Goal: Task Accomplishment & Management: Complete application form

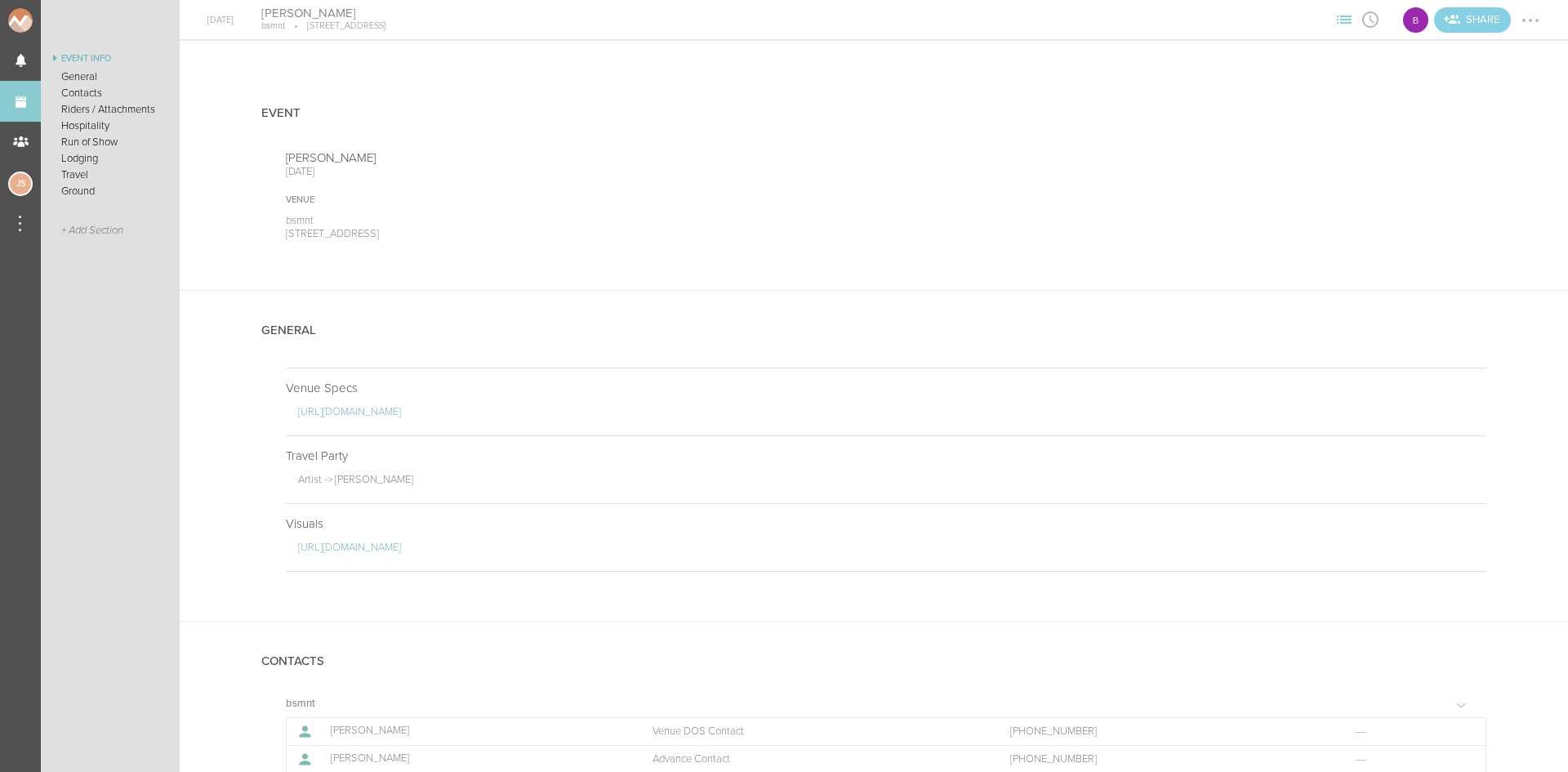
scroll to position [491, 0]
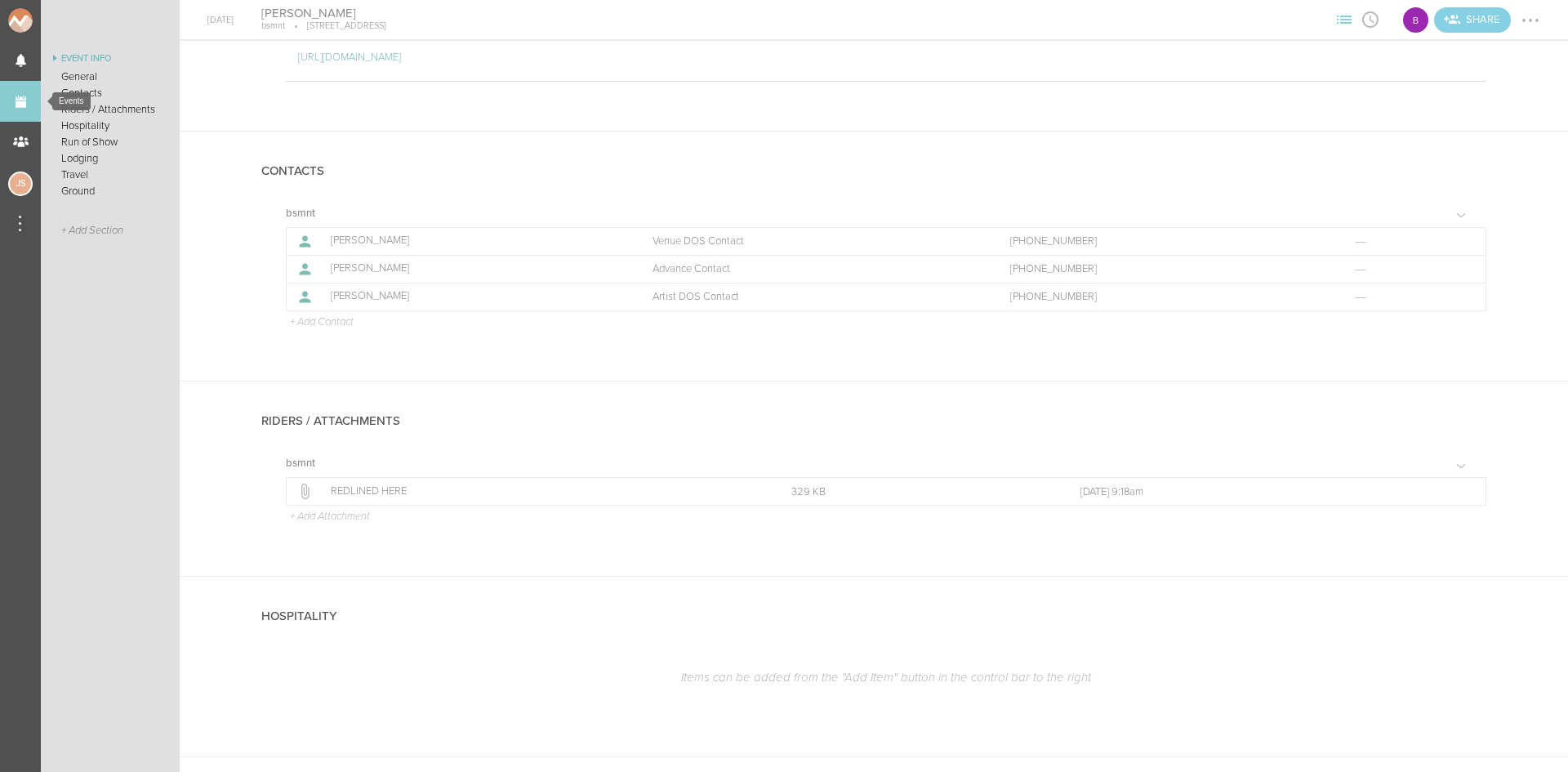
click at [26, 104] on link "Events" at bounding box center [20, 101] width 41 height 41
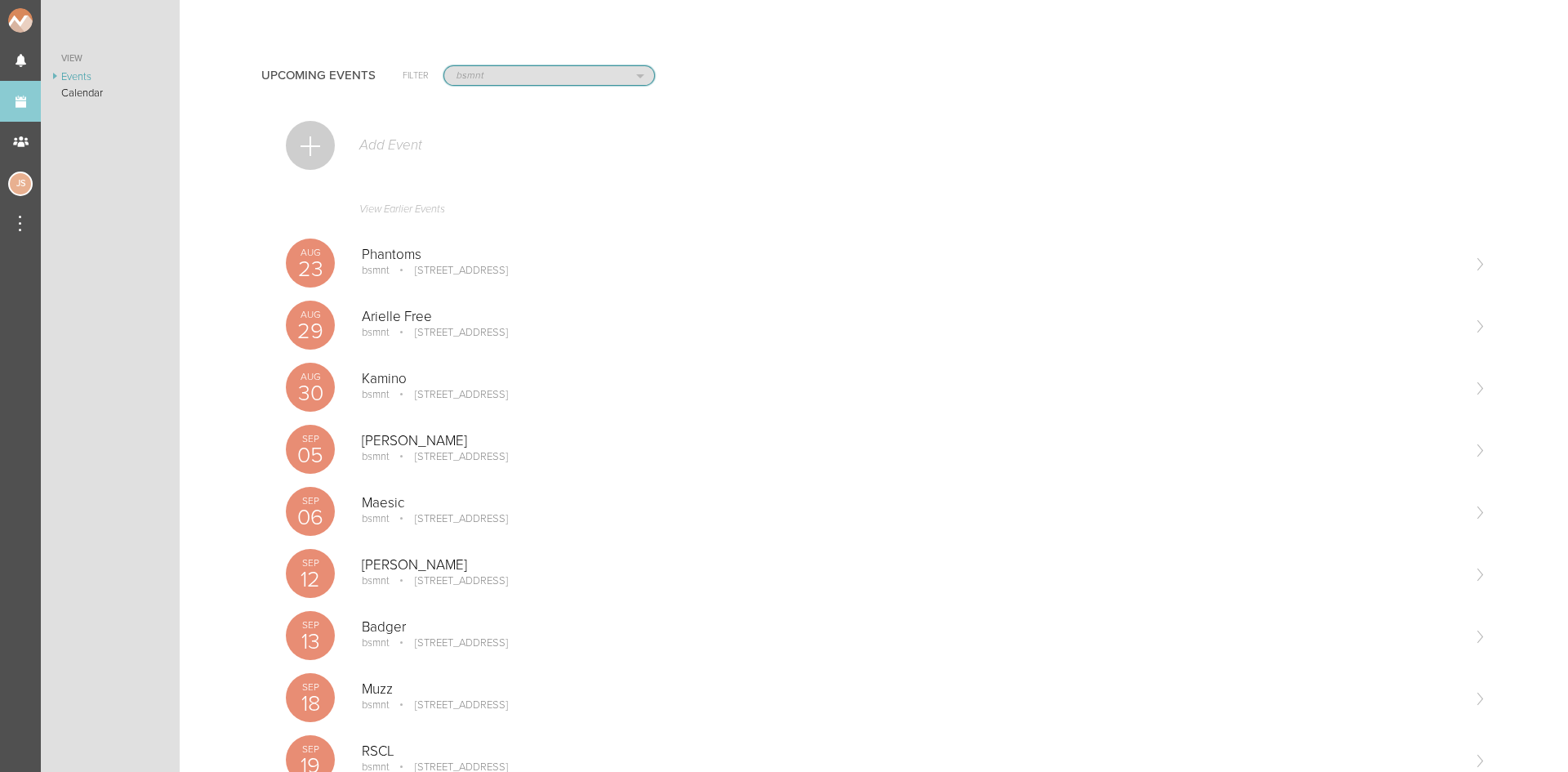
click at [525, 84] on select "All Teams Jakeshore Breakbomb bsmnt [PERSON_NAME] Z3LLA FWD [PERSON_NAME] Fire …" at bounding box center [549, 76] width 210 height 18
select select "1923"
click at [444, 66] on select "All Teams Jakeshore Breakbomb bsmnt [PERSON_NAME] Z3LLA FWD [PERSON_NAME] Fire …" at bounding box center [549, 76] width 210 height 18
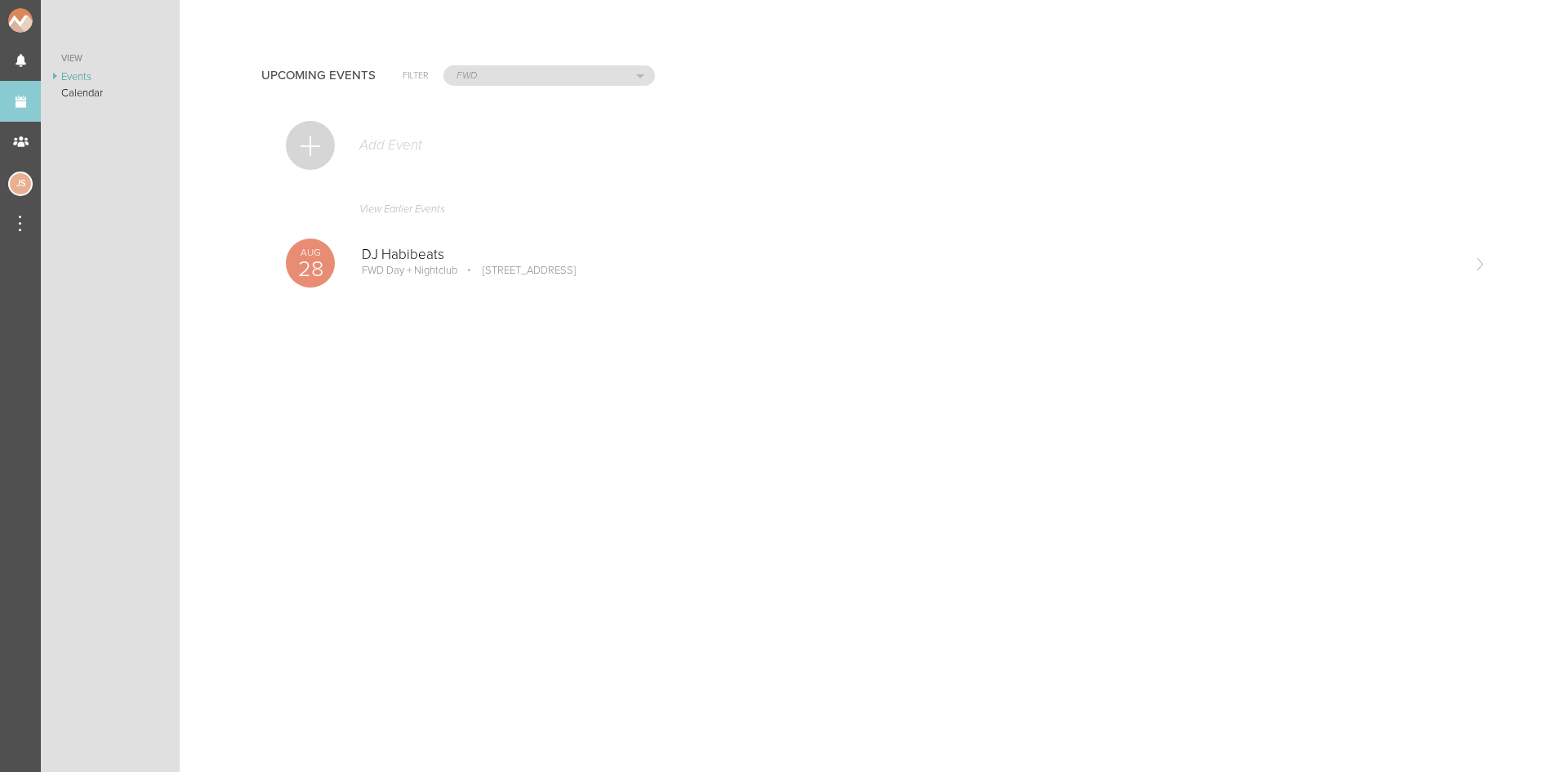
click at [310, 149] on div at bounding box center [310, 145] width 49 height 49
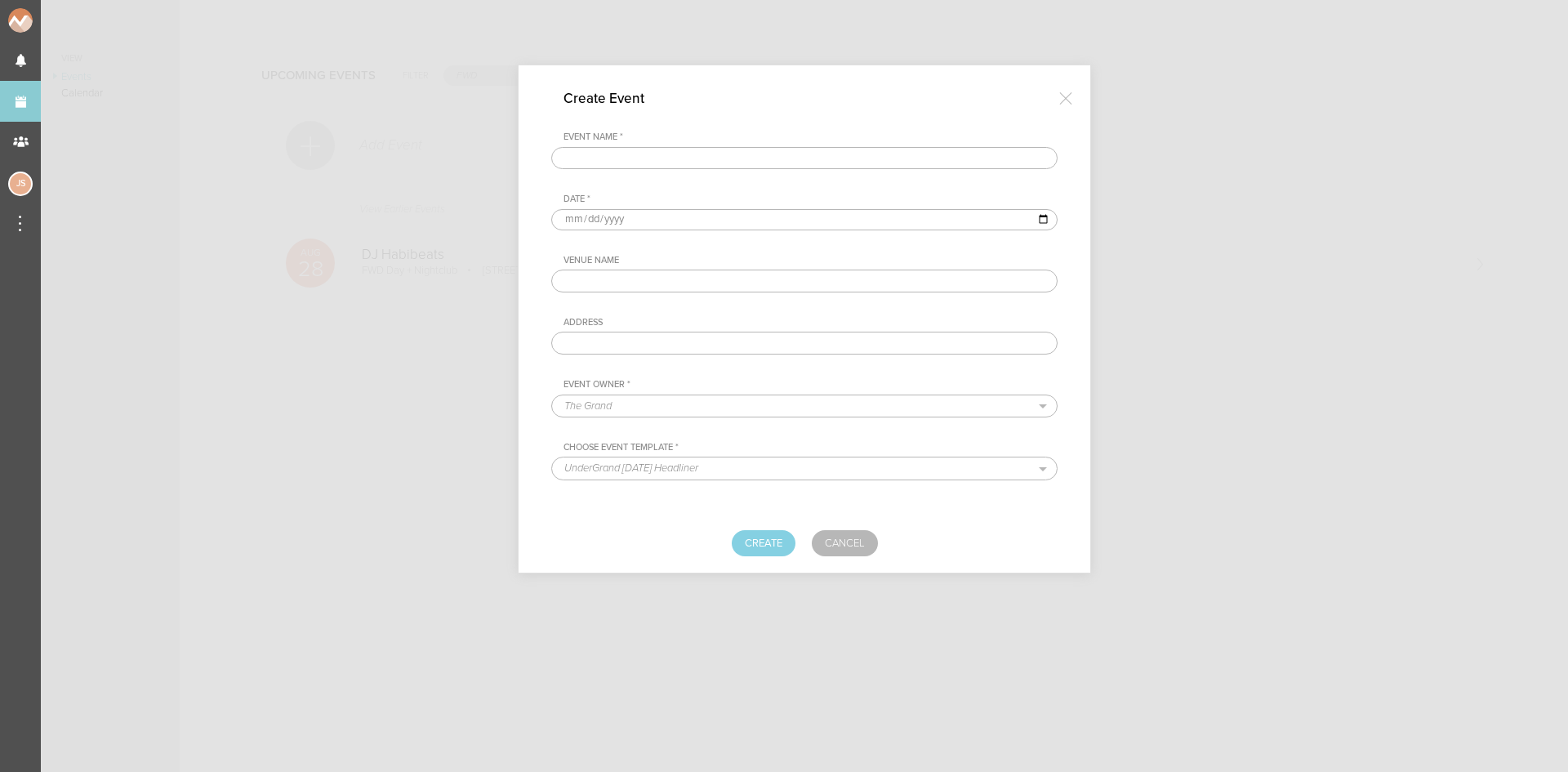
click at [605, 154] on input "text" at bounding box center [804, 159] width 506 height 23
type input "Bunt"
type input "2025-08-31"
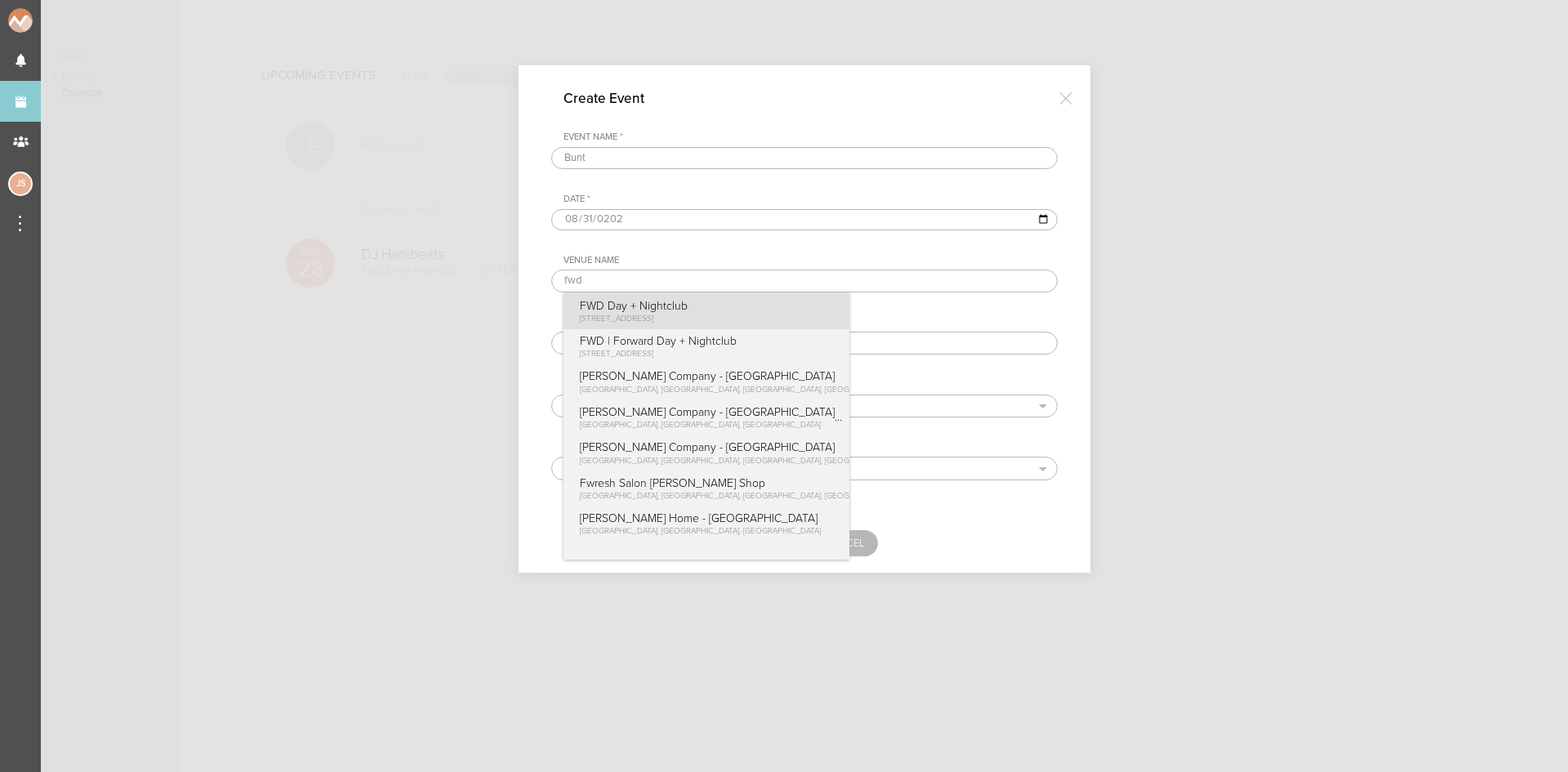
type input "FWD Day + Nightclub"
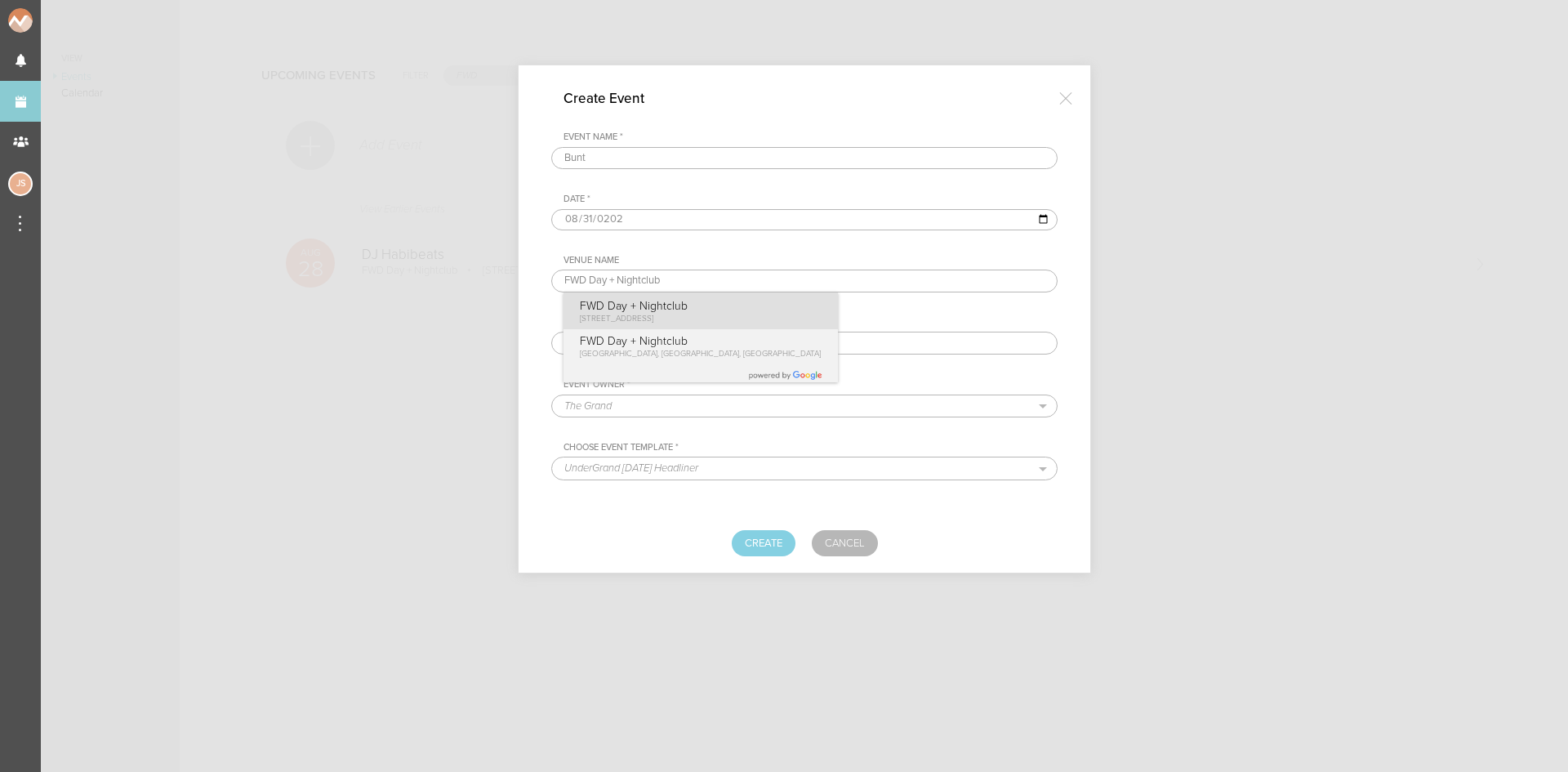
click at [654, 315] on span "[STREET_ADDRESS]" at bounding box center [617, 318] width 74 height 10
type input "[STREET_ADDRESS]"
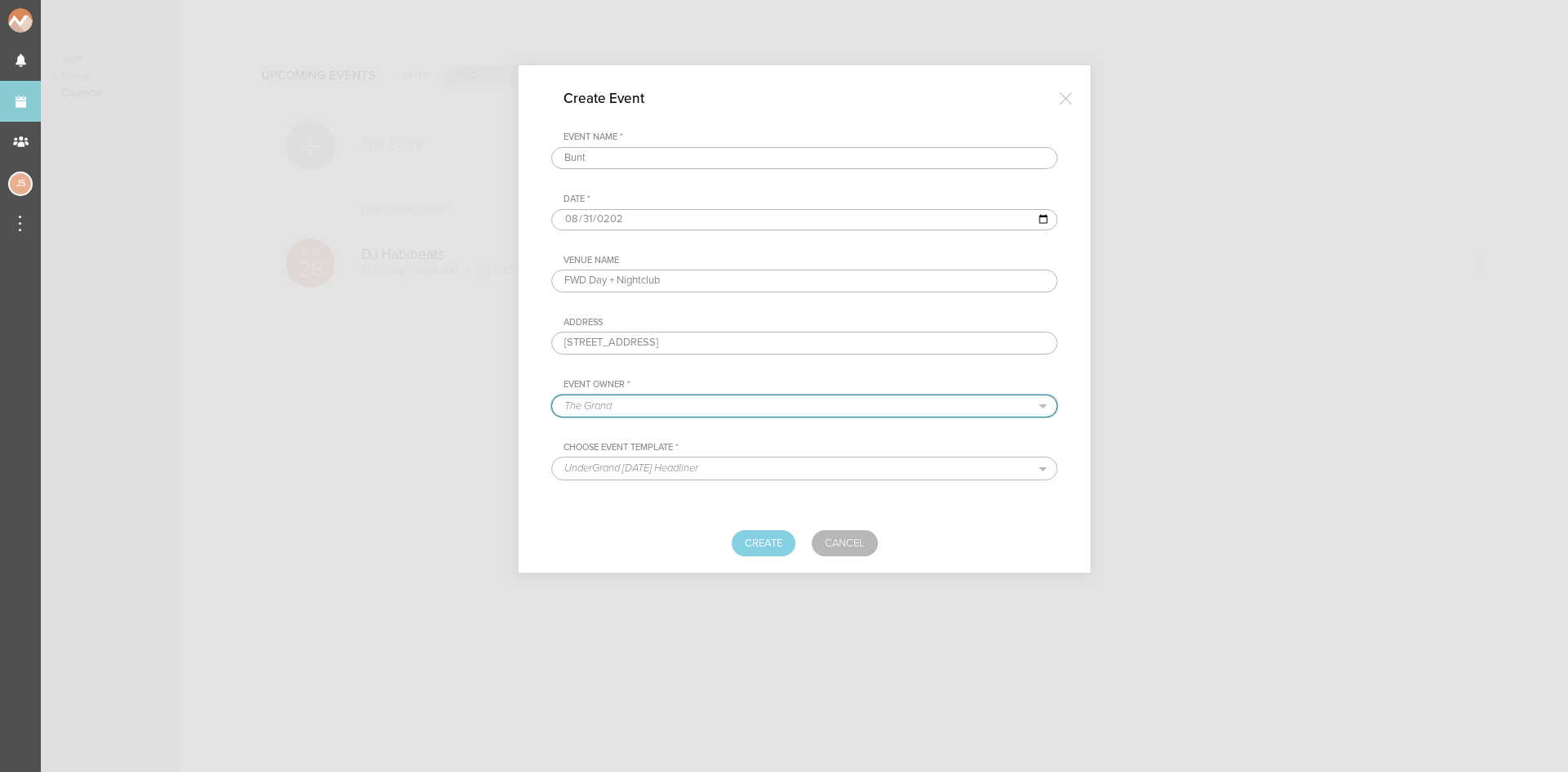
click at [704, 405] on select "The Grand Shrine Boat Cruise Summer Series Black Caviar Mémoire Big Night Live …" at bounding box center [805, 406] width 505 height 21
select select "1923"
click at [552, 396] on select "The Grand Shrine Boat Cruise Summer Series Black Caviar Mémoire Big Night Live …" at bounding box center [805, 406] width 505 height 21
select select "1690"
click at [785, 547] on button "Create" at bounding box center [763, 543] width 64 height 26
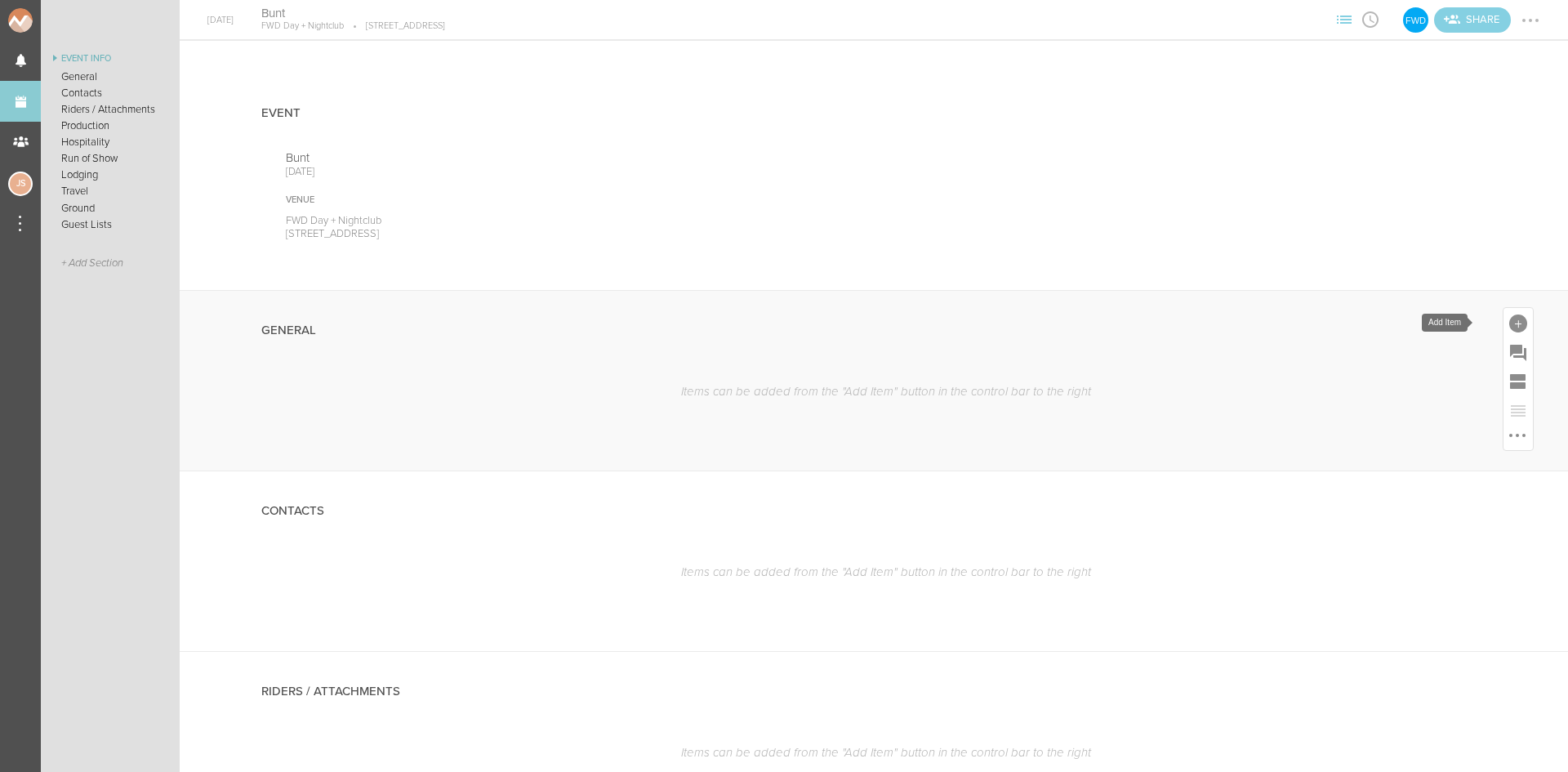
click at [1510, 319] on div at bounding box center [1518, 323] width 18 height 18
click at [1279, 577] on icon at bounding box center [1290, 573] width 20 height 18
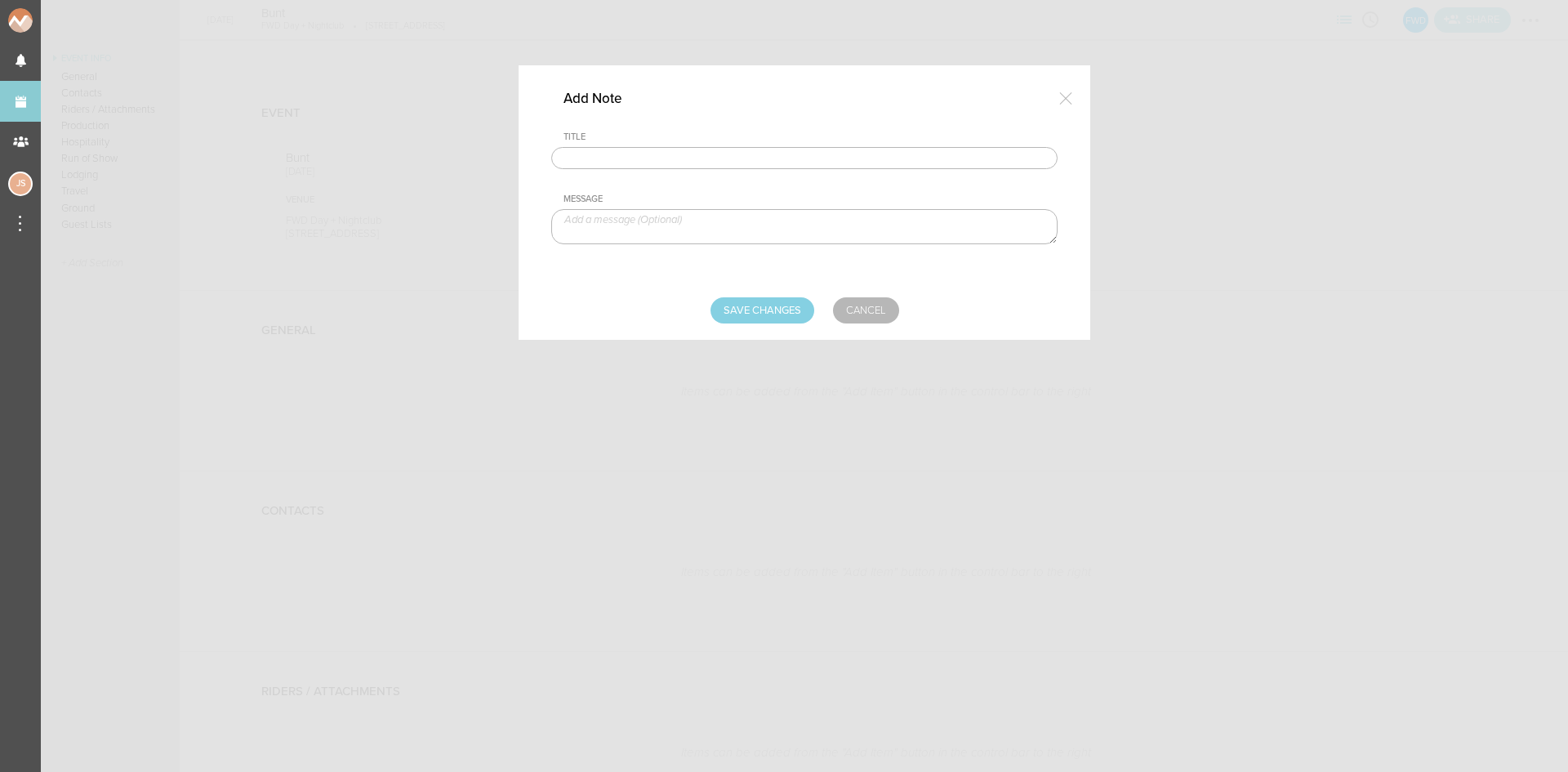
click at [700, 158] on input "text" at bounding box center [804, 159] width 506 height 23
type input "Travel Party"
click at [679, 226] on textarea at bounding box center [804, 227] width 506 height 35
paste textarea "Austen - TM Levi - Artist Louis - Videographer Paul - Videographer"
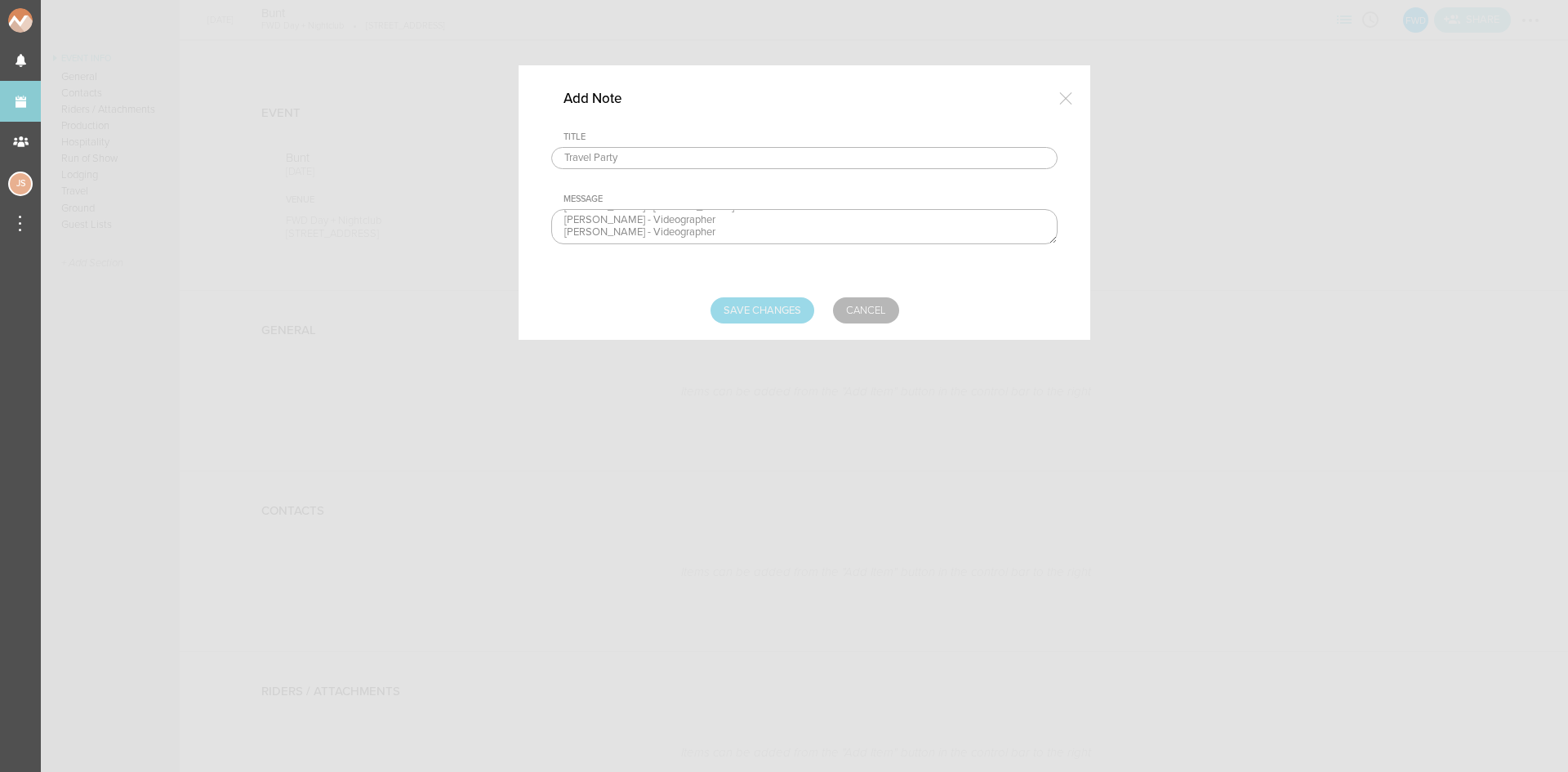
type textarea "Austen - TM Levi - Artist Louis - Videographer Paul - Videographer"
click at [748, 305] on input "Save Changes" at bounding box center [762, 311] width 104 height 26
type input "Saving..."
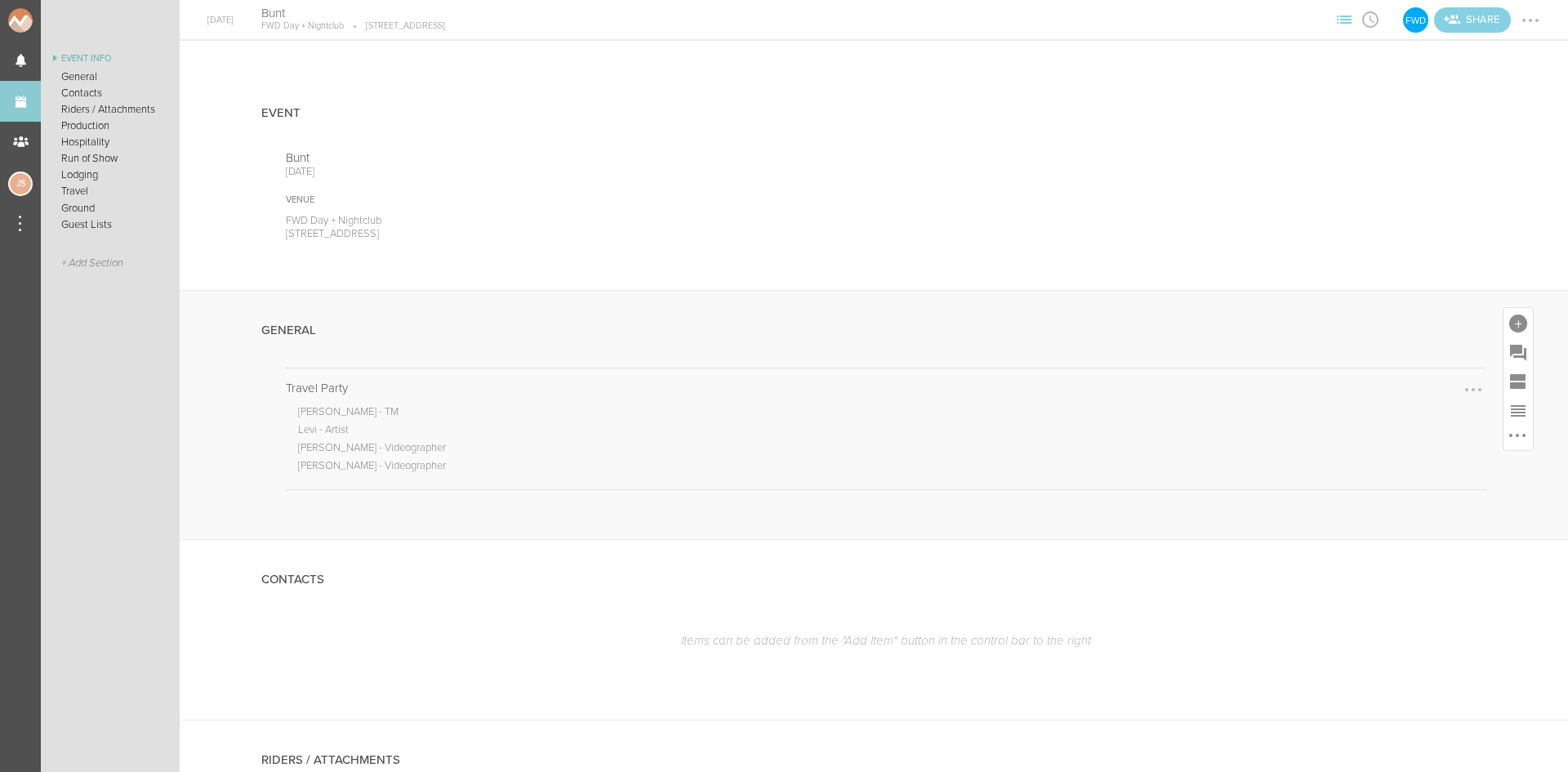
scroll to position [163, 0]
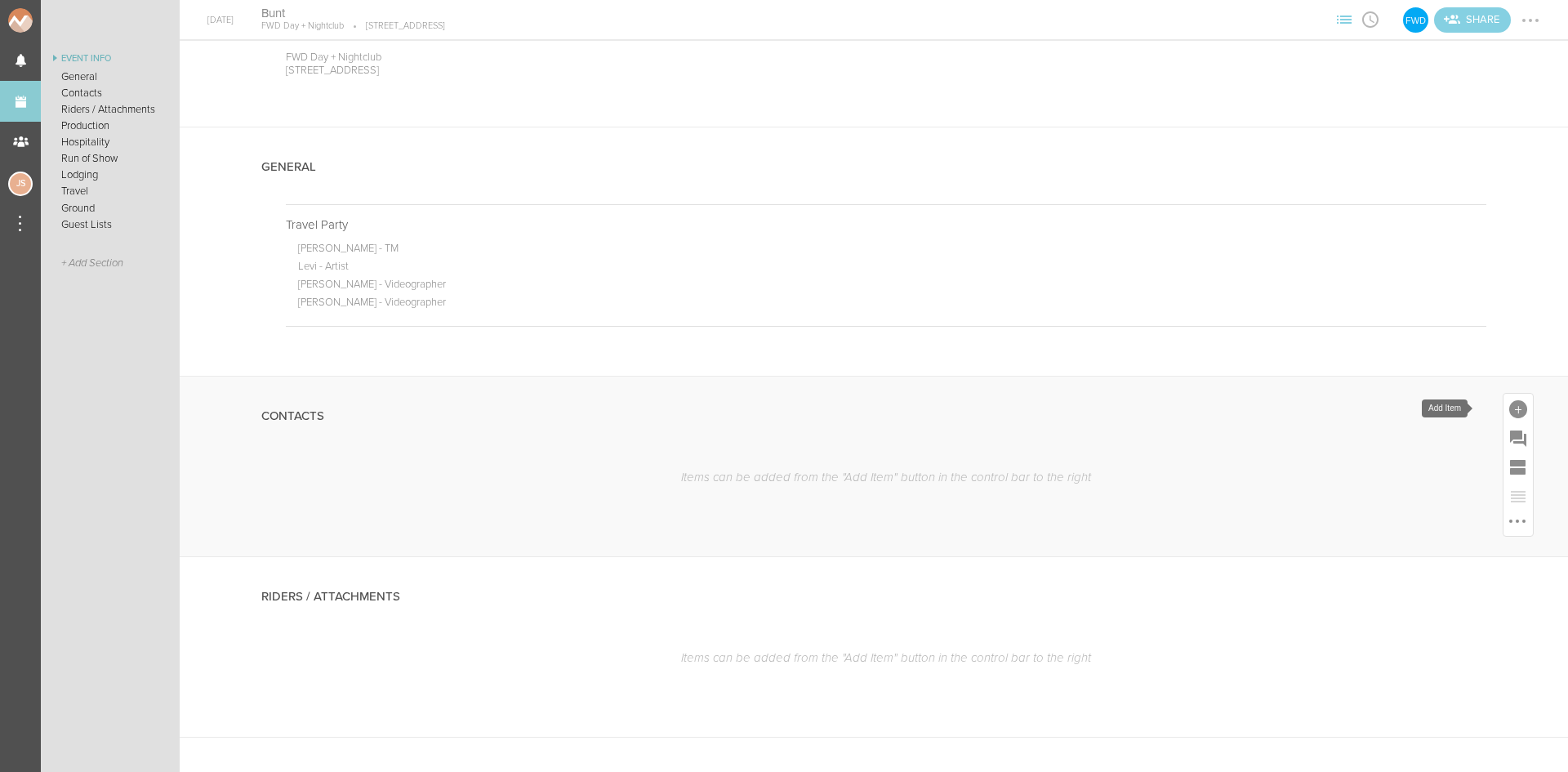
click at [1503, 403] on div at bounding box center [1518, 409] width 29 height 30
click at [1207, 460] on span "Contact" at bounding box center [1220, 469] width 53 height 18
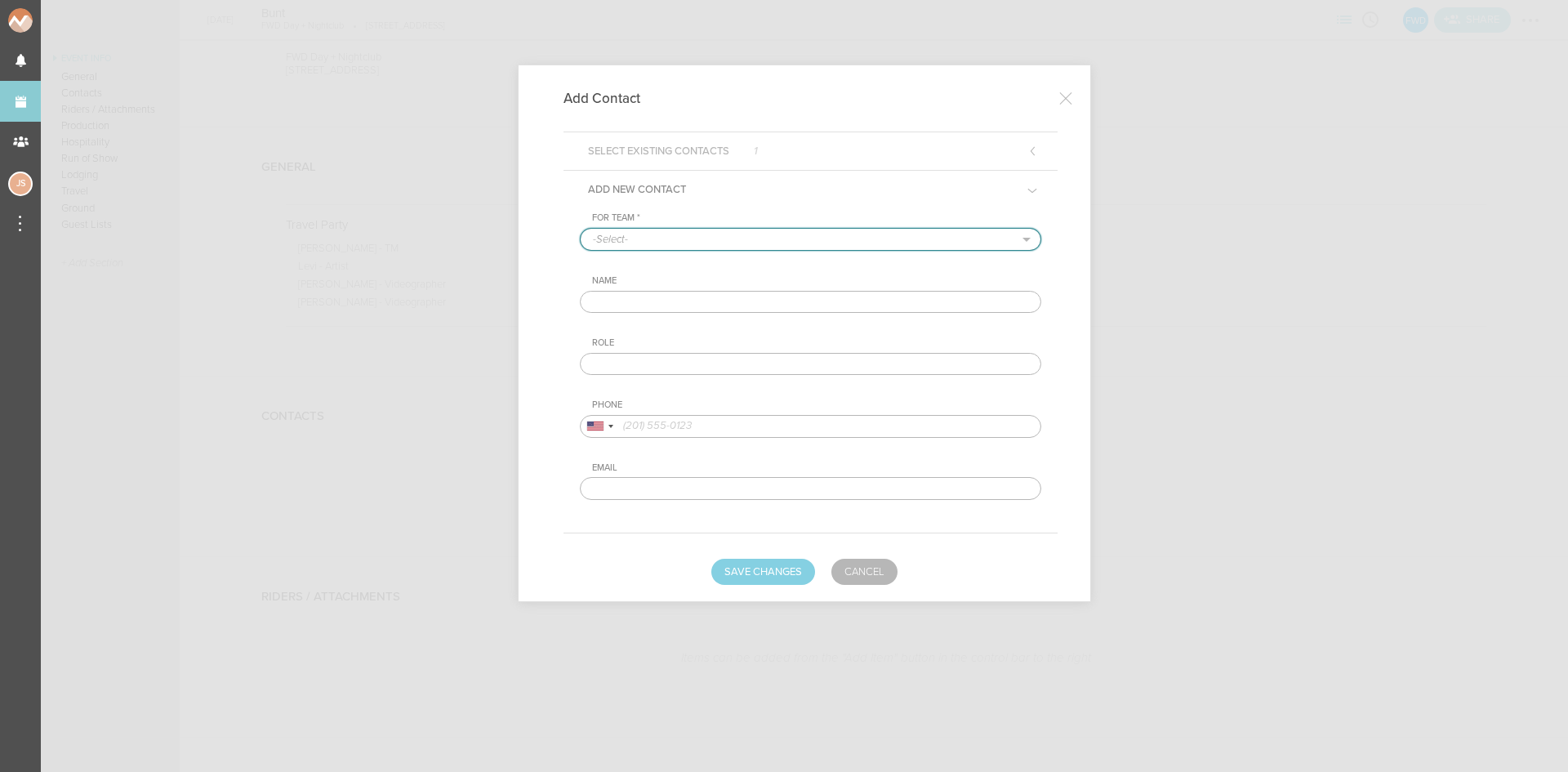
drag, startPoint x: 682, startPoint y: 239, endPoint x: 678, endPoint y: 248, distance: 9.8
click at [682, 239] on select "-Select- FWD" at bounding box center [810, 239] width 460 height 21
select select "1923"
click at [581, 229] on select "-Select- FWD" at bounding box center [810, 239] width 460 height 21
click at [643, 298] on input "text" at bounding box center [810, 302] width 462 height 23
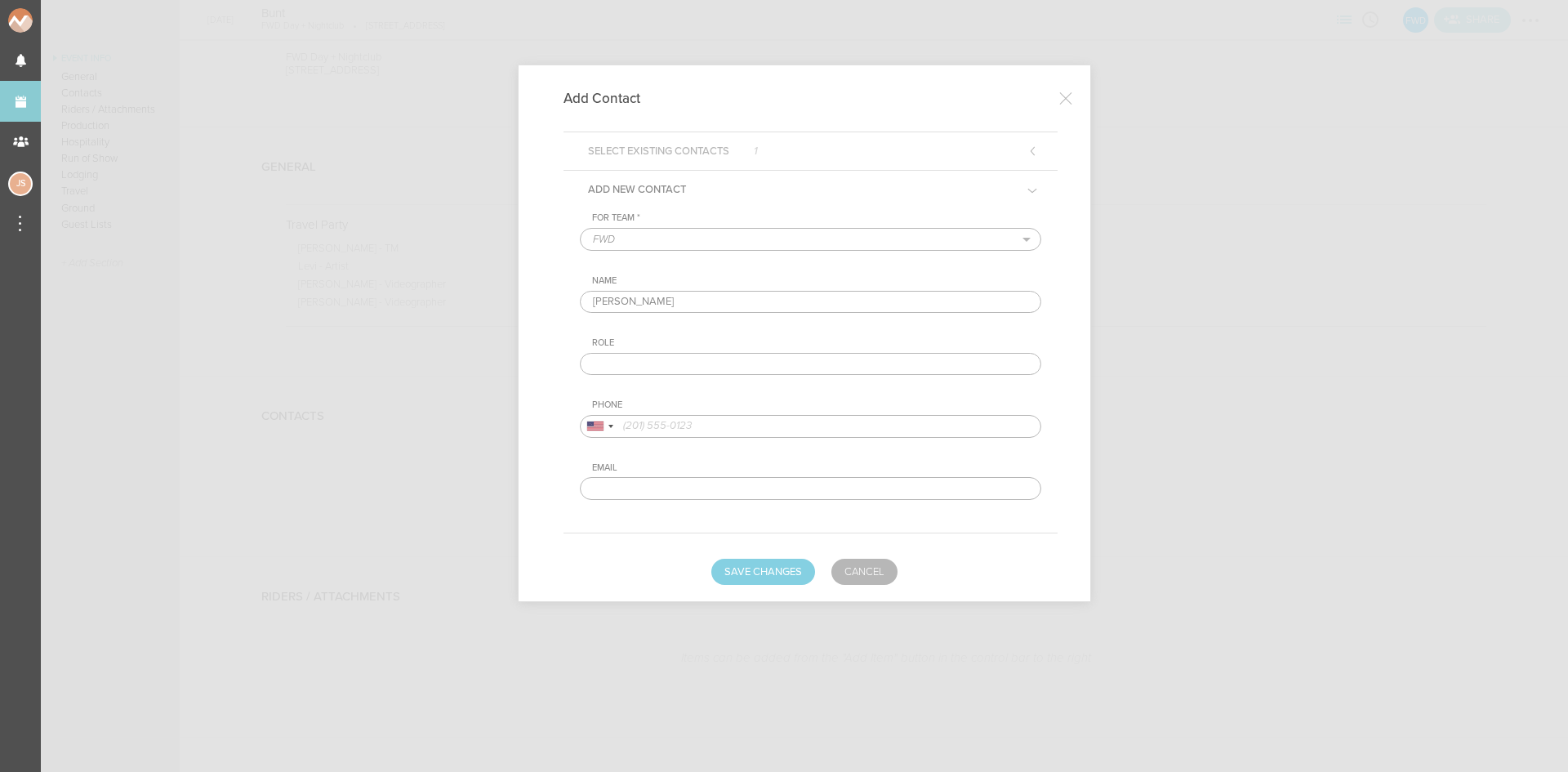
type input "Austen Berens"
click at [687, 365] on input "text" at bounding box center [810, 364] width 462 height 23
type input "Artist DOS Contact"
click at [757, 426] on input "tel" at bounding box center [810, 426] width 462 height 23
paste input "520.861.0191"
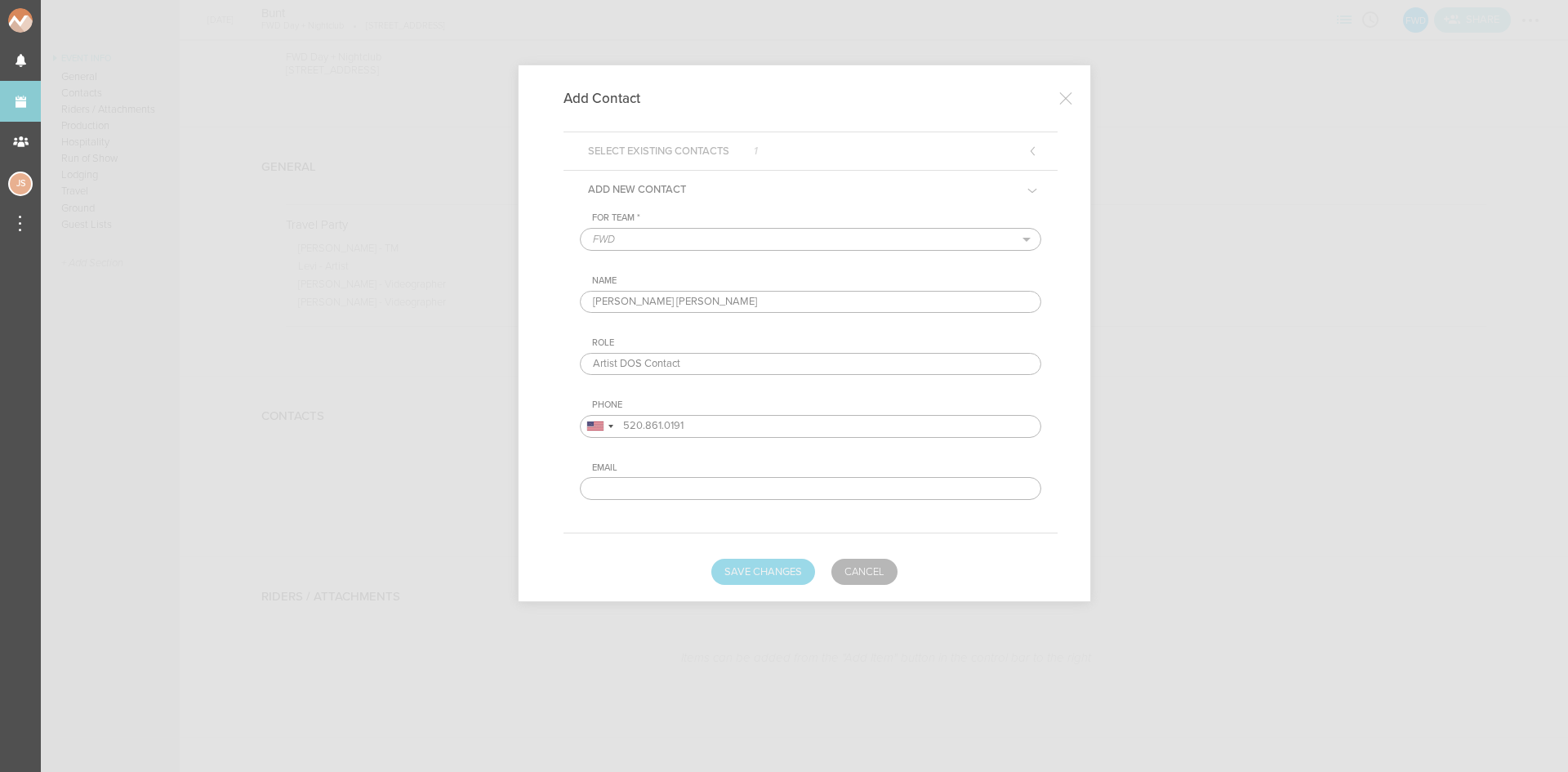
type input "520.861.0191"
click at [767, 571] on button "Save Changes" at bounding box center [763, 572] width 104 height 26
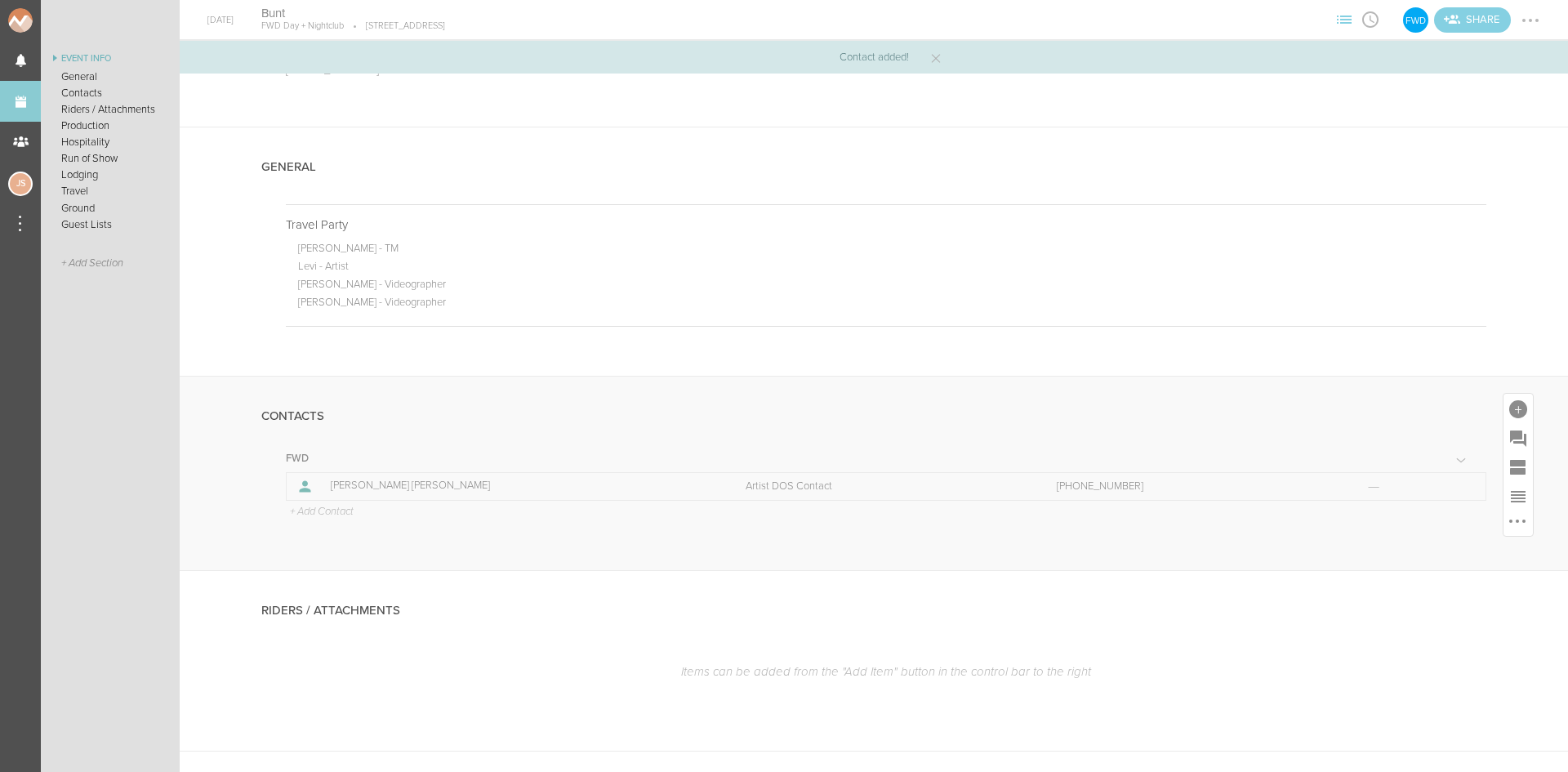
click at [334, 513] on p "+ Add Contact" at bounding box center [321, 513] width 65 height 13
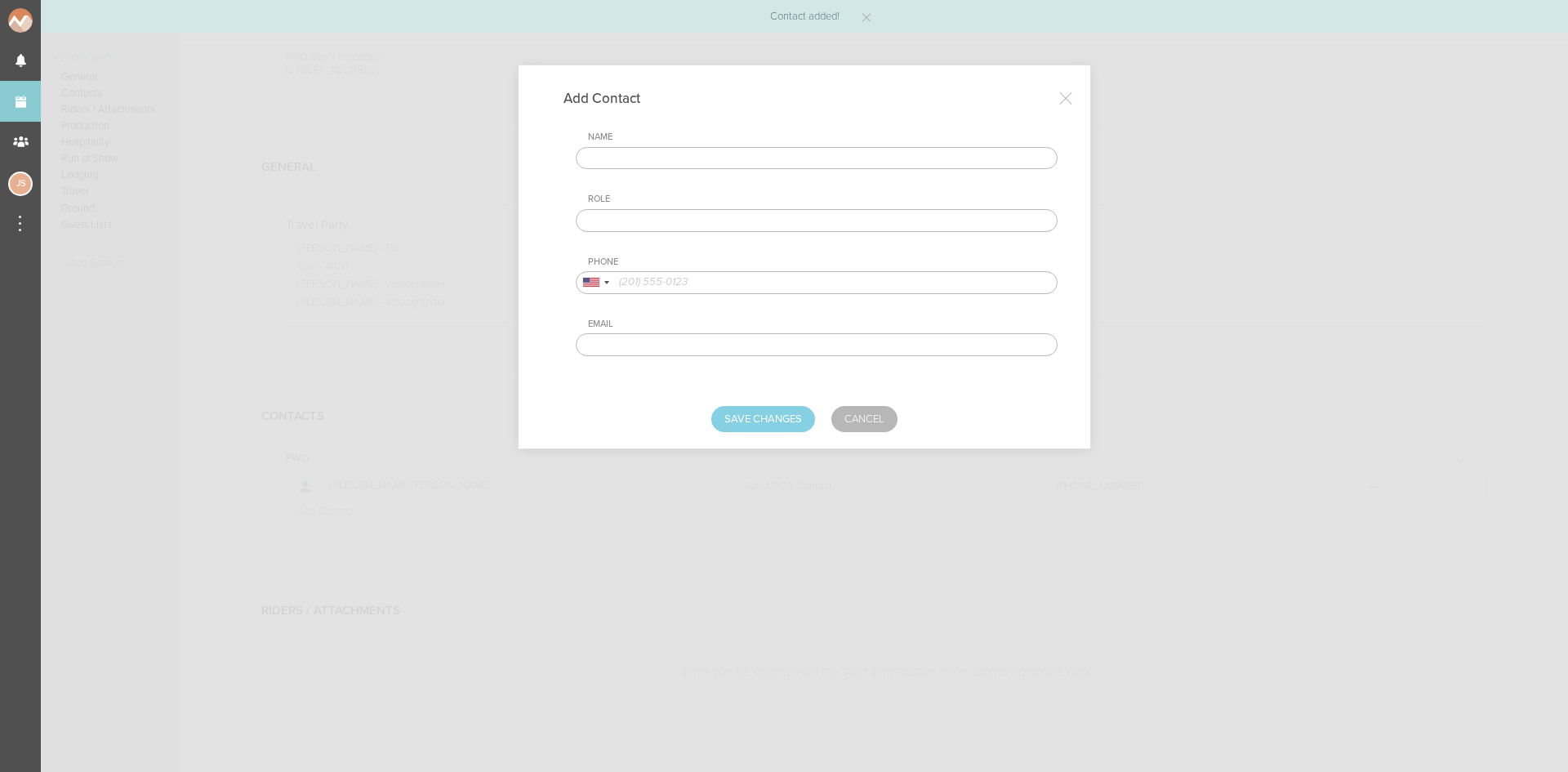
click at [680, 153] on input "text" at bounding box center [817, 159] width 482 height 23
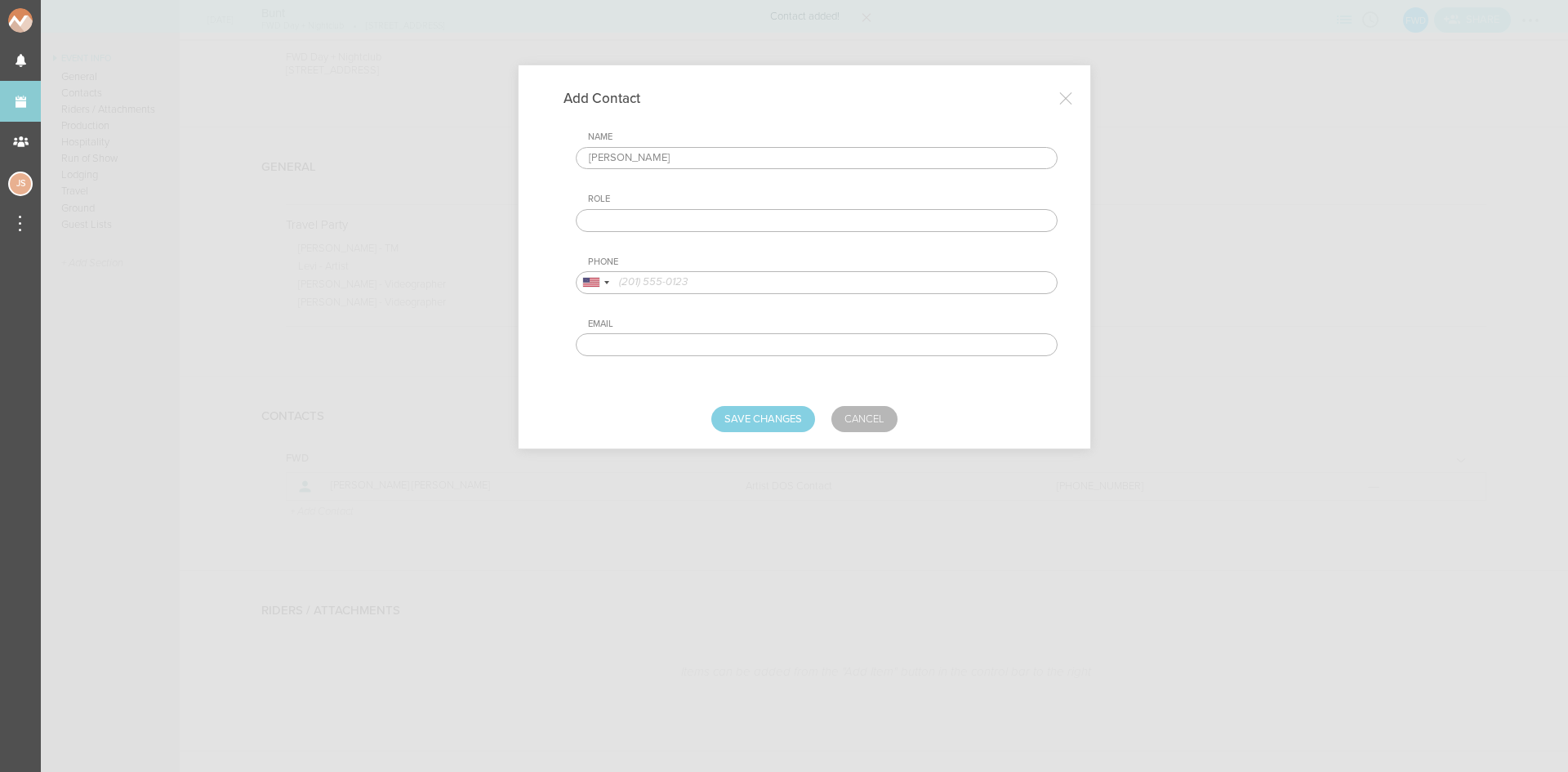
type input "Ronnie Chalhoub"
click at [718, 220] on input "text" at bounding box center [817, 220] width 482 height 23
type input "Transport Contact"
click at [664, 283] on input "tel" at bounding box center [817, 282] width 482 height 23
paste input "+1 (440) 221-1349"
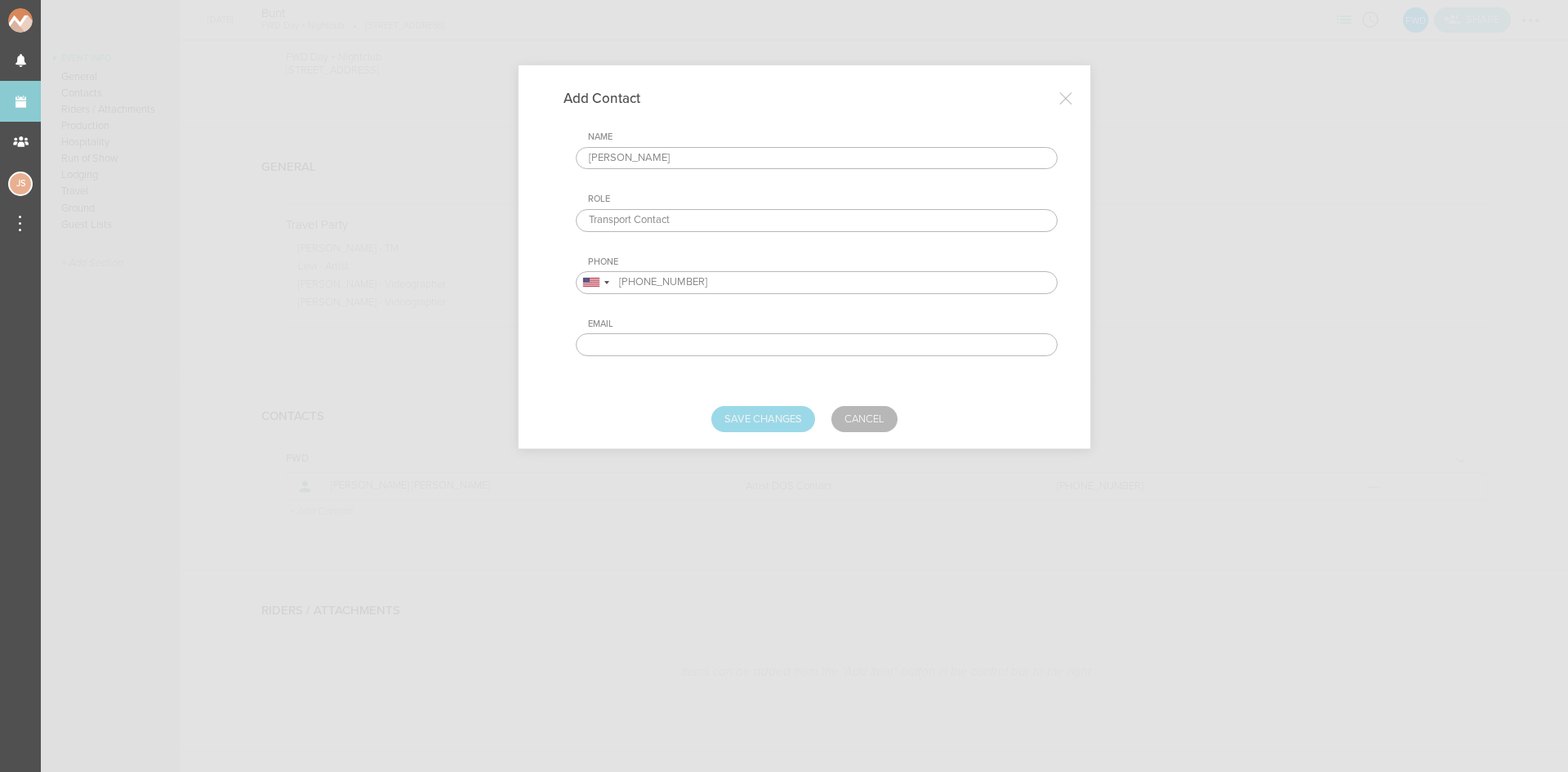
type input "+1 (440) 221-1349"
click at [738, 417] on button "Save Changes" at bounding box center [763, 419] width 104 height 26
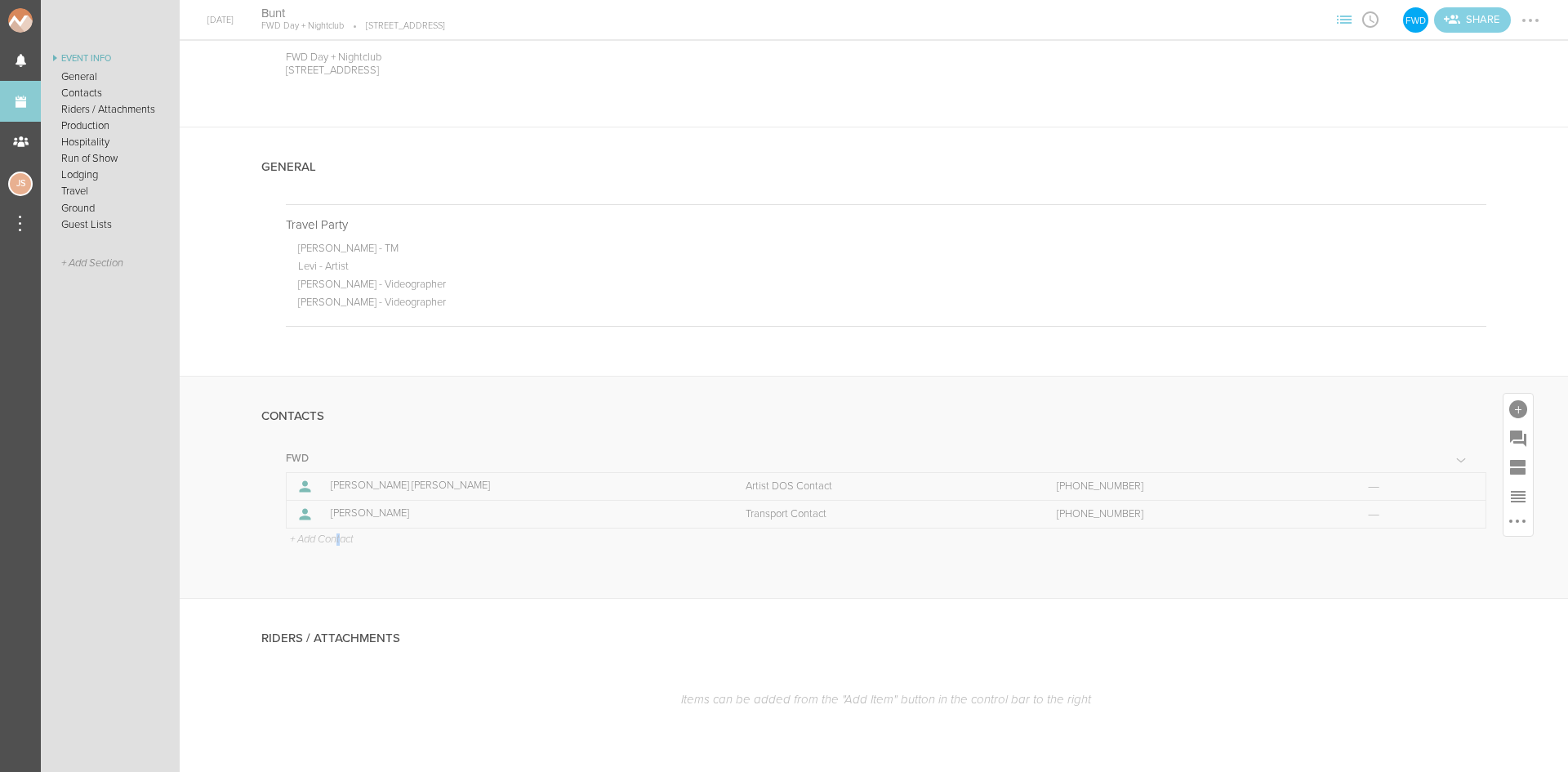
click at [340, 536] on p "+ Add Contact" at bounding box center [321, 540] width 65 height 13
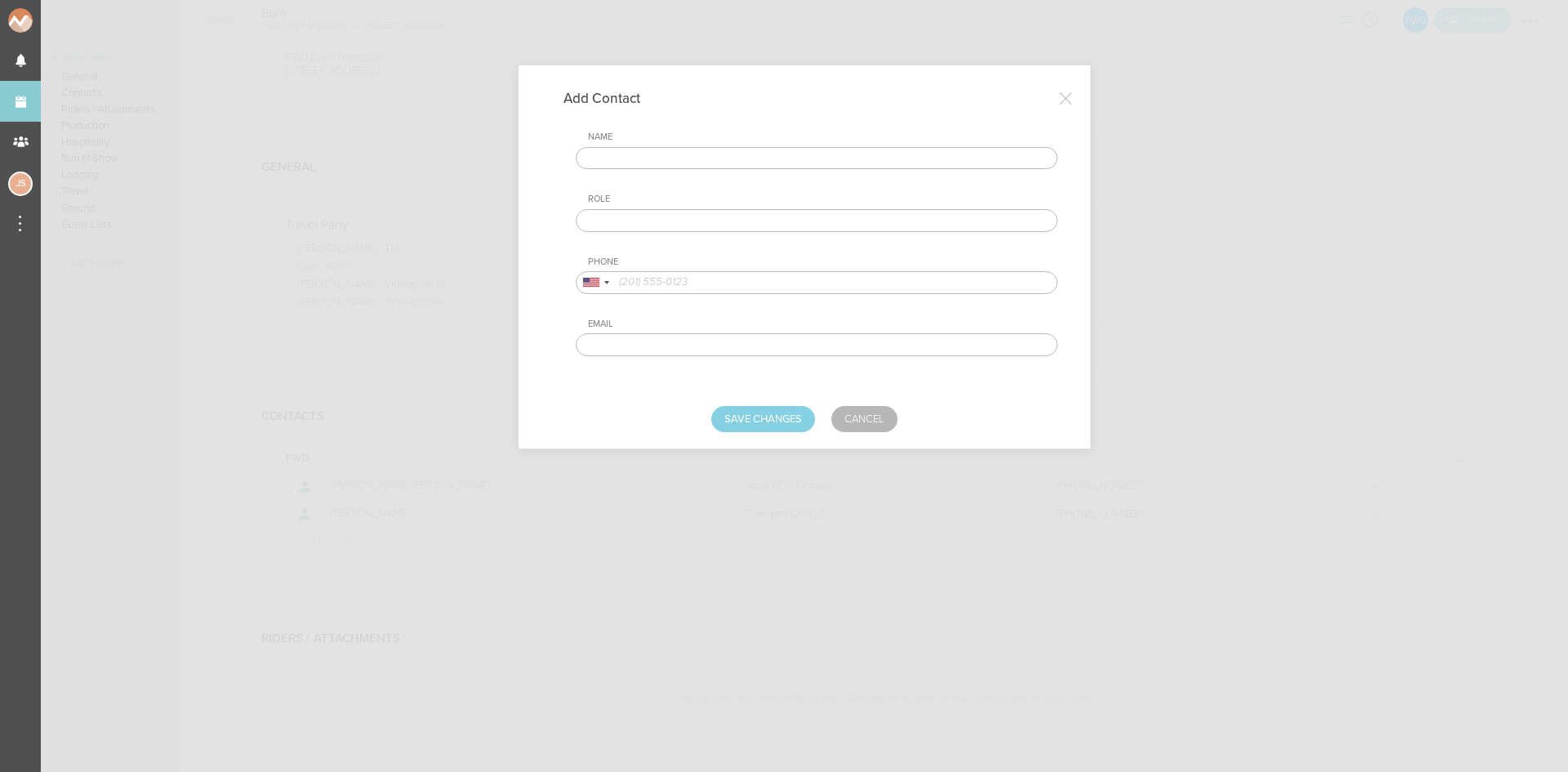
click at [685, 156] on input "text" at bounding box center [817, 159] width 482 height 23
type input "Isabella Mastrey"
click at [716, 221] on input "text" at bounding box center [817, 220] width 482 height 23
type input "Venue DOS Contact"
click at [811, 277] on input "tel" at bounding box center [817, 282] width 482 height 23
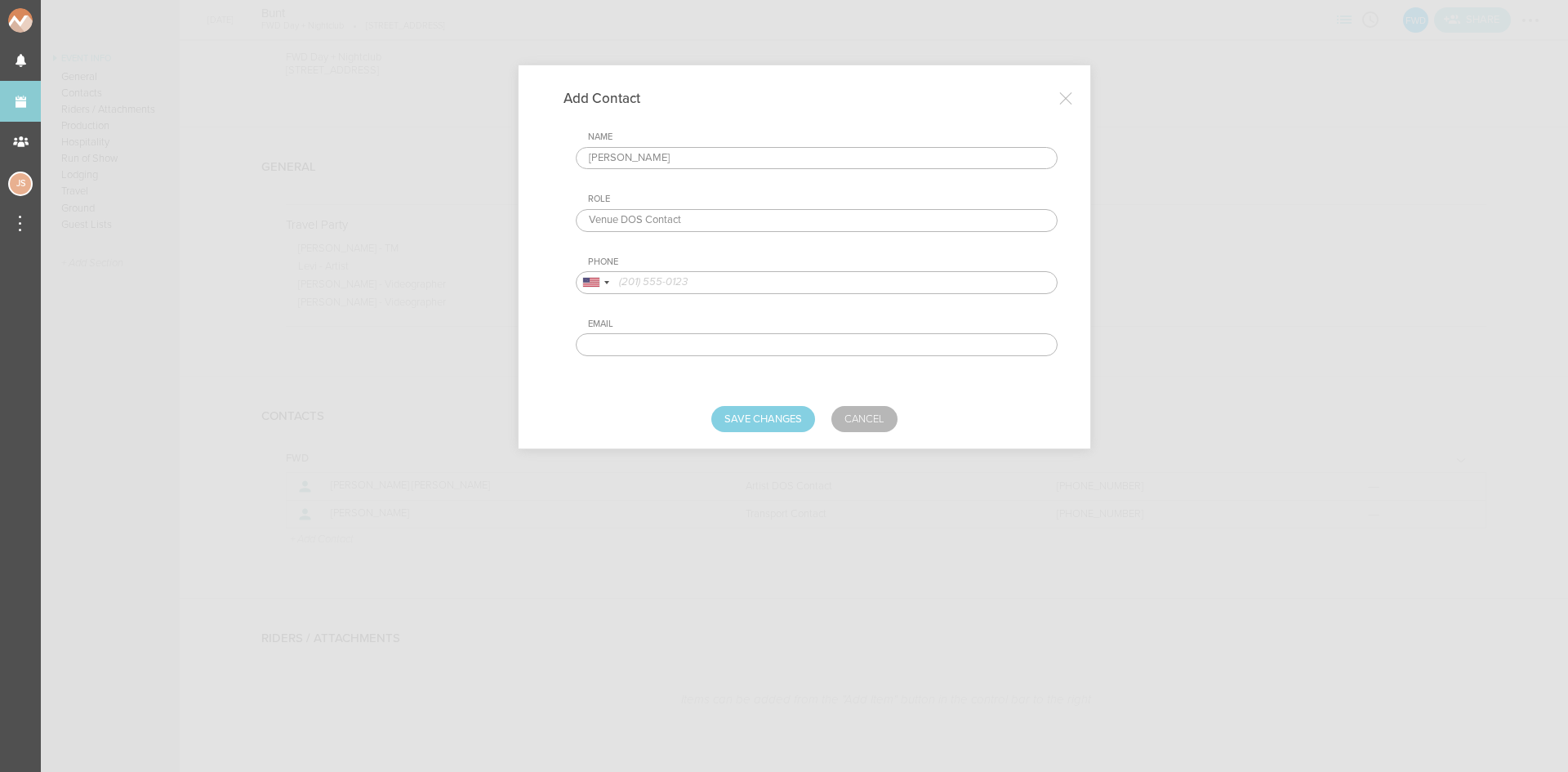
paste input "+1 (440) 221-1349"
type input "+1 (440) 221-1349"
click at [786, 419] on button "Save Changes" at bounding box center [763, 419] width 104 height 26
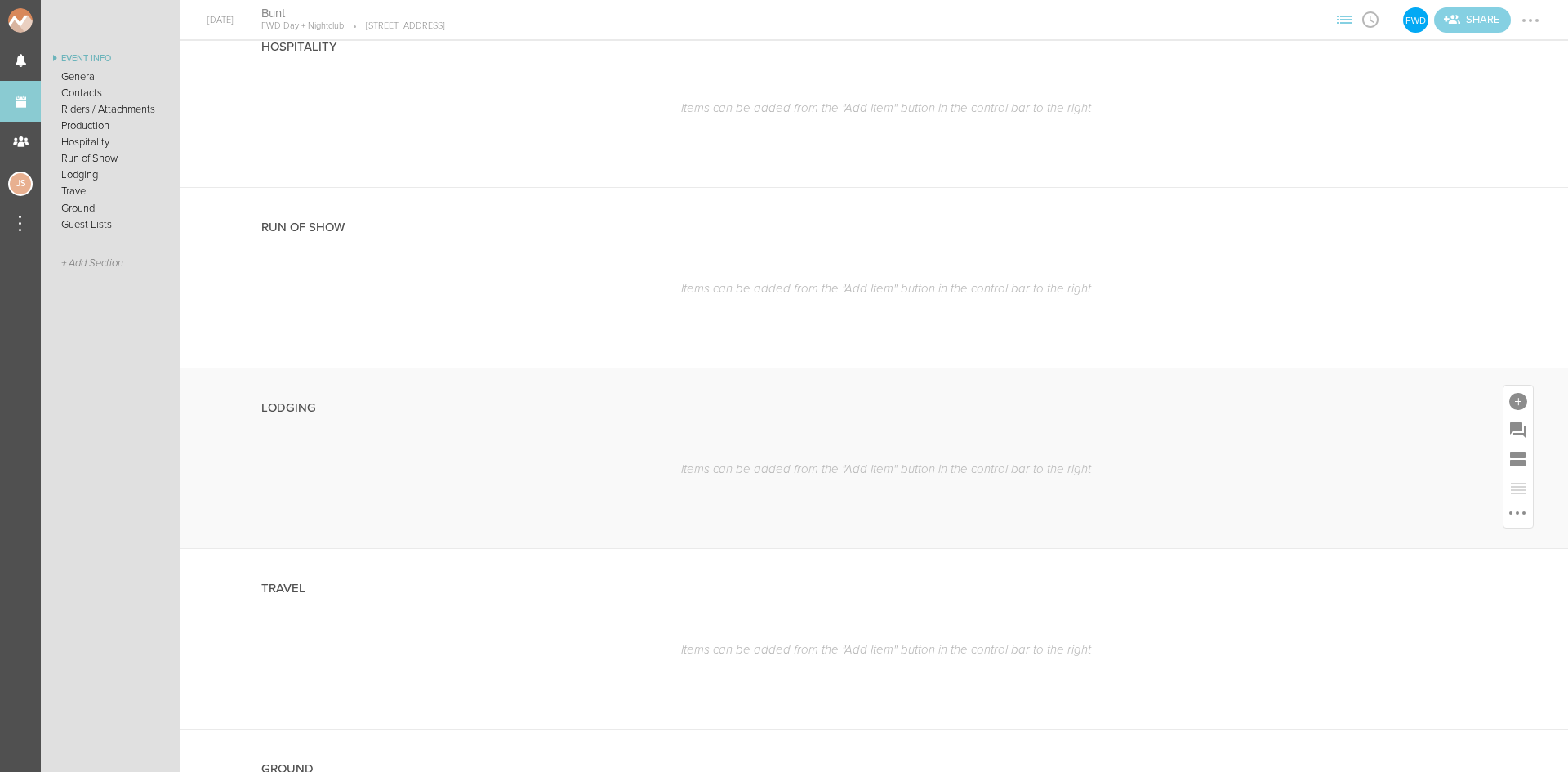
scroll to position [1308, 0]
click at [1510, 416] on div at bounding box center [1518, 419] width 18 height 18
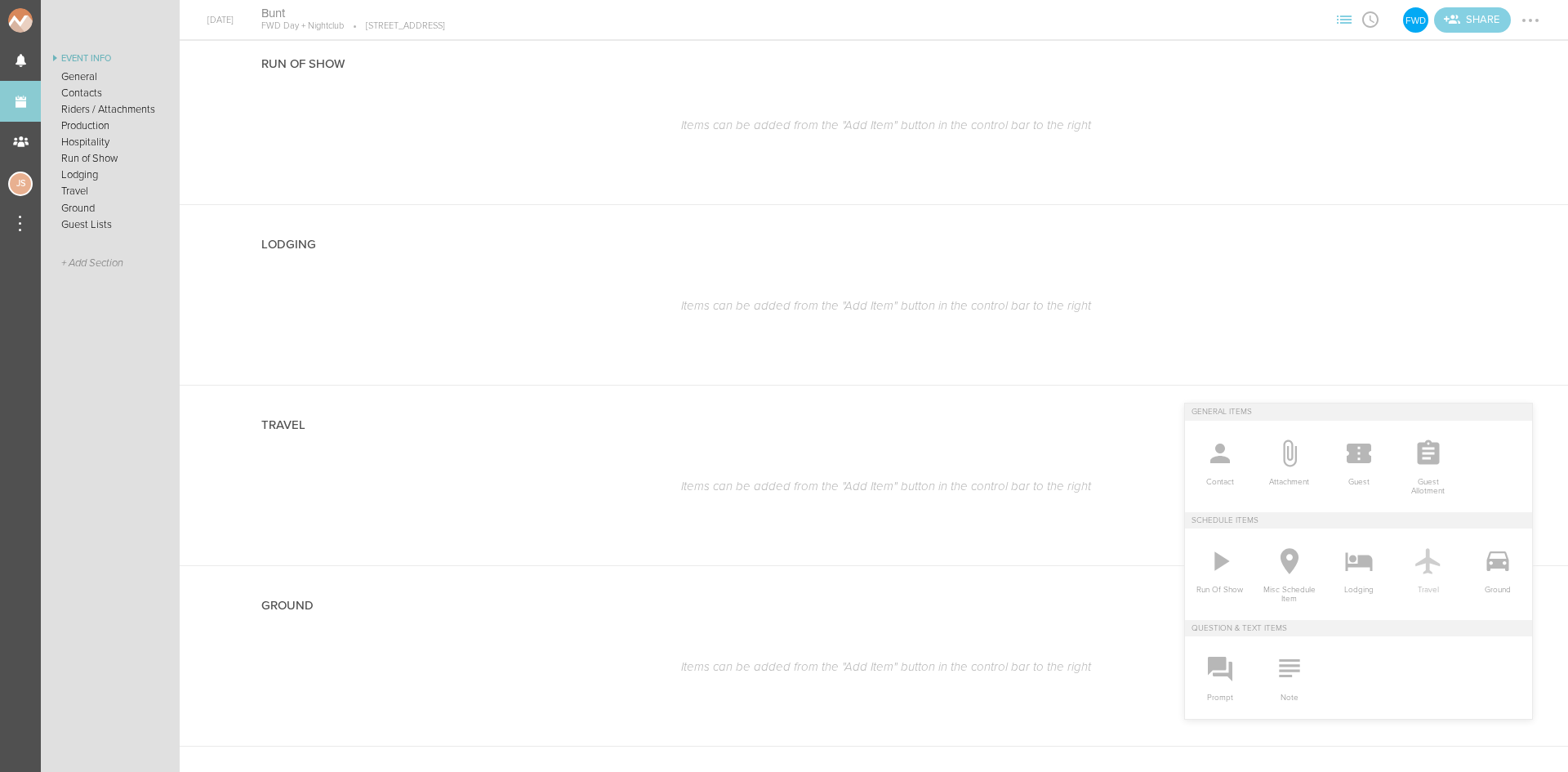
click at [1417, 564] on icon at bounding box center [1428, 562] width 25 height 26
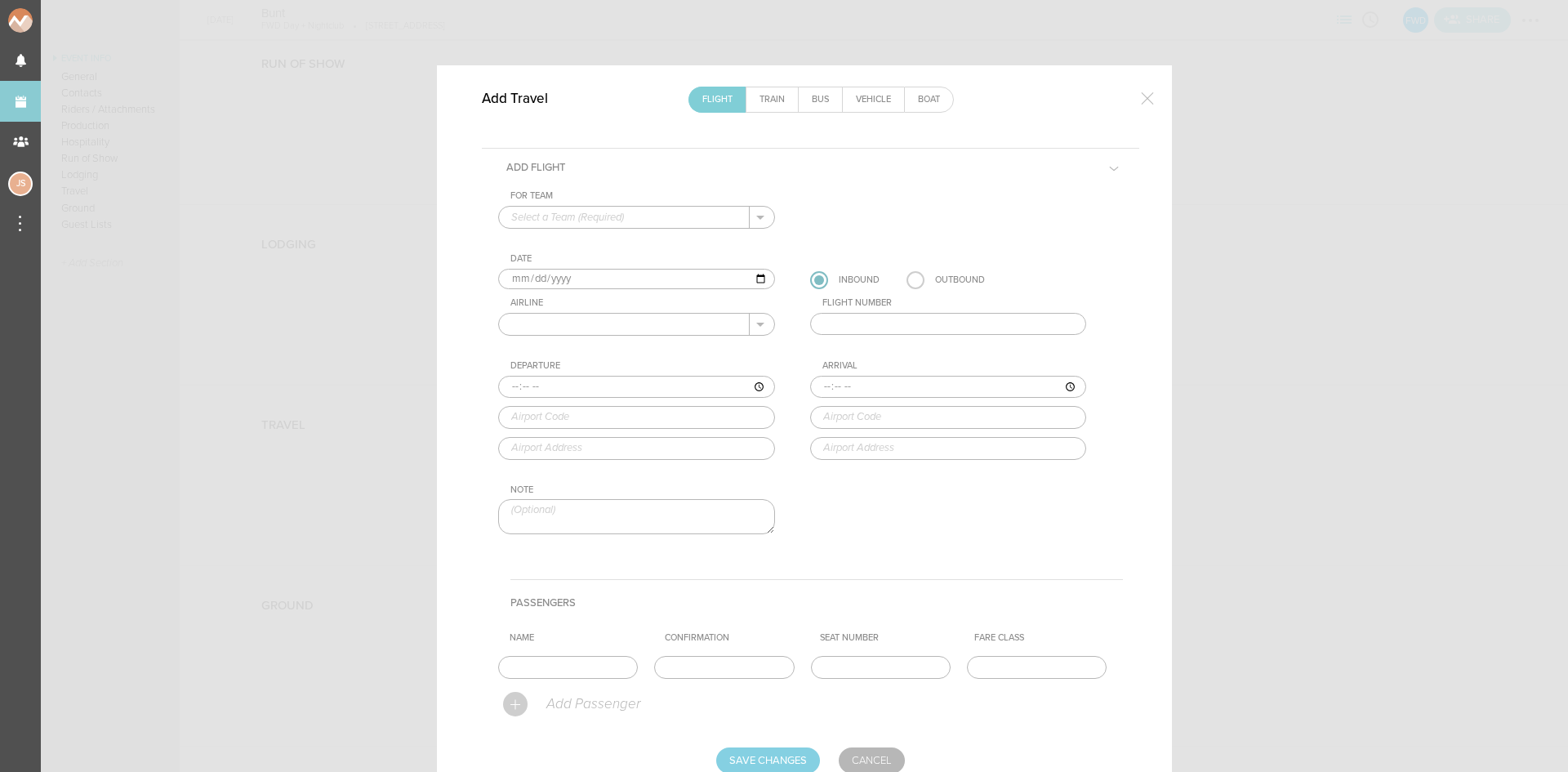
click at [556, 220] on input "text" at bounding box center [624, 217] width 251 height 21
drag, startPoint x: 558, startPoint y: 227, endPoint x: 559, endPoint y: 279, distance: 52.0
click at [560, 239] on p "FWD" at bounding box center [637, 243] width 251 height 28
type input "FWD"
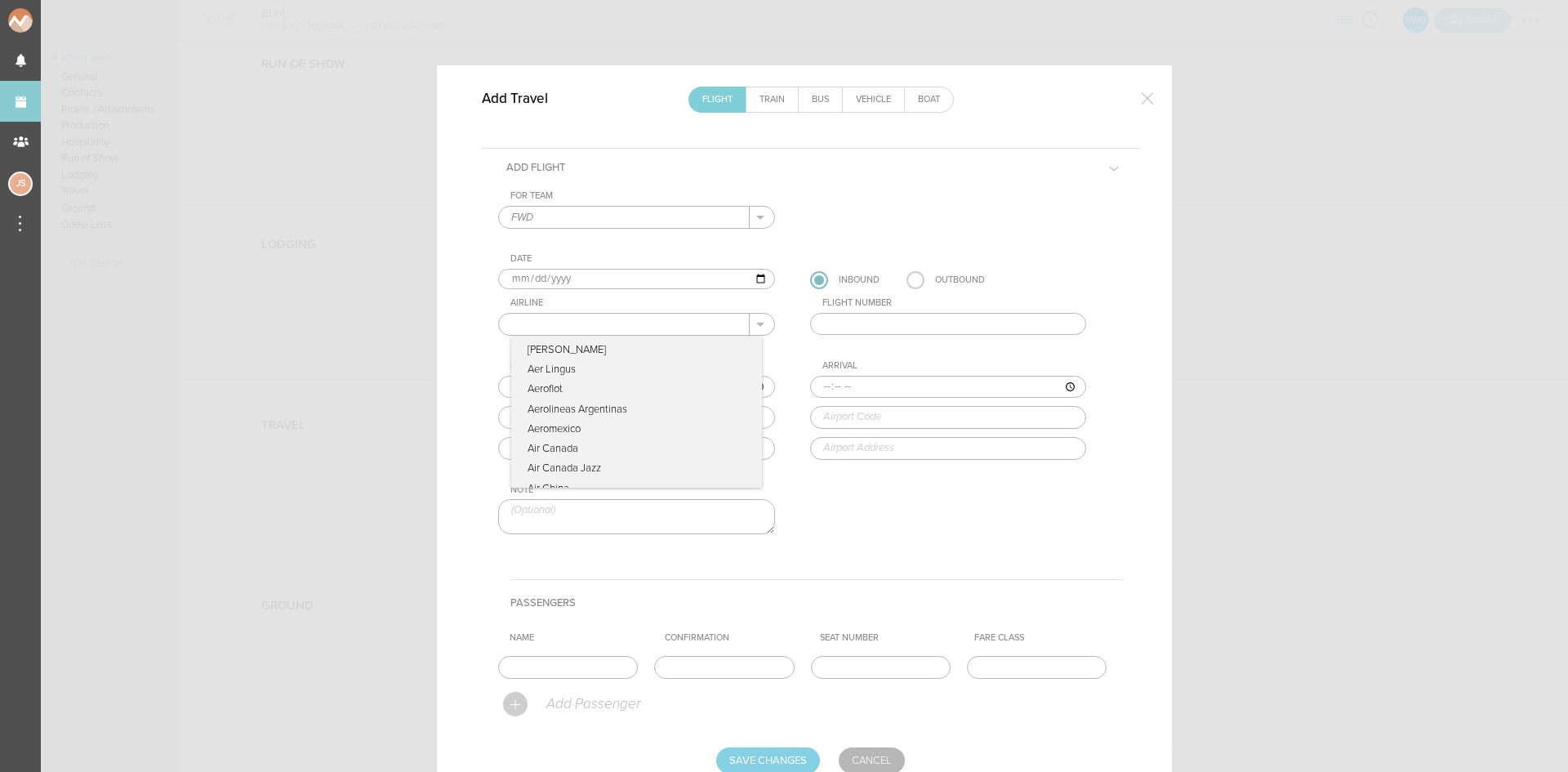
click at [560, 327] on input "text" at bounding box center [624, 324] width 251 height 21
type input "Delta Airlines"
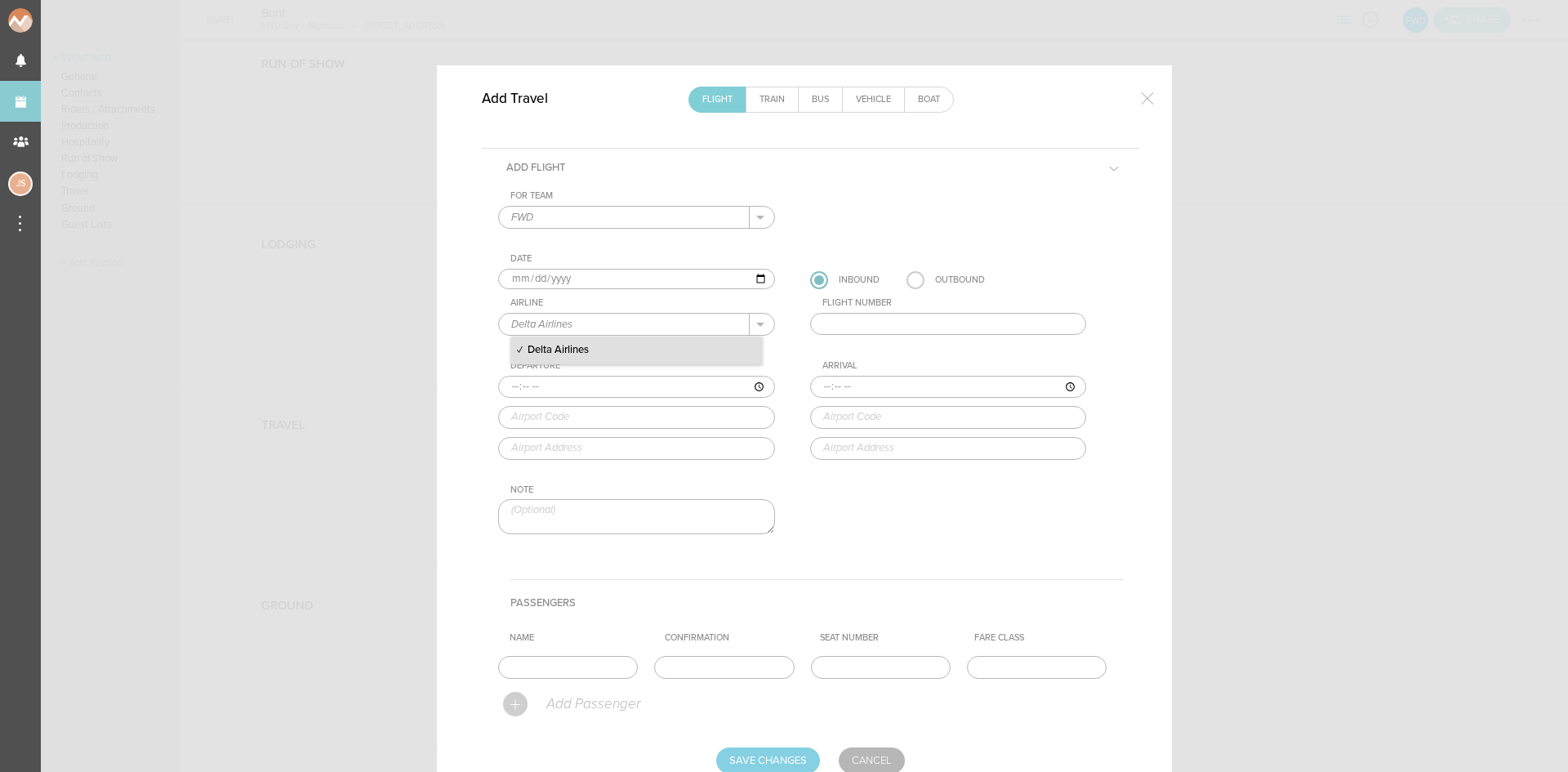
click at [698, 346] on p "Delta Airlines" at bounding box center [637, 350] width 251 height 28
click at [881, 321] on input "text" at bounding box center [949, 324] width 277 height 23
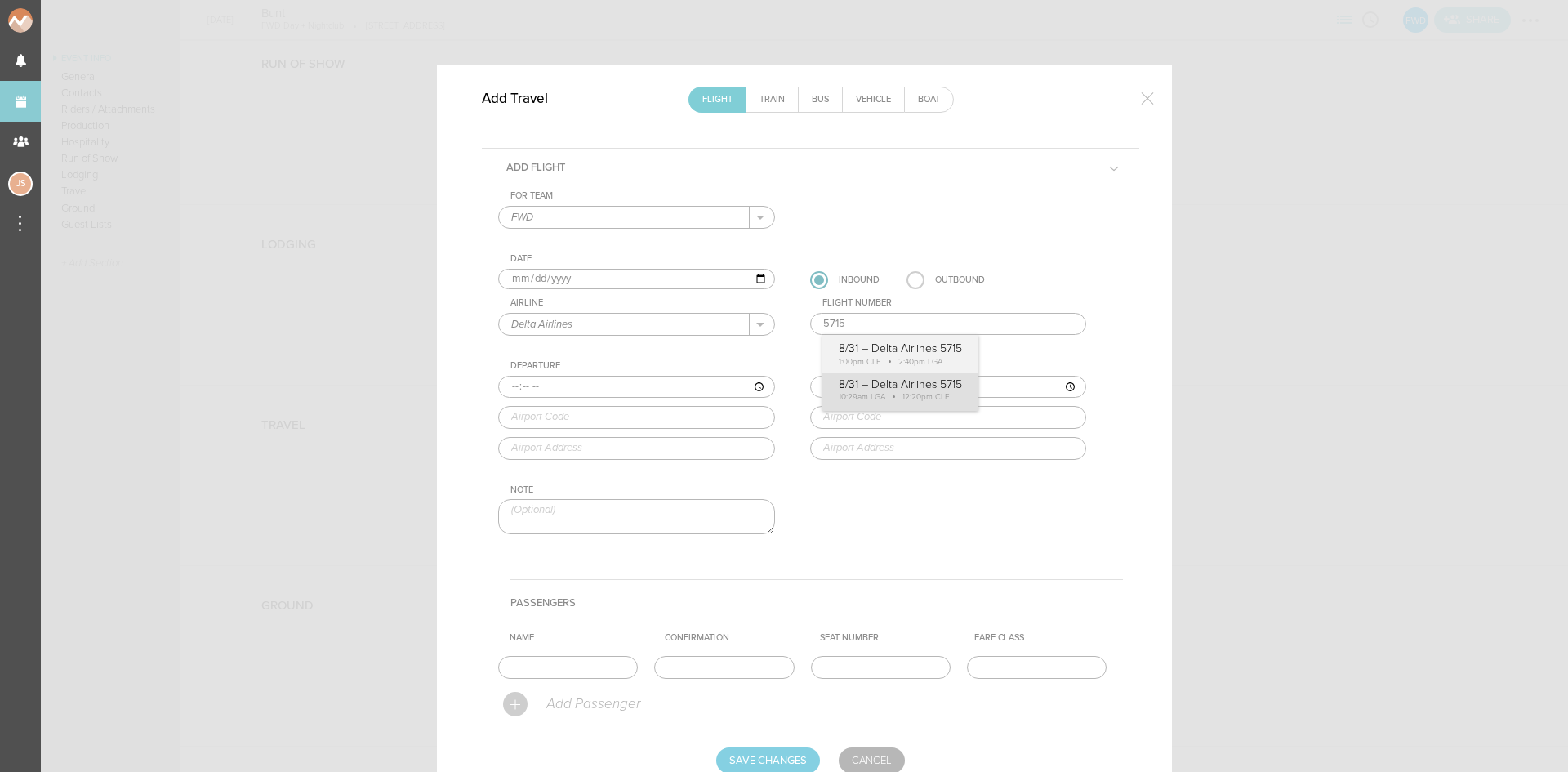
type input "5715"
type input "10:29"
type input "LGA"
type input "New York LaGuardia Airport, Hangar 7 Center, New York, NY, 11371, United States"
type input "12:20"
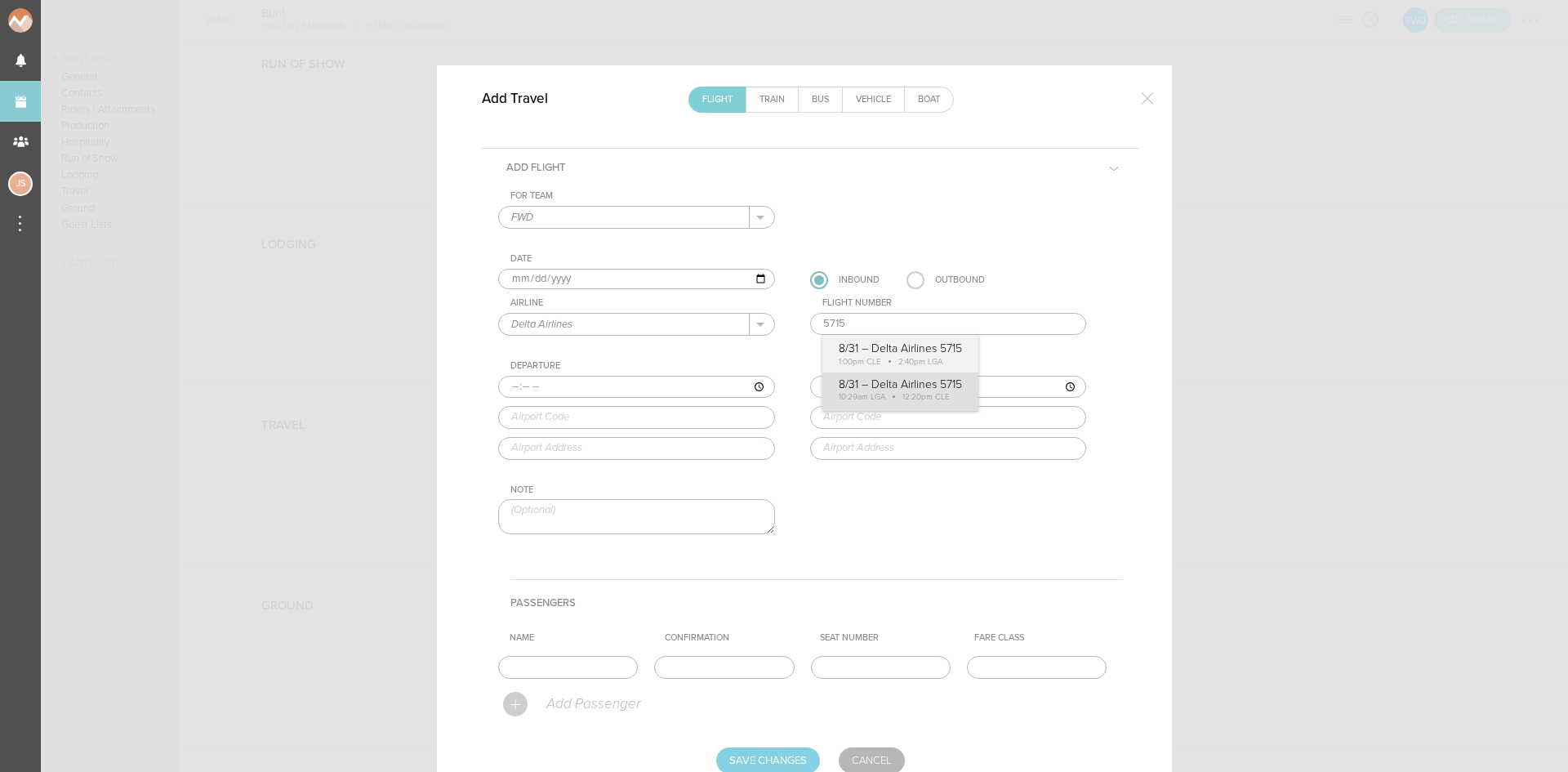
type input "CLE"
type input "Cleveland Hopkins International Airport, 5300 Riverside Drive, Cleveland, OH, 4…"
click at [908, 380] on div "For Team FWD + Add New Team FWD . FWD Date 2025-08-31 Inbound Outbound Airline …" at bounding box center [811, 376] width 625 height 373
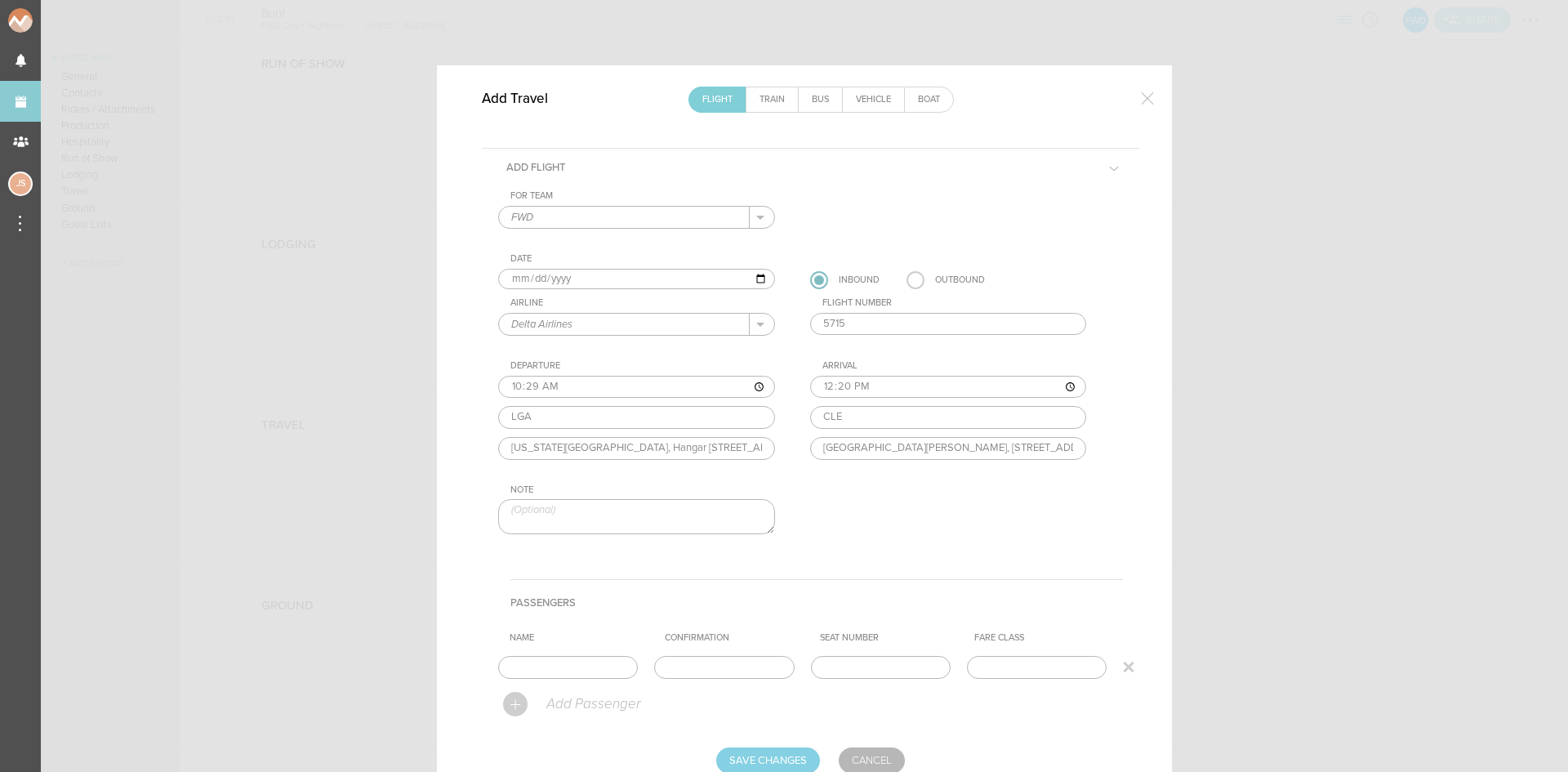
click at [575, 671] on input "text" at bounding box center [569, 668] width 140 height 23
type input "Entire Travel Party"
click at [764, 762] on input "Save Changes" at bounding box center [768, 761] width 104 height 26
type input "Saving..."
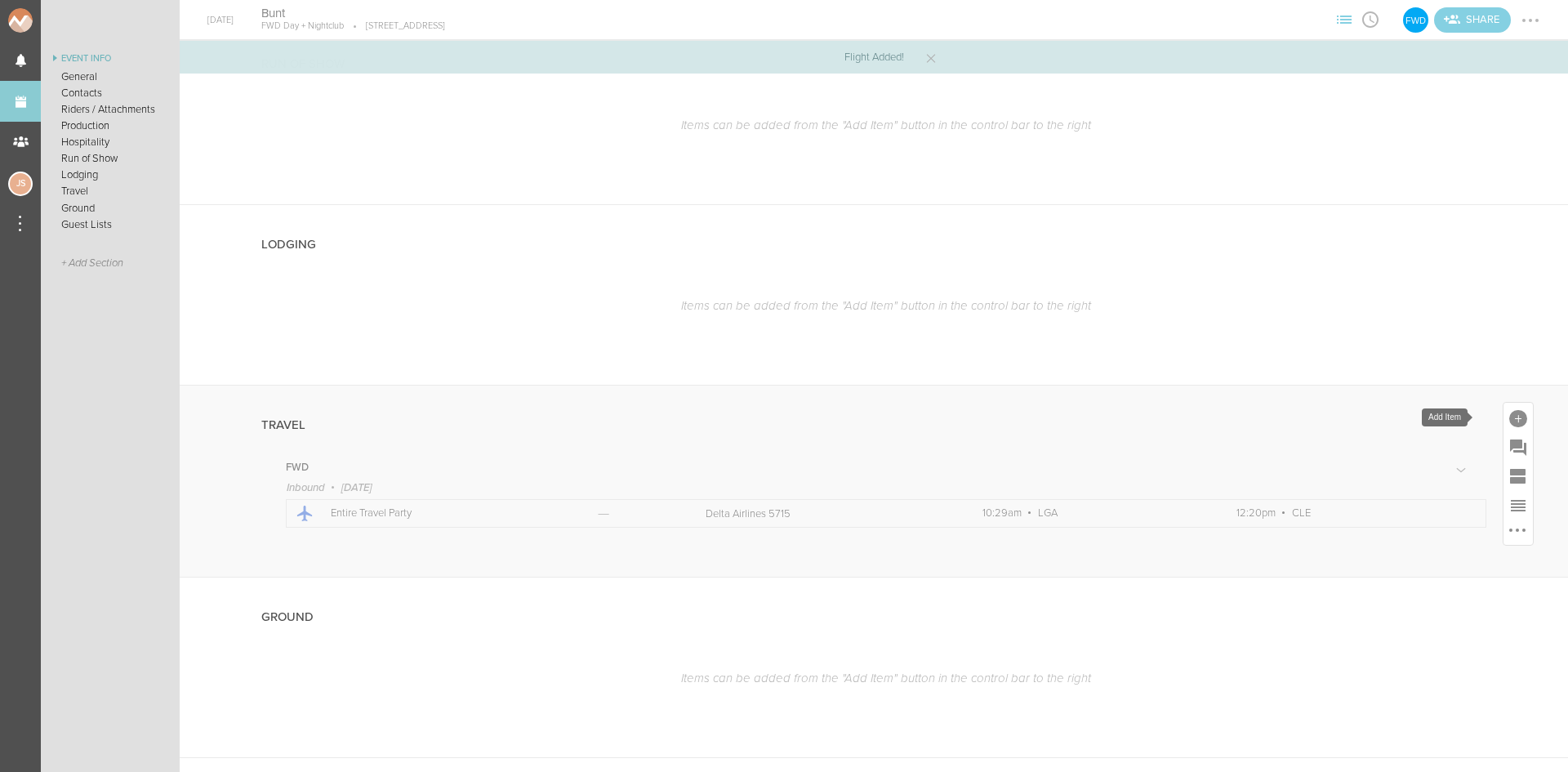
click at [1510, 424] on div at bounding box center [1518, 419] width 18 height 18
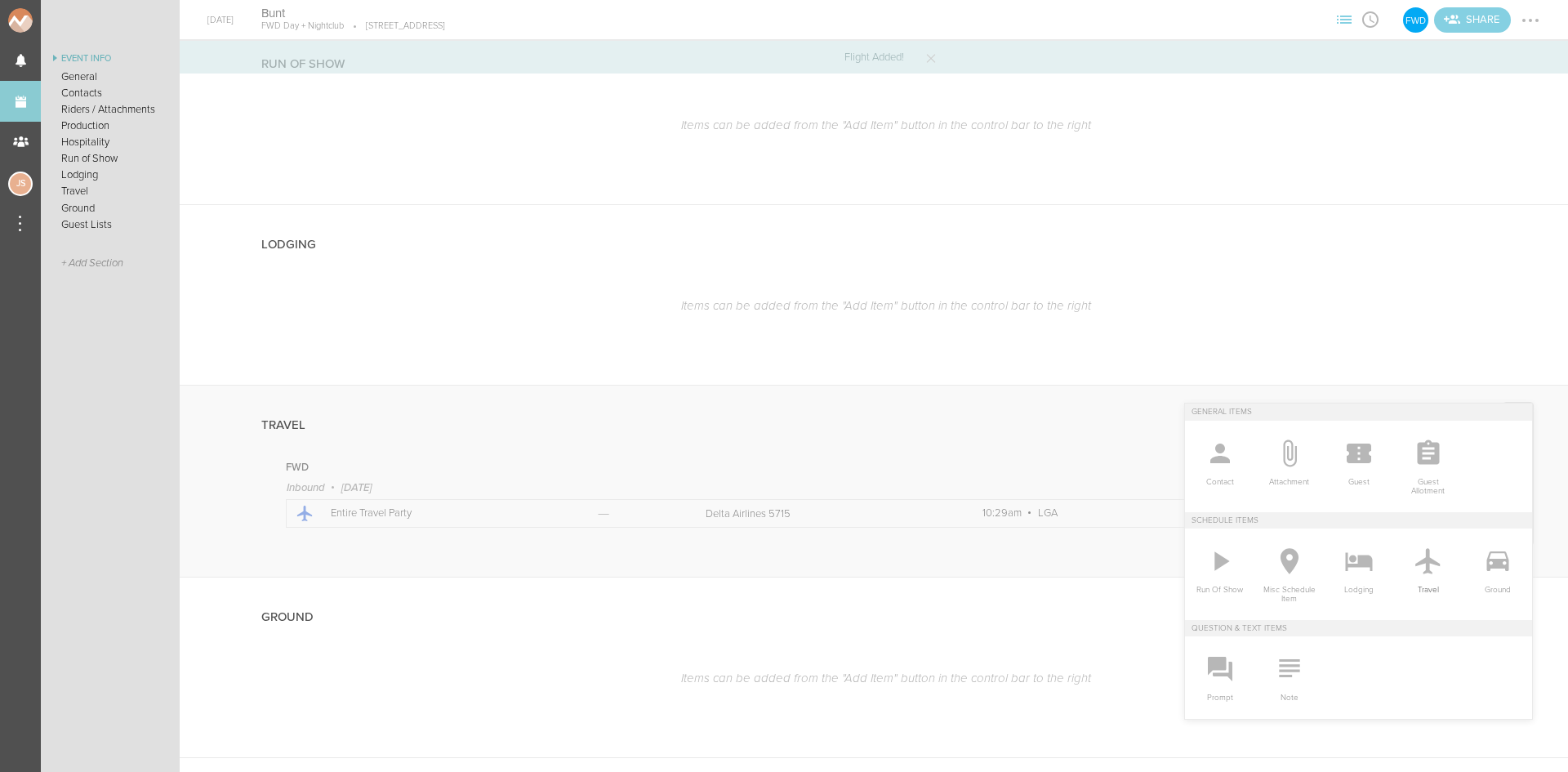
click at [1422, 557] on icon at bounding box center [1428, 561] width 32 height 32
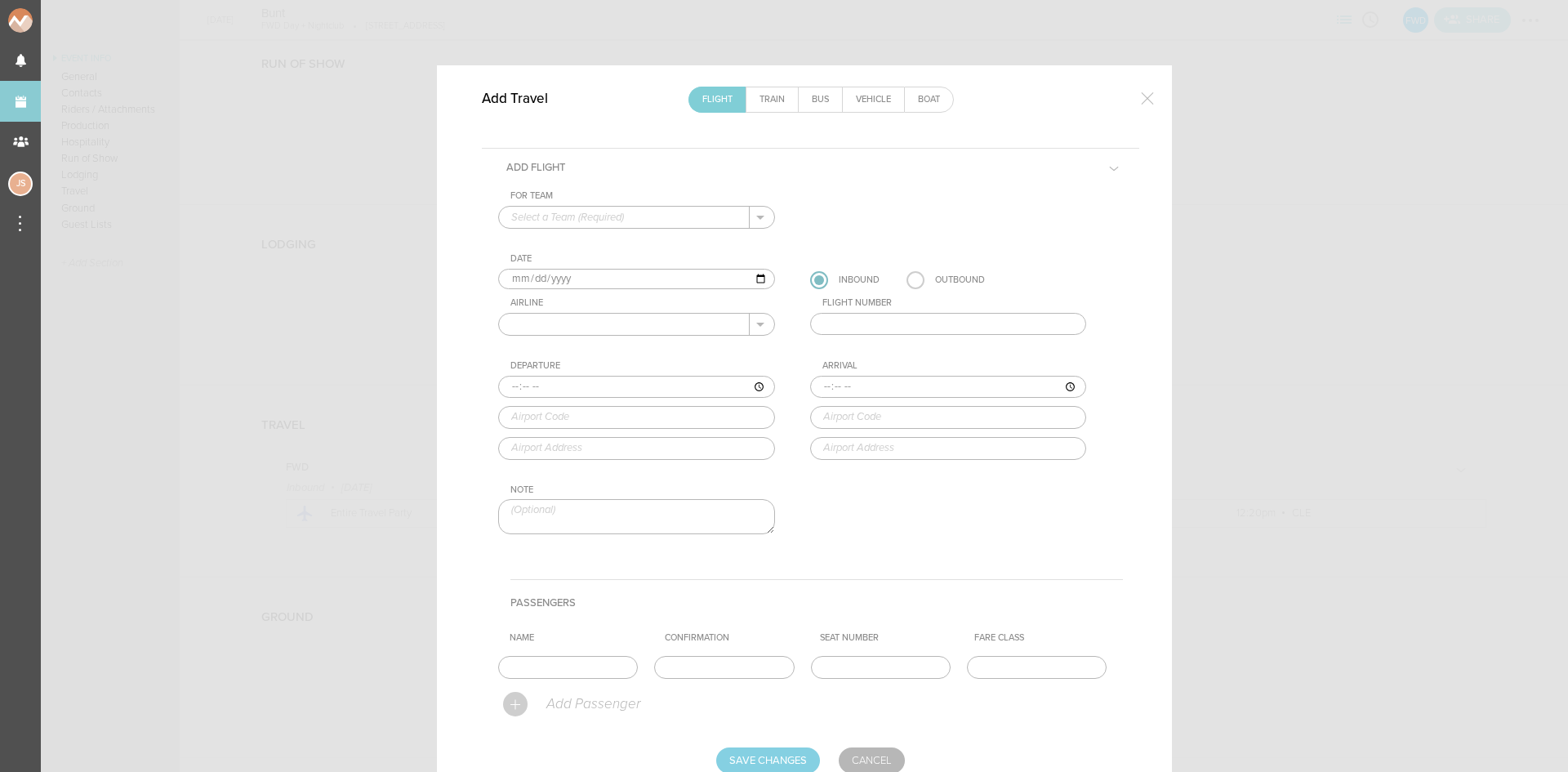
click at [600, 229] on div "For Team + Add New Team FWD . Date 2025-08-31 Inbound Outbound Airline ANA Aer …" at bounding box center [811, 376] width 625 height 373
click at [597, 220] on input "text" at bounding box center [624, 217] width 251 height 21
click at [601, 244] on p "FWD" at bounding box center [637, 243] width 251 height 28
type input "FWD"
click at [512, 278] on input "2025-08-31" at bounding box center [637, 279] width 277 height 21
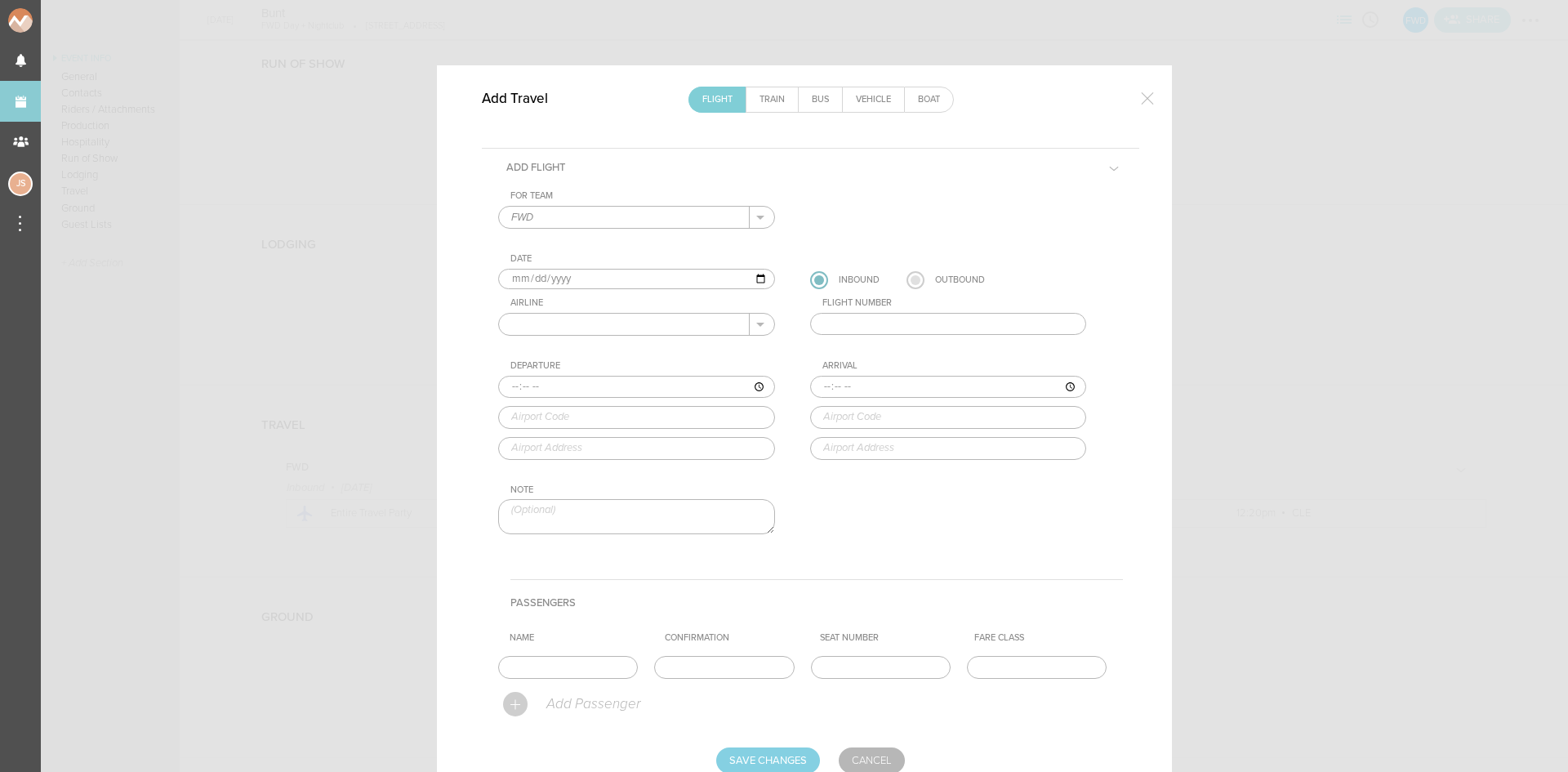
click at [912, 279] on label at bounding box center [915, 279] width 18 height 18
click at [0, 0] on input "radio" at bounding box center [0, 0] width 0 height 0
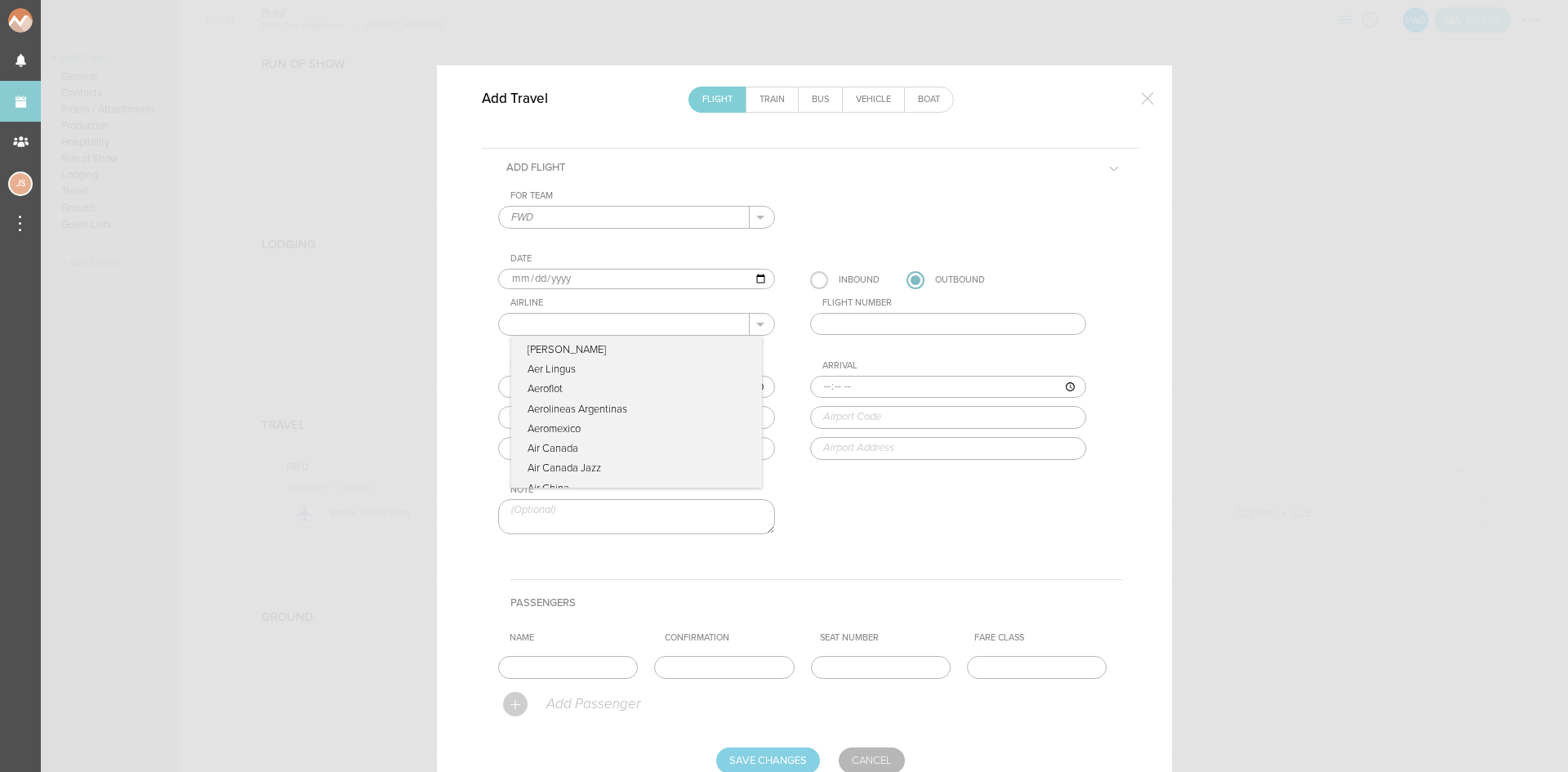
click at [686, 321] on input "text" at bounding box center [624, 324] width 251 height 21
type input "Delta Airlines"
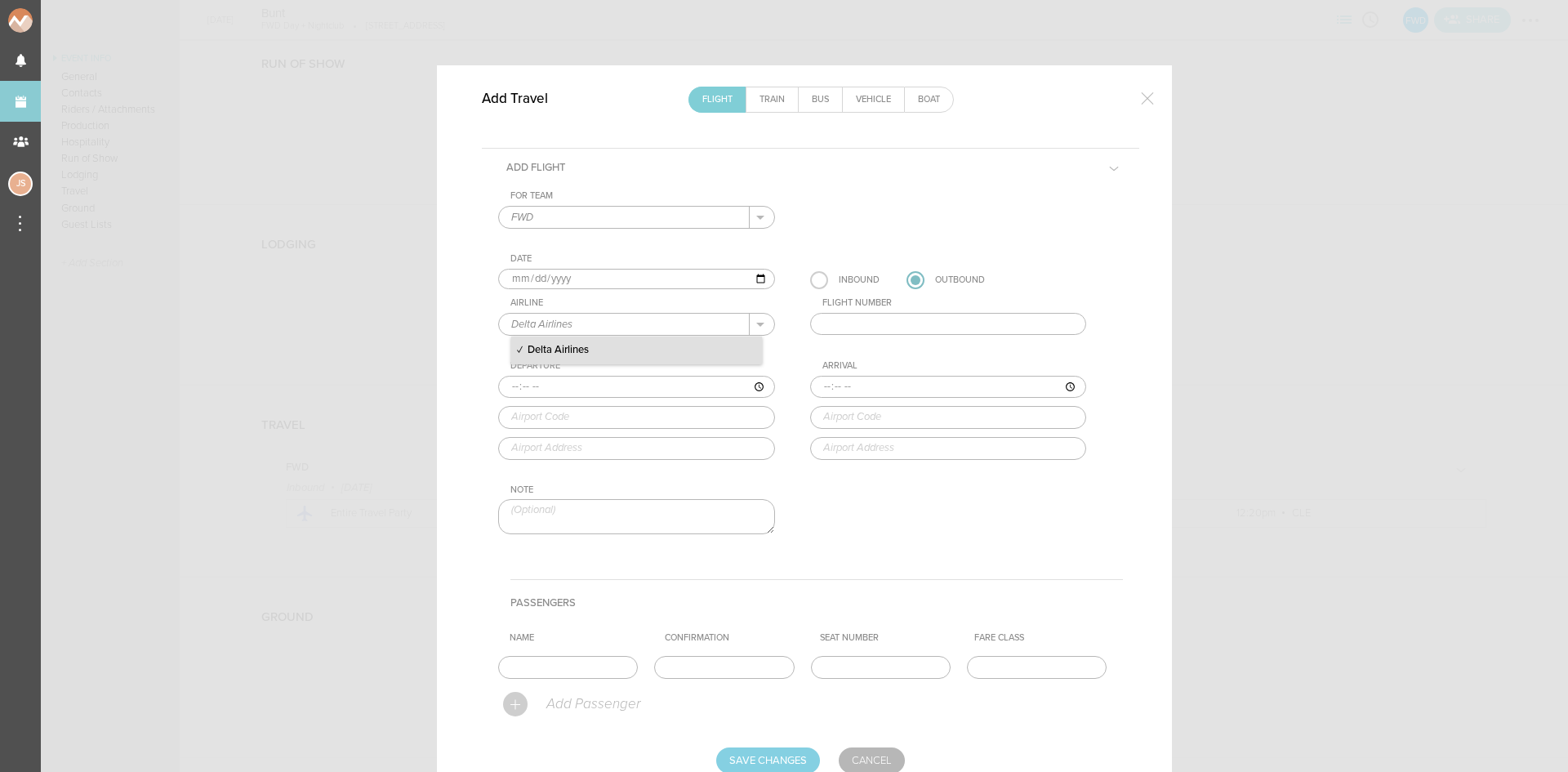
click at [635, 349] on p "Delta Airlines" at bounding box center [637, 350] width 251 height 28
click at [865, 323] on input "text" at bounding box center [949, 324] width 277 height 23
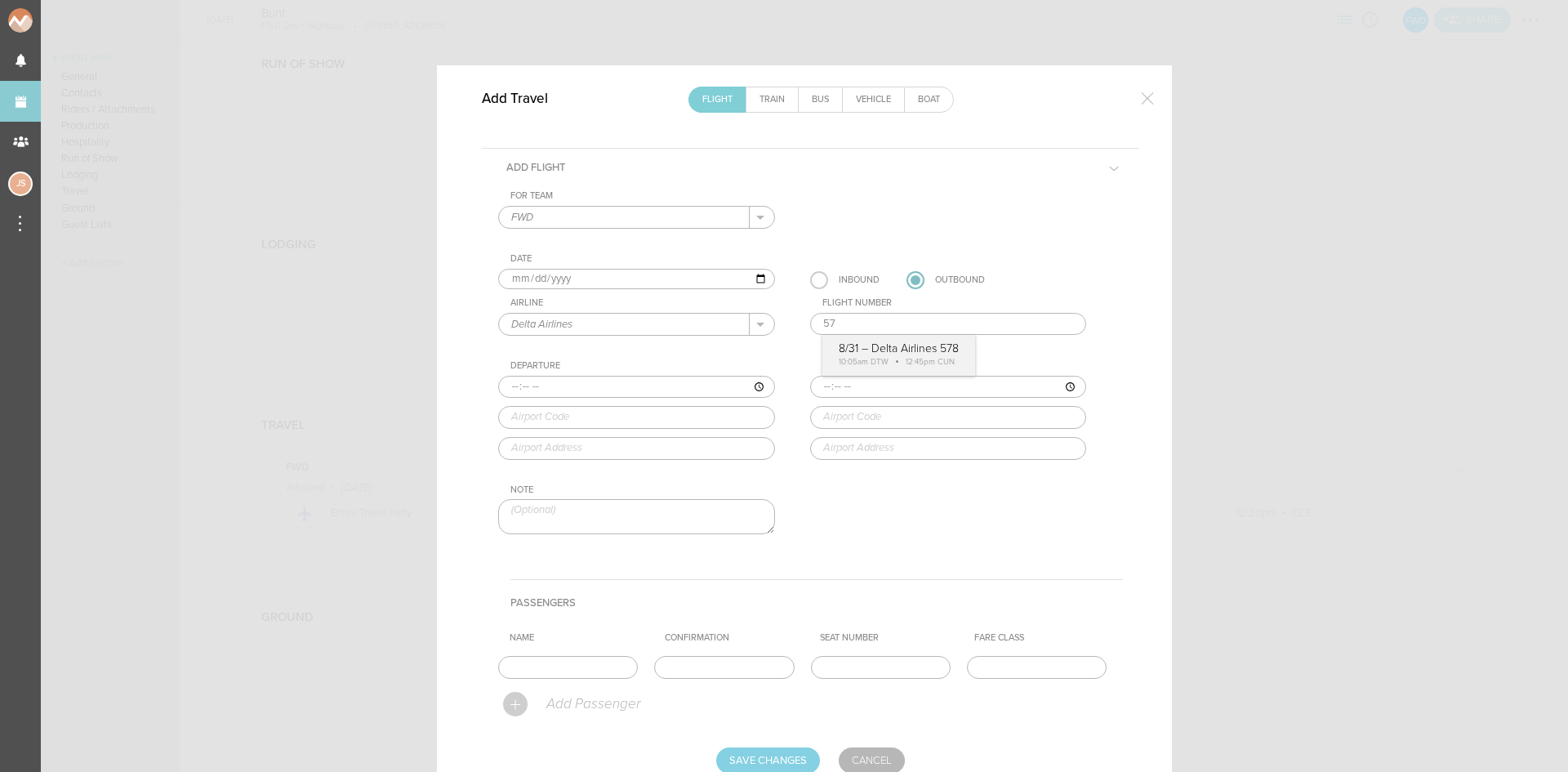
type input "5"
type input "7"
type input "5788"
click at [868, 763] on link "Cancel" at bounding box center [872, 761] width 66 height 26
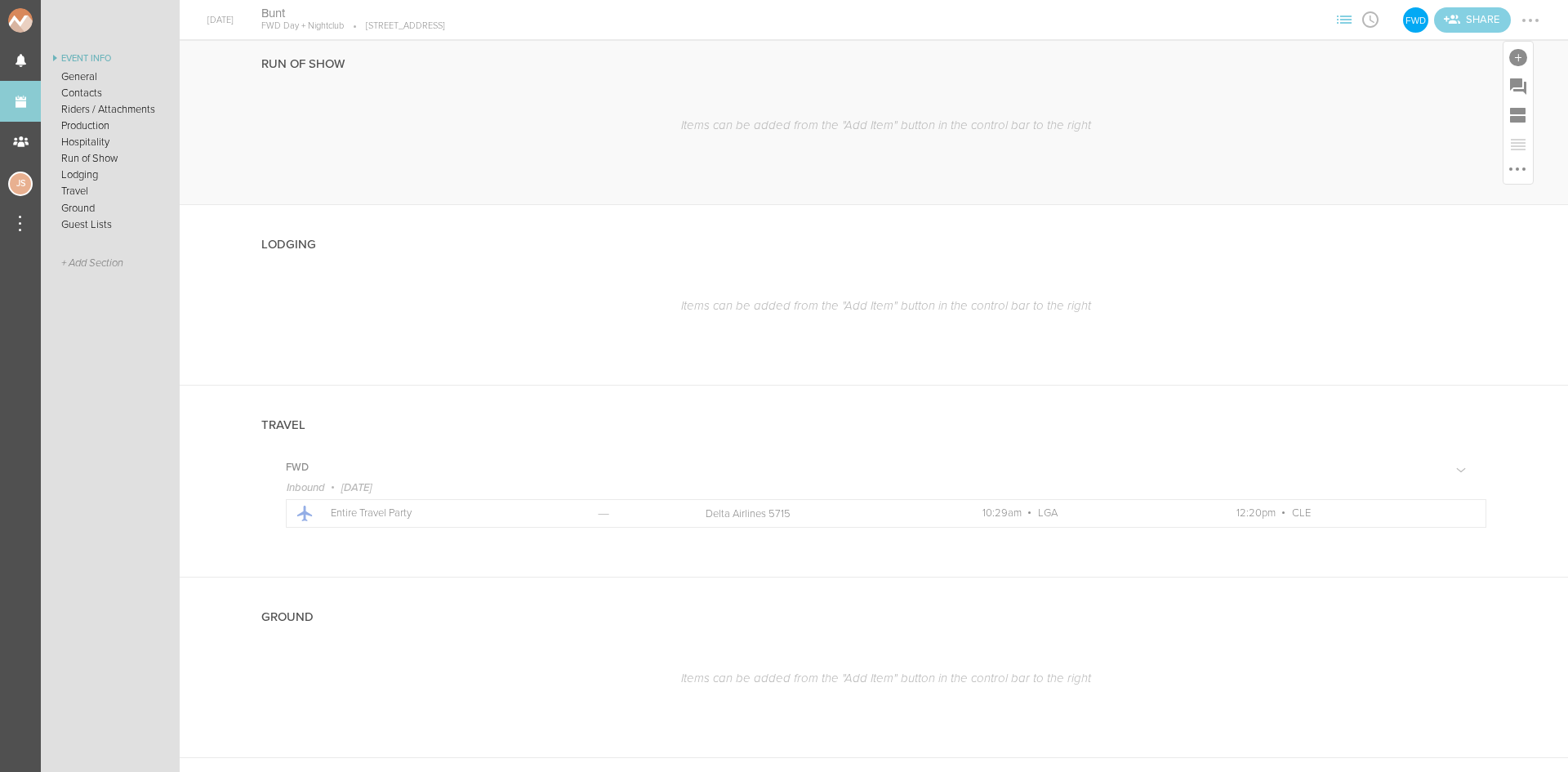
click at [1453, 98] on div "Run of Show" at bounding box center [874, 63] width 1225 height 77
click at [1510, 55] on div at bounding box center [1518, 57] width 18 height 18
click at [1204, 215] on icon at bounding box center [1220, 199] width 32 height 32
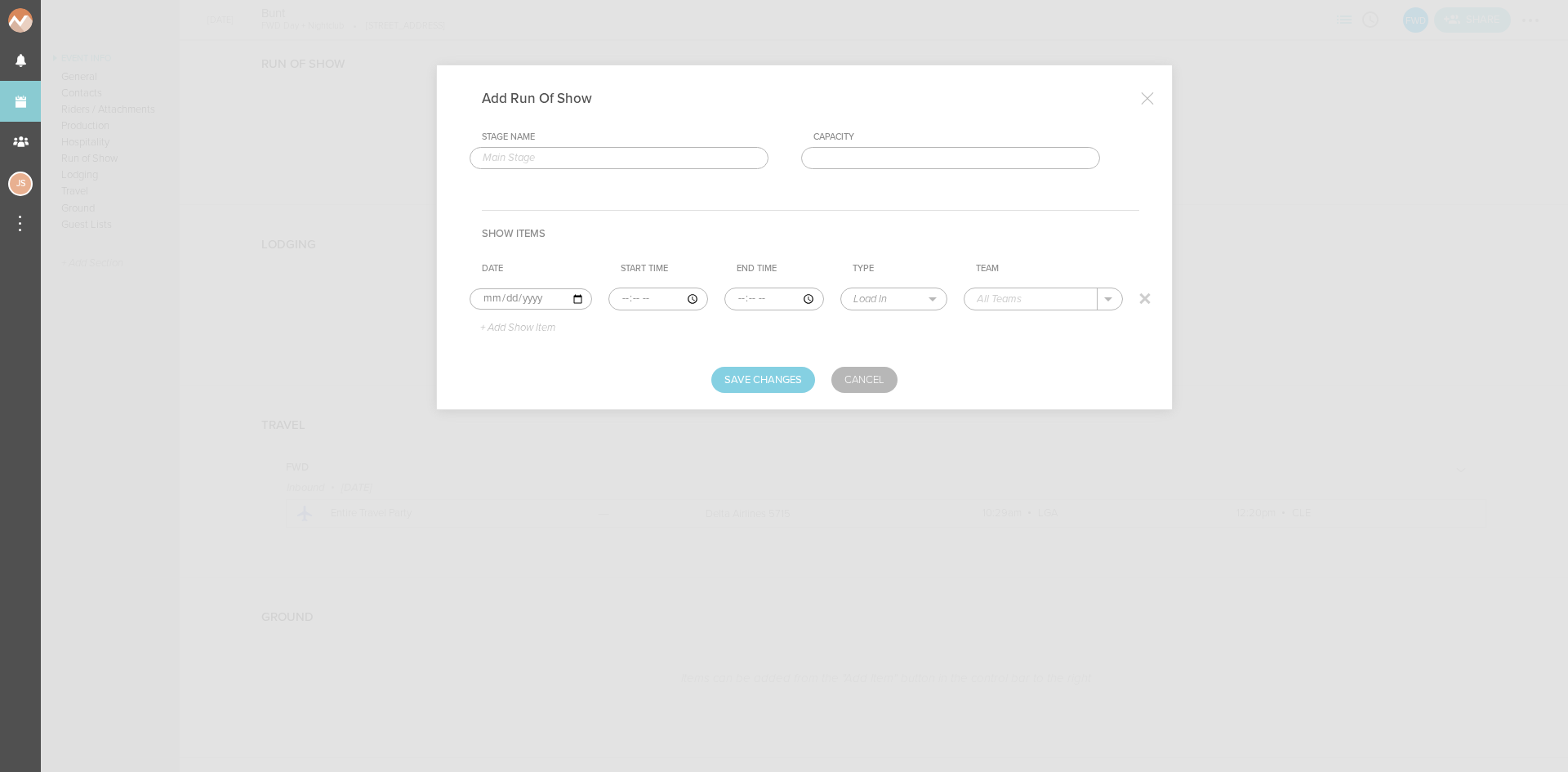
click at [621, 299] on input "time" at bounding box center [658, 299] width 100 height 23
type input "12:00"
select select "Doors"
click at [1000, 324] on p "FWD" at bounding box center [1006, 324] width 25 height 13
type input "FWD"
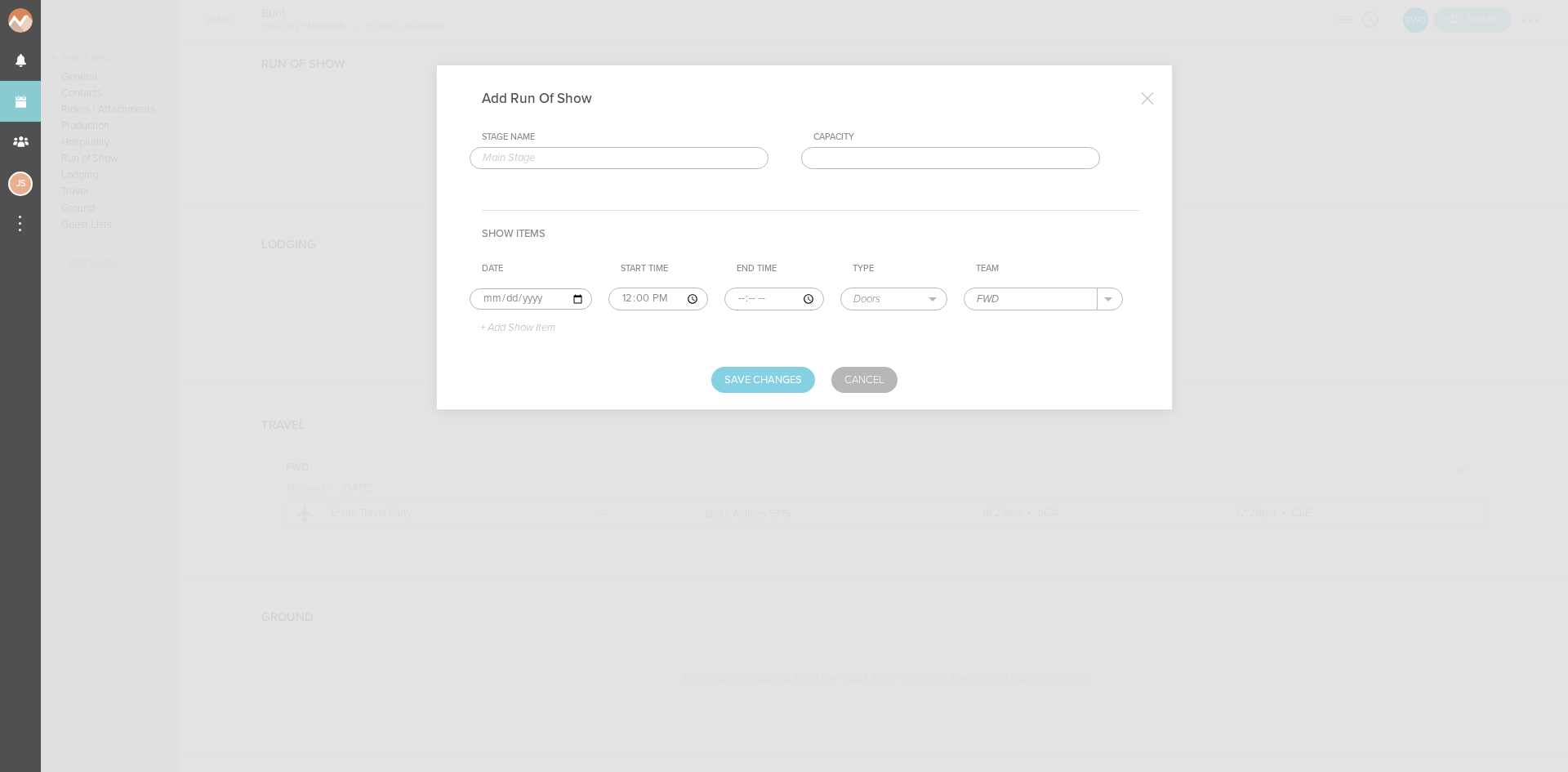
click at [493, 327] on p "+ Add Show Item" at bounding box center [512, 328] width 88 height 13
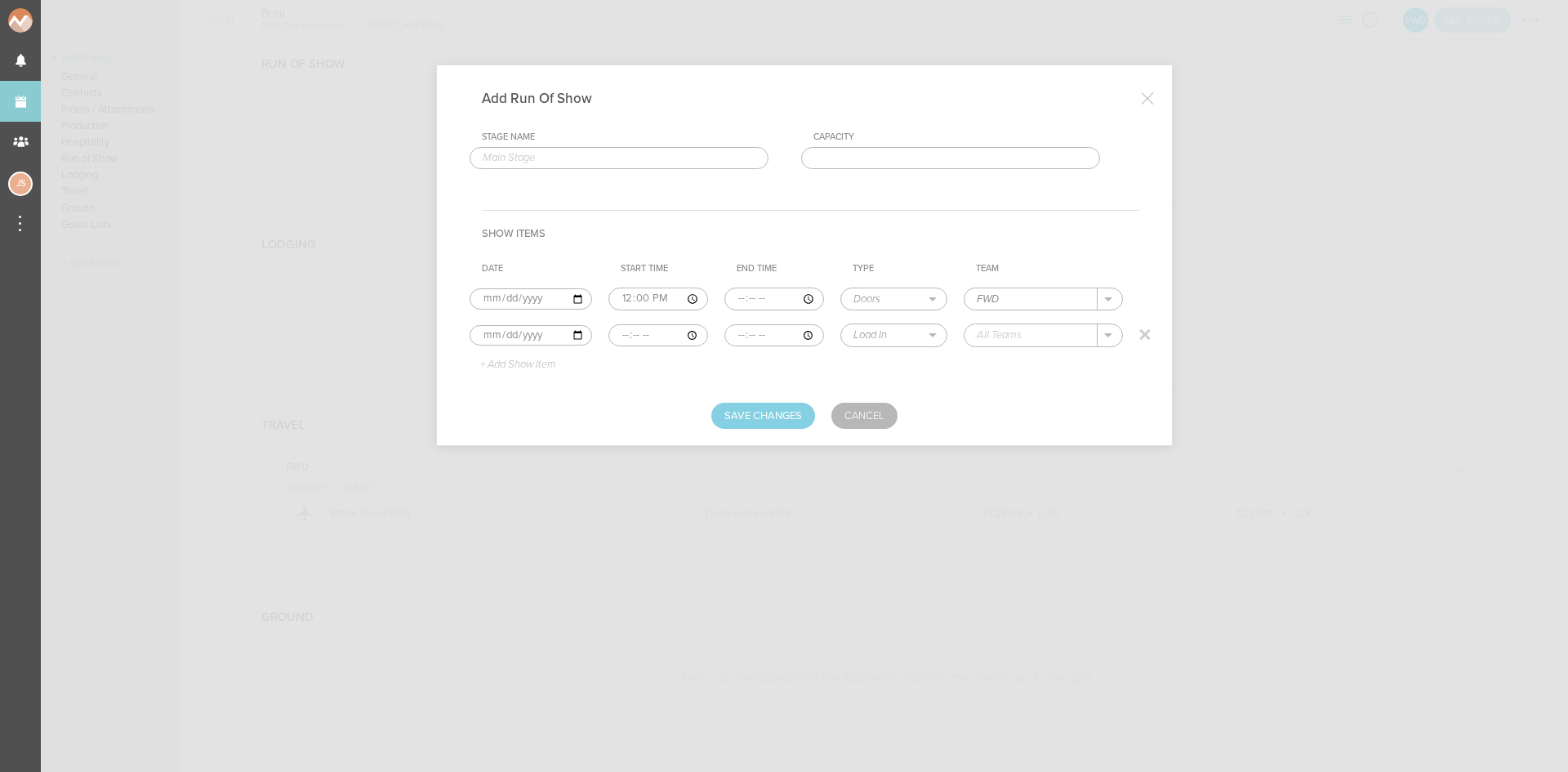
click at [609, 334] on input "time" at bounding box center [658, 336] width 100 height 23
type input "12:00"
type input "16:00"
select select "Set Time"
type input "Support"
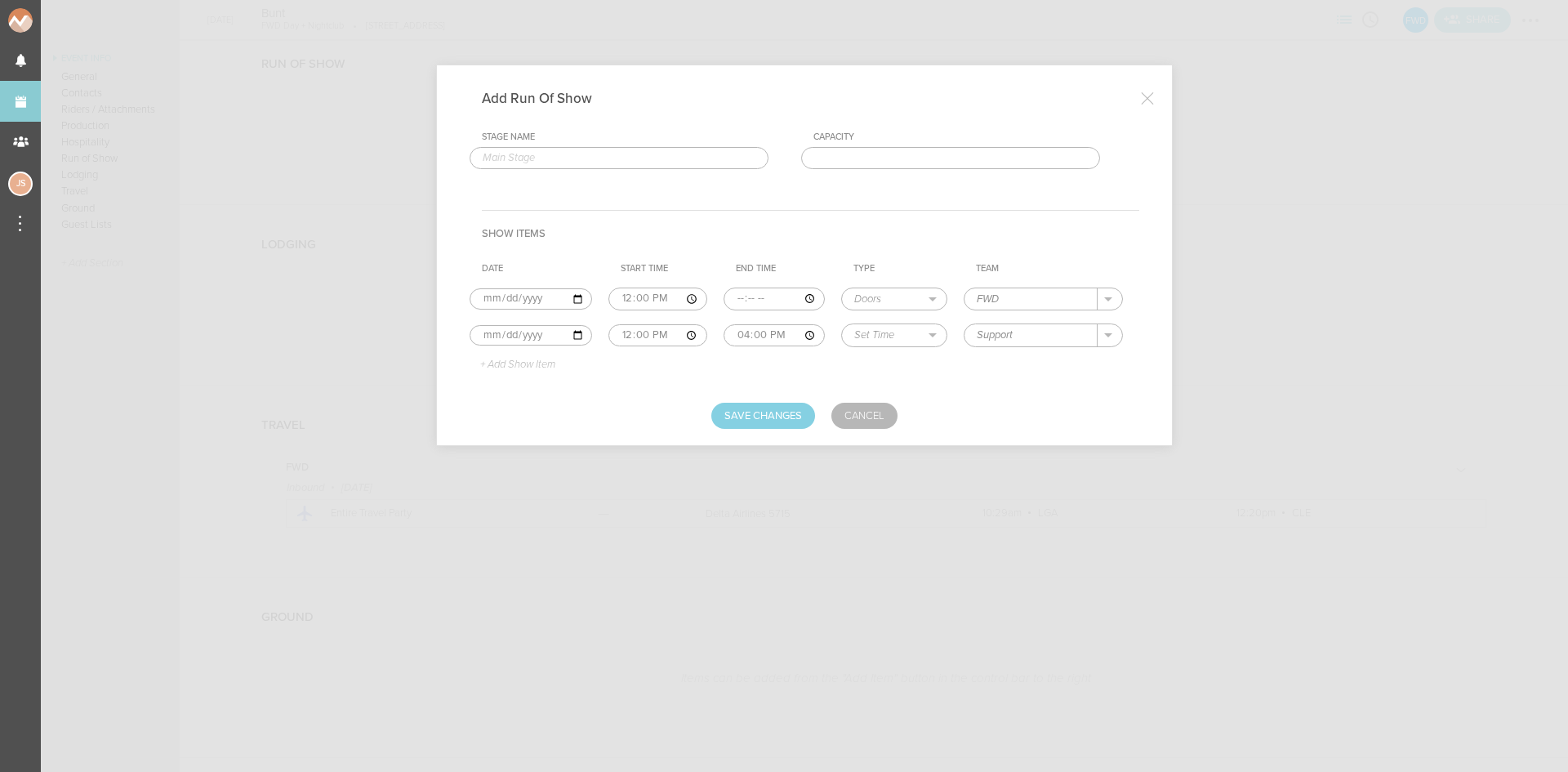
click at [526, 364] on p "+ Add Show Item" at bounding box center [512, 365] width 88 height 13
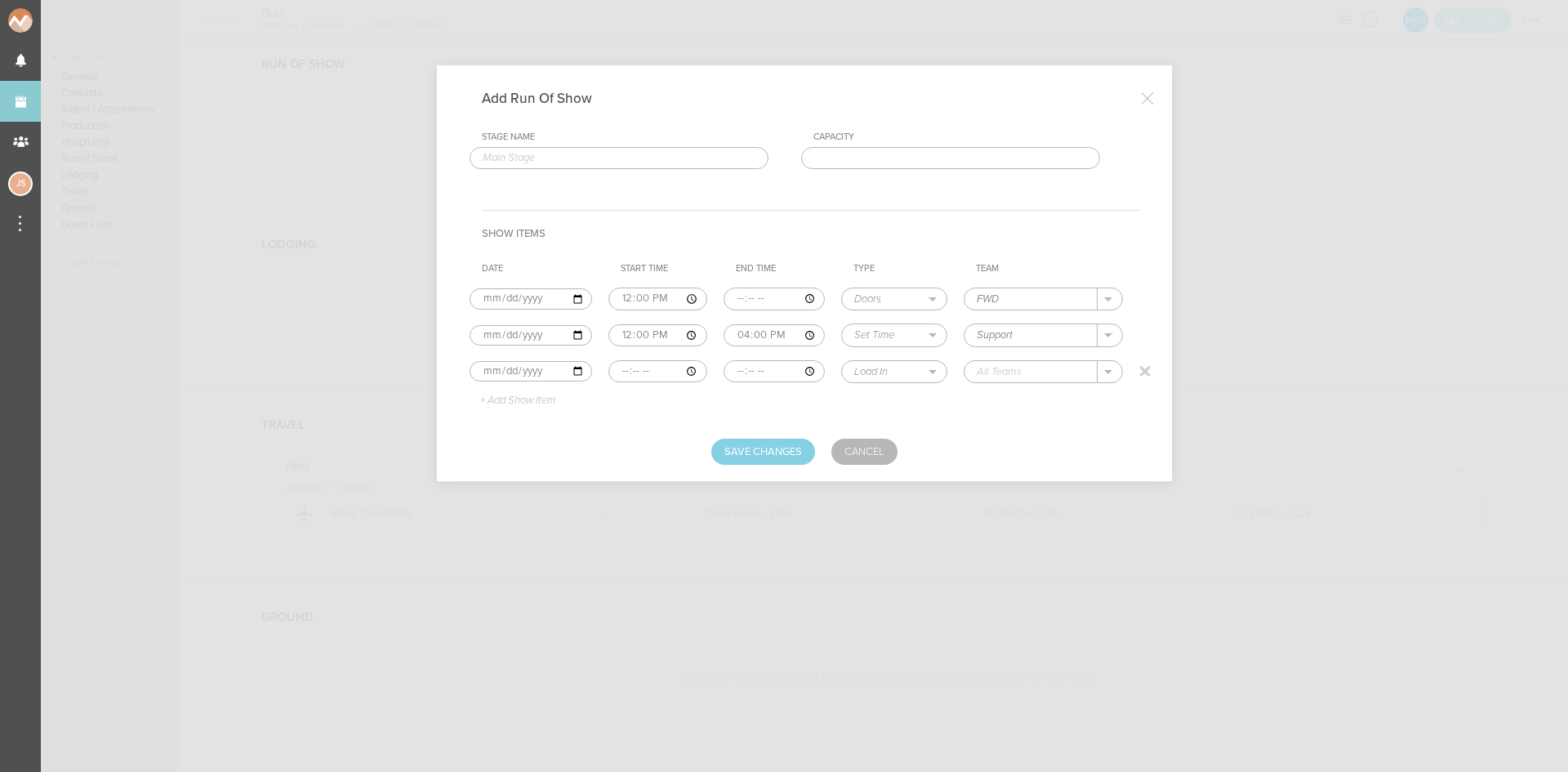
click at [619, 370] on input "time" at bounding box center [657, 372] width 99 height 23
type input "16:00"
type input "17:30"
select select "Set Time"
type input "Bunt"
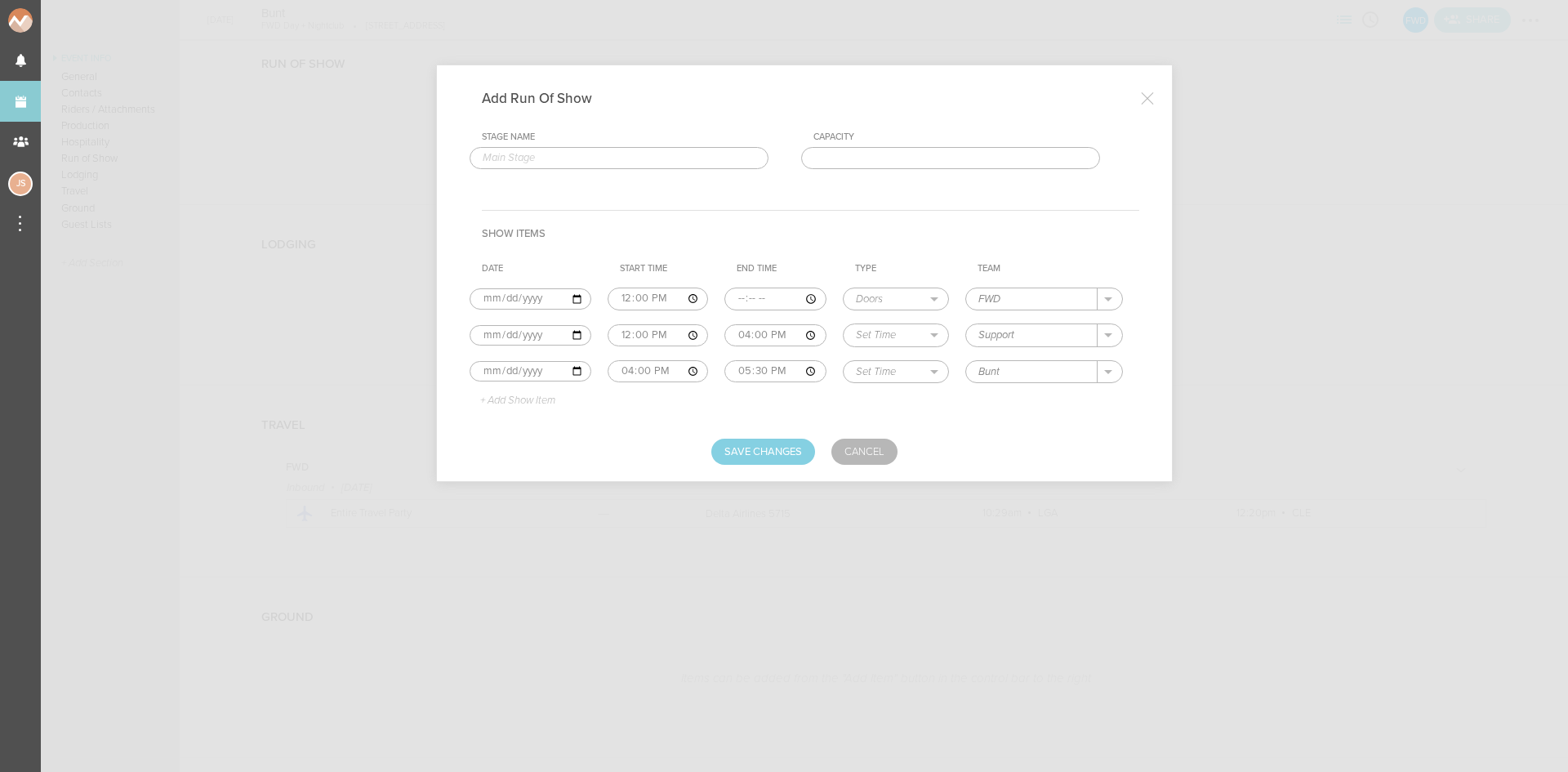
click at [531, 399] on p "+ Add Show Item" at bounding box center [512, 401] width 88 height 13
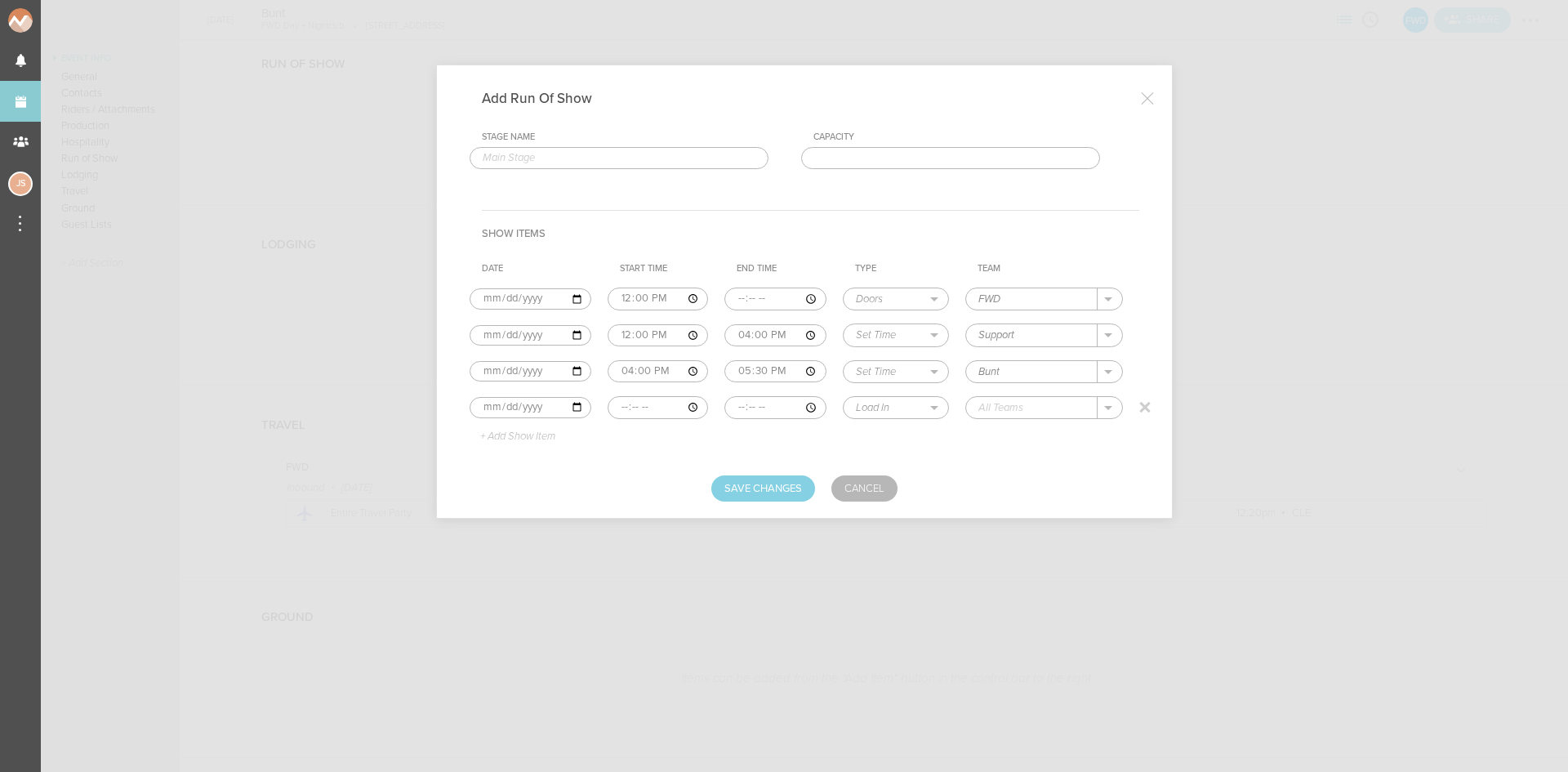
click at [619, 410] on input "time" at bounding box center [658, 408] width 101 height 23
type input "17:30"
type input "19:00"
select select "Set Time"
type input "Closing Support"
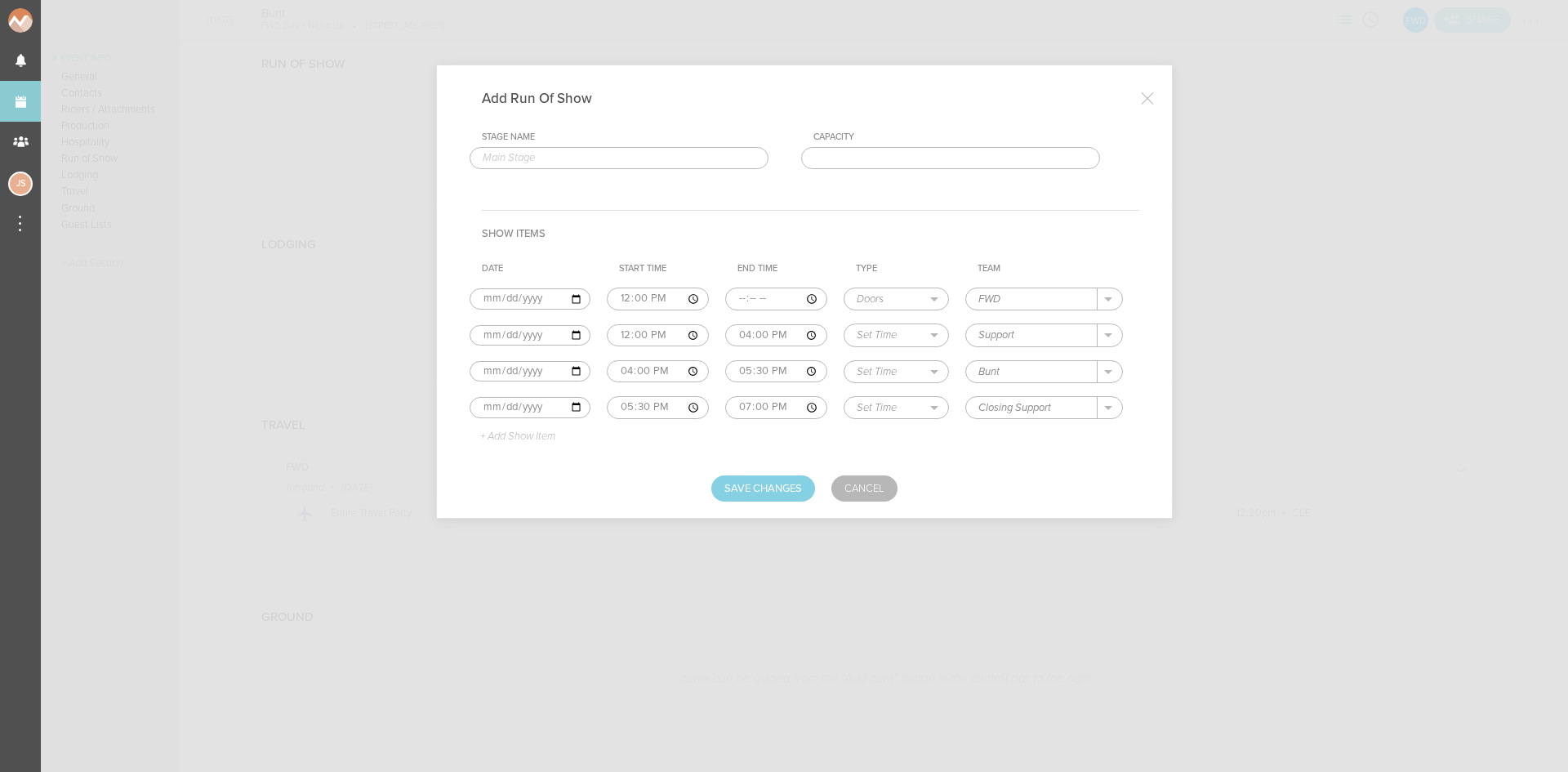
click at [525, 435] on p "+ Add Show Item" at bounding box center [512, 437] width 88 height 13
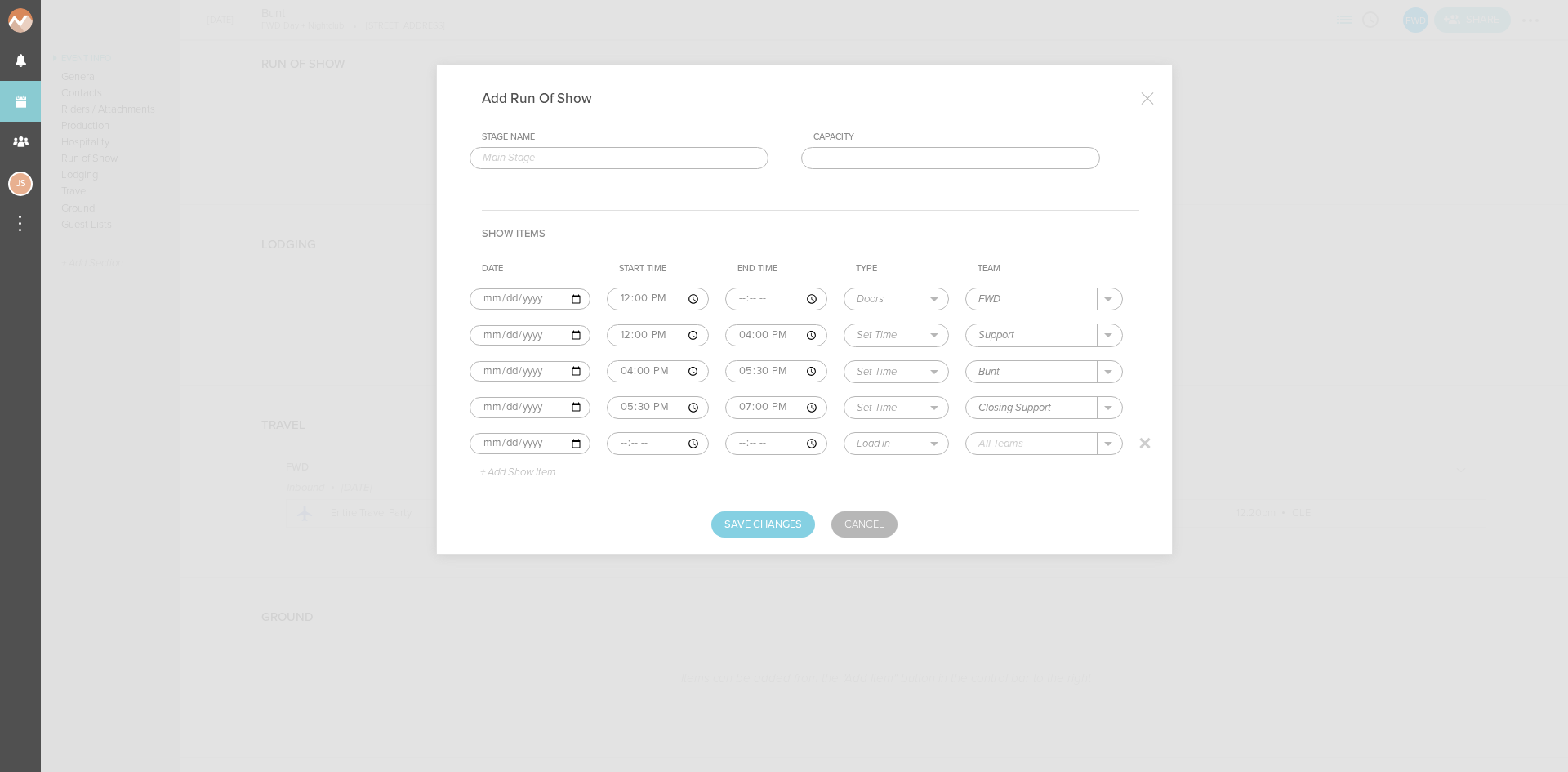
click at [619, 436] on input "time" at bounding box center [657, 444] width 102 height 23
type input "19:00"
select select "Curfew"
click at [1023, 465] on div "FWD" at bounding box center [1008, 469] width 57 height 29
type input "FWD"
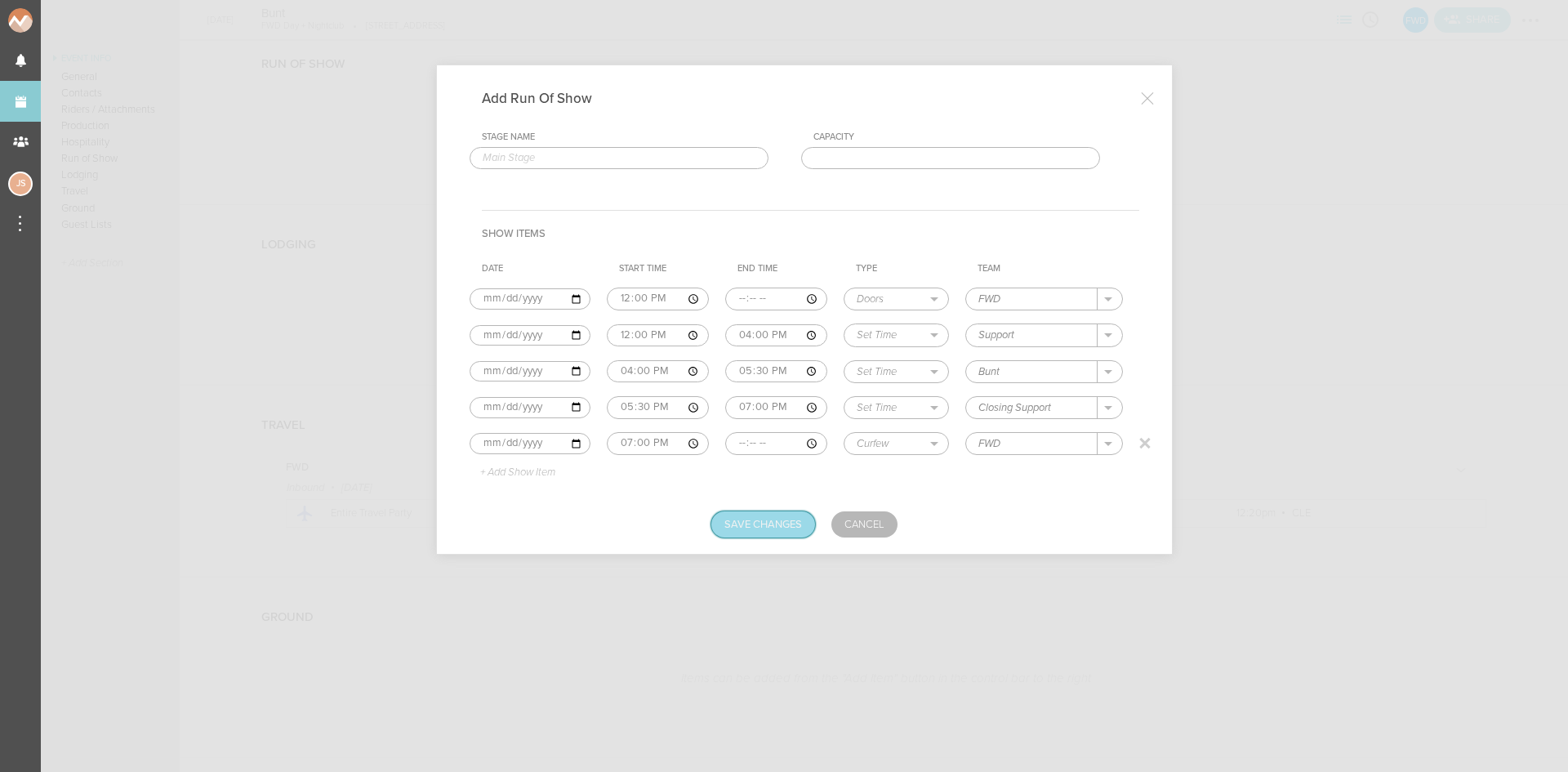
click at [771, 520] on button "Save Changes" at bounding box center [763, 525] width 104 height 26
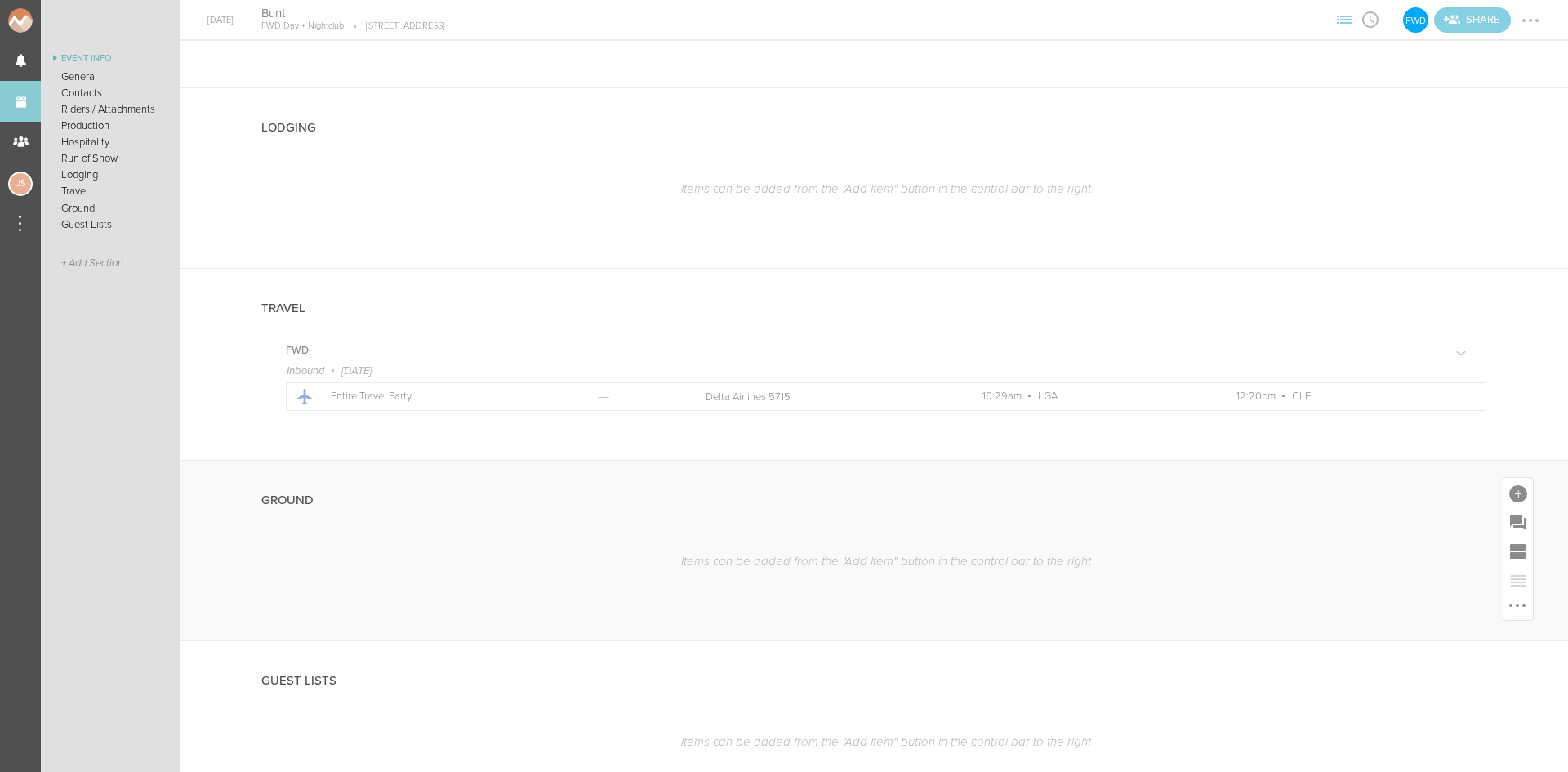
scroll to position [1553, 0]
click at [1510, 487] on div at bounding box center [1518, 492] width 18 height 18
click at [1481, 643] on icon at bounding box center [1497, 634] width 32 height 32
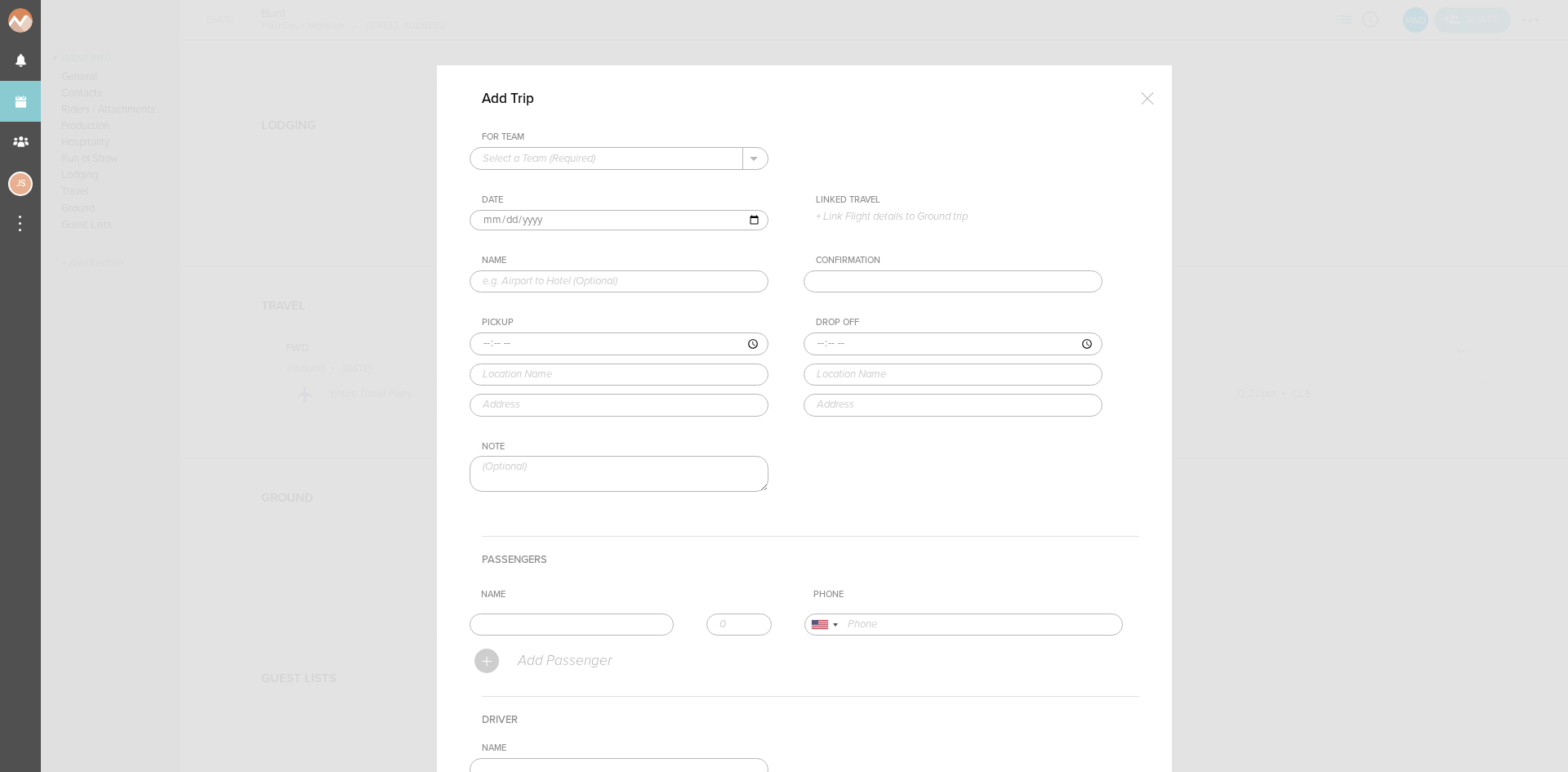
click at [513, 158] on input "text" at bounding box center [607, 158] width 273 height 21
click at [519, 184] on p "FWD" at bounding box center [619, 184] width 273 height 28
type input "FWD"
click at [1148, 85] on div at bounding box center [1147, 98] width 32 height 32
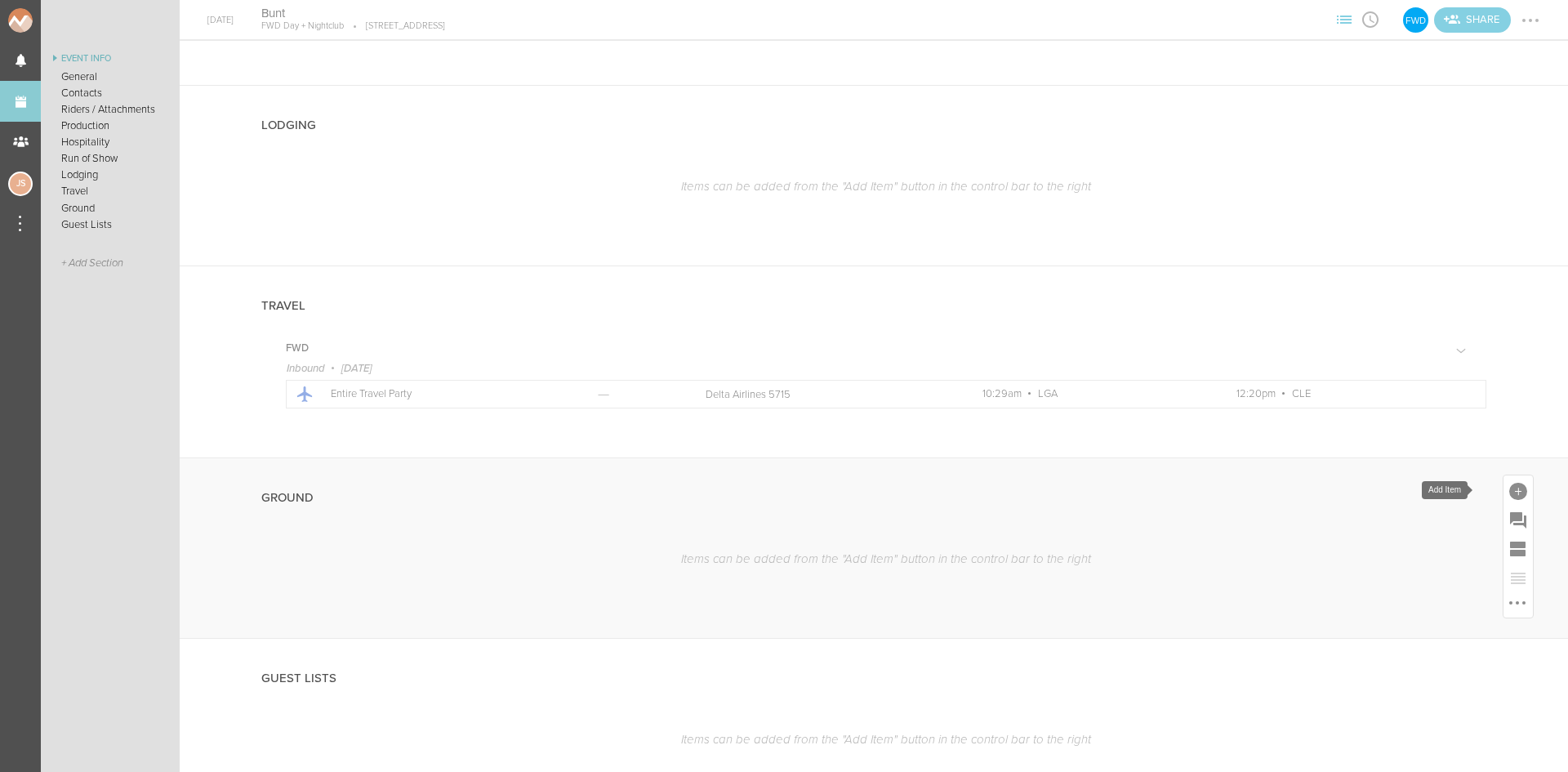
click at [1510, 483] on div at bounding box center [1518, 492] width 18 height 18
click at [1467, 640] on link "Ground" at bounding box center [1497, 643] width 69 height 83
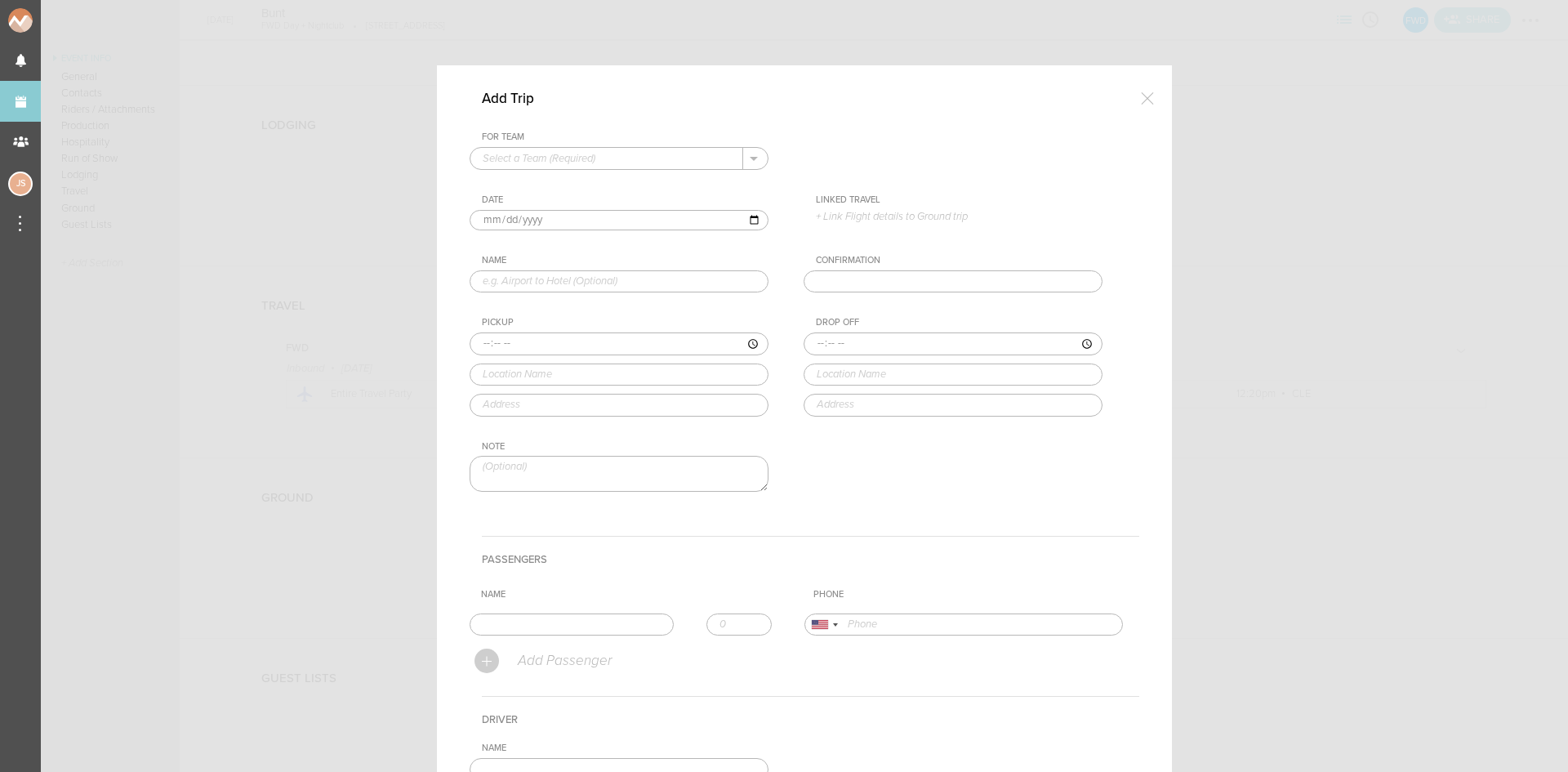
click at [584, 161] on input "text" at bounding box center [607, 158] width 273 height 21
click at [584, 193] on p "FWD" at bounding box center [619, 184] width 273 height 28
type input "FWD"
click at [842, 218] on p "+ Link Flight details to Ground trip" at bounding box center [959, 217] width 287 height 13
click at [863, 241] on label "8/31 • DL 5715 • 10:29am LGA – 12:20pm CLE" at bounding box center [943, 249] width 222 height 17
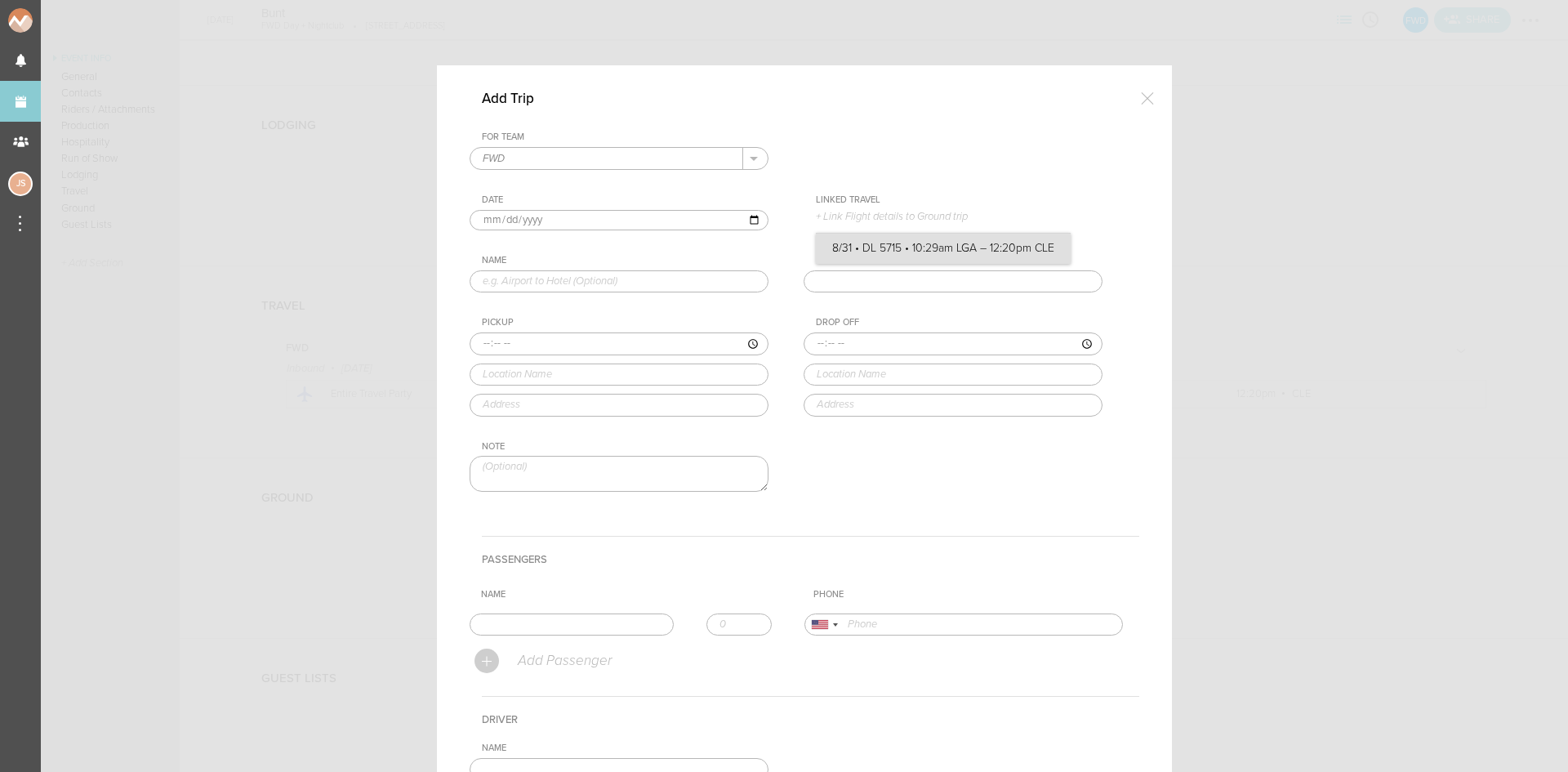
click at [0, 0] on input "8/31 • DL 5715 • 10:29am LGA – 12:20pm CLE" at bounding box center [0, 0] width 0 height 0
click at [641, 283] on input "text" at bounding box center [619, 290] width 299 height 23
type input "Airport to Venue"
click at [470, 357] on input "time" at bounding box center [619, 352] width 299 height 23
type input "12:20"
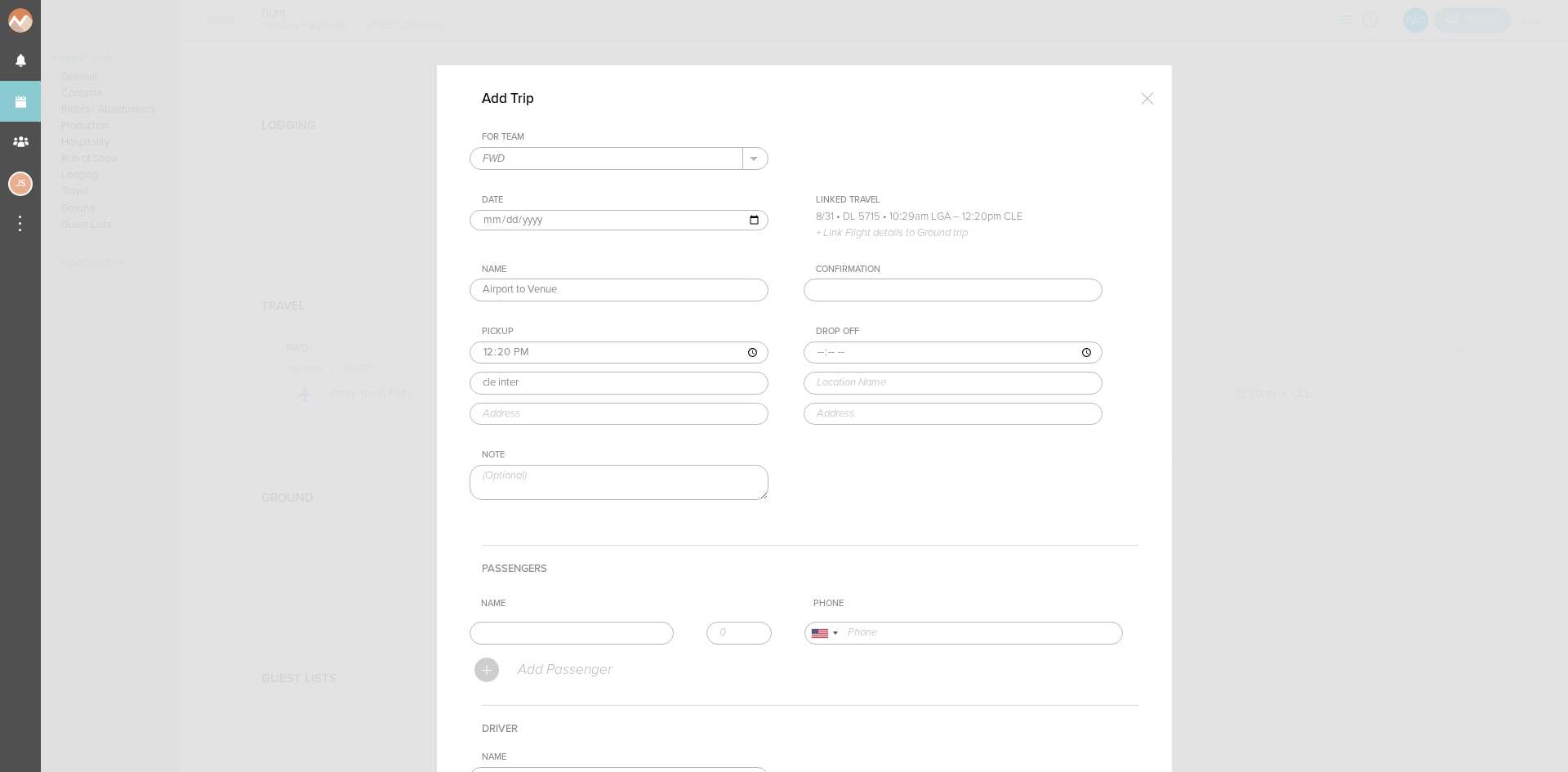
click at [548, 419] on div "Pickup 12:20 cle inter CLE International East Prentice Avenue, Denver, CO, USA …" at bounding box center [636, 375] width 332 height 99
type input "CLE International"
type input "7995 East Prentice Avenue, Denver, CO 80111, USA"
click at [808, 352] on input "time" at bounding box center [953, 352] width 299 height 23
type input "13:00"
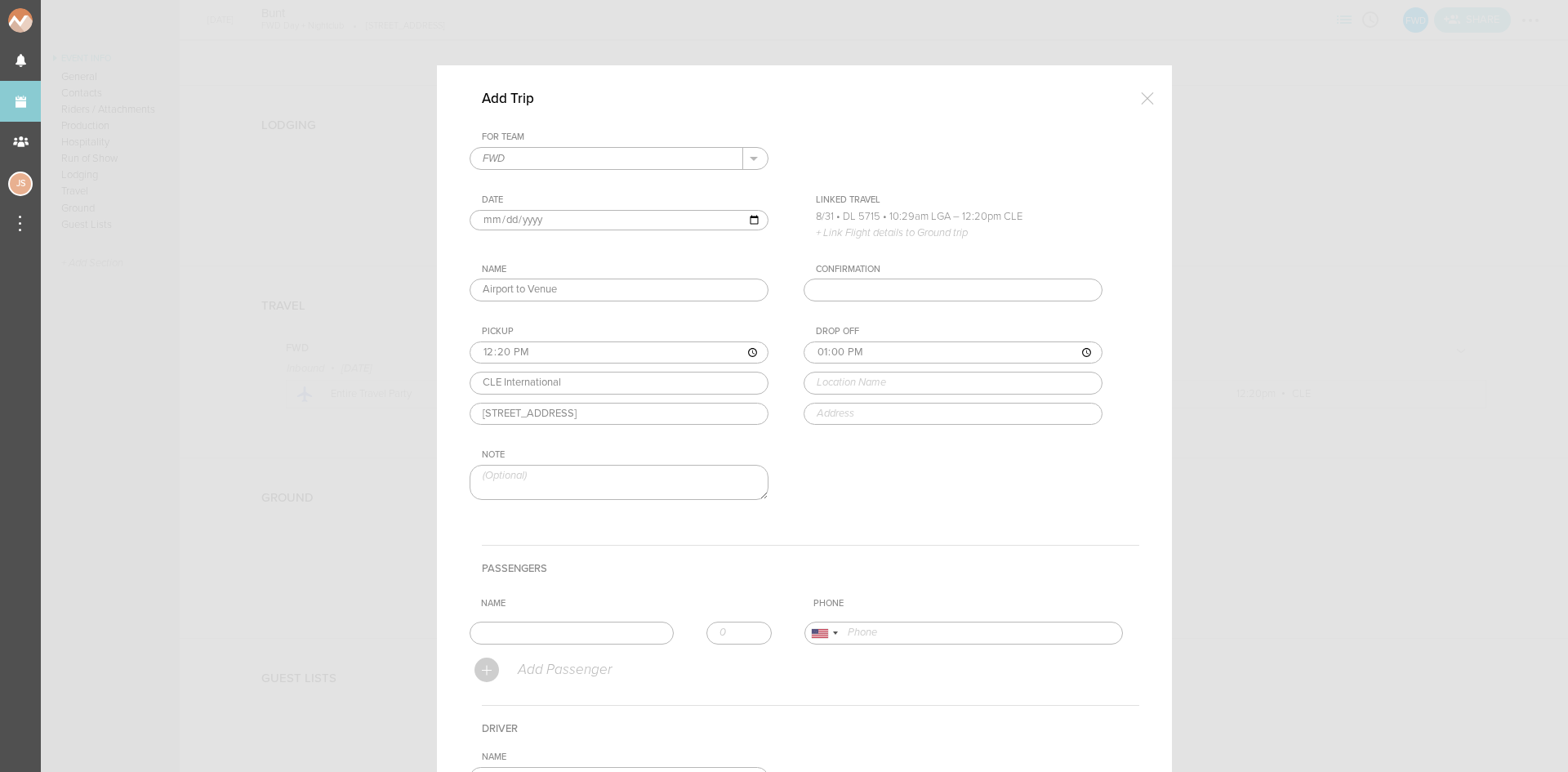
click at [826, 376] on input "text" at bounding box center [953, 383] width 299 height 23
click at [875, 450] on div "For Team FWD + Add New Team FWD . FWD Date 2025-08-31 Linked Travel 8/31 • DL 5…" at bounding box center [805, 330] width 670 height 398
type input "FWD | Forward Day + Nightclub"
type input "1176 Front Ave, Cleveland, OH 44113, USA"
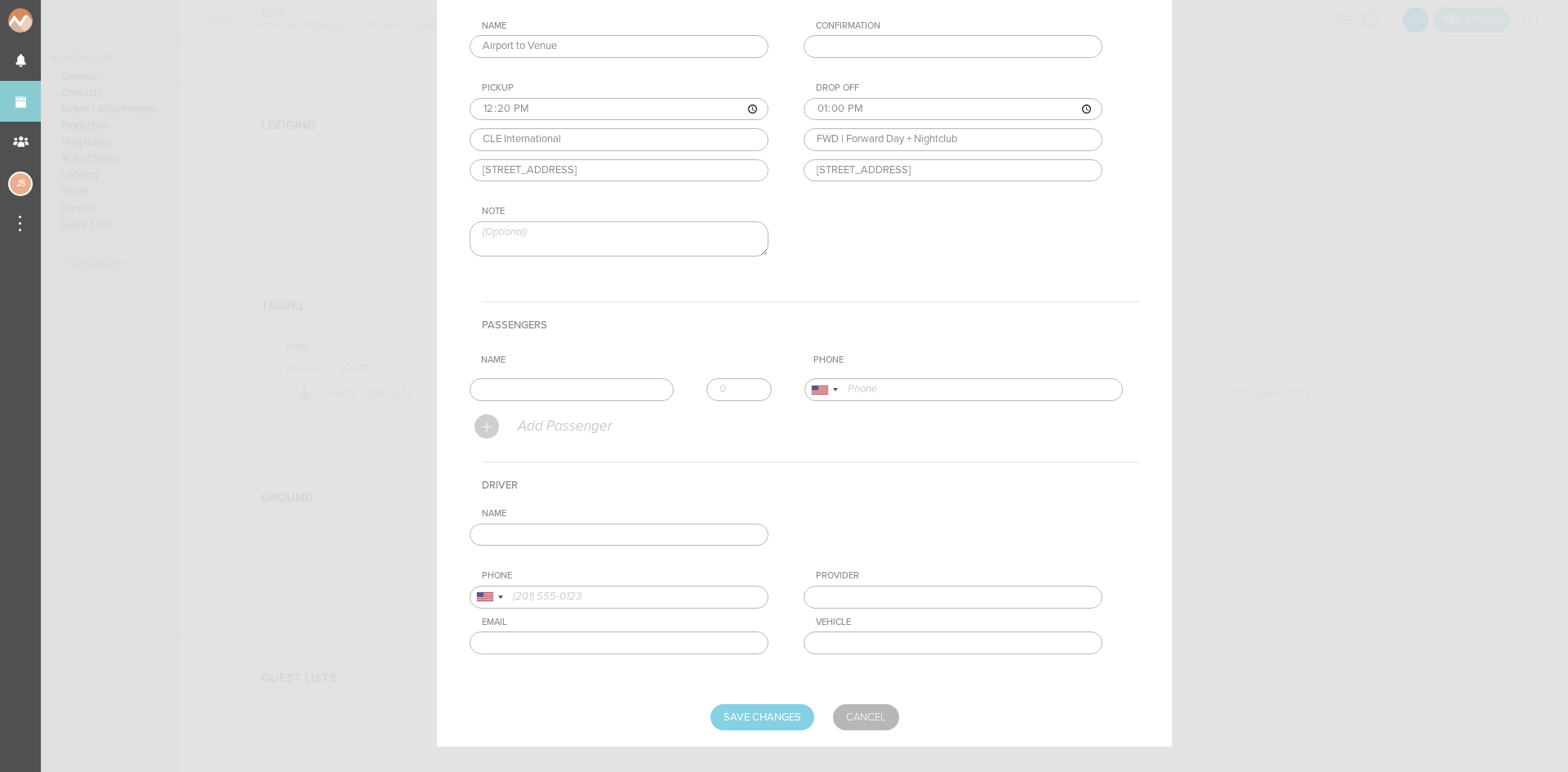
scroll to position [245, 0]
click at [557, 388] on input "text" at bounding box center [572, 388] width 205 height 23
type input "Austen Berens"
type input "15208610191"
click at [549, 434] on form "For Team FWD + Add New Team FWD . FWD Date 2025-08-31 Linked Travel 8/31 • DL 5…" at bounding box center [805, 308] width 670 height 843
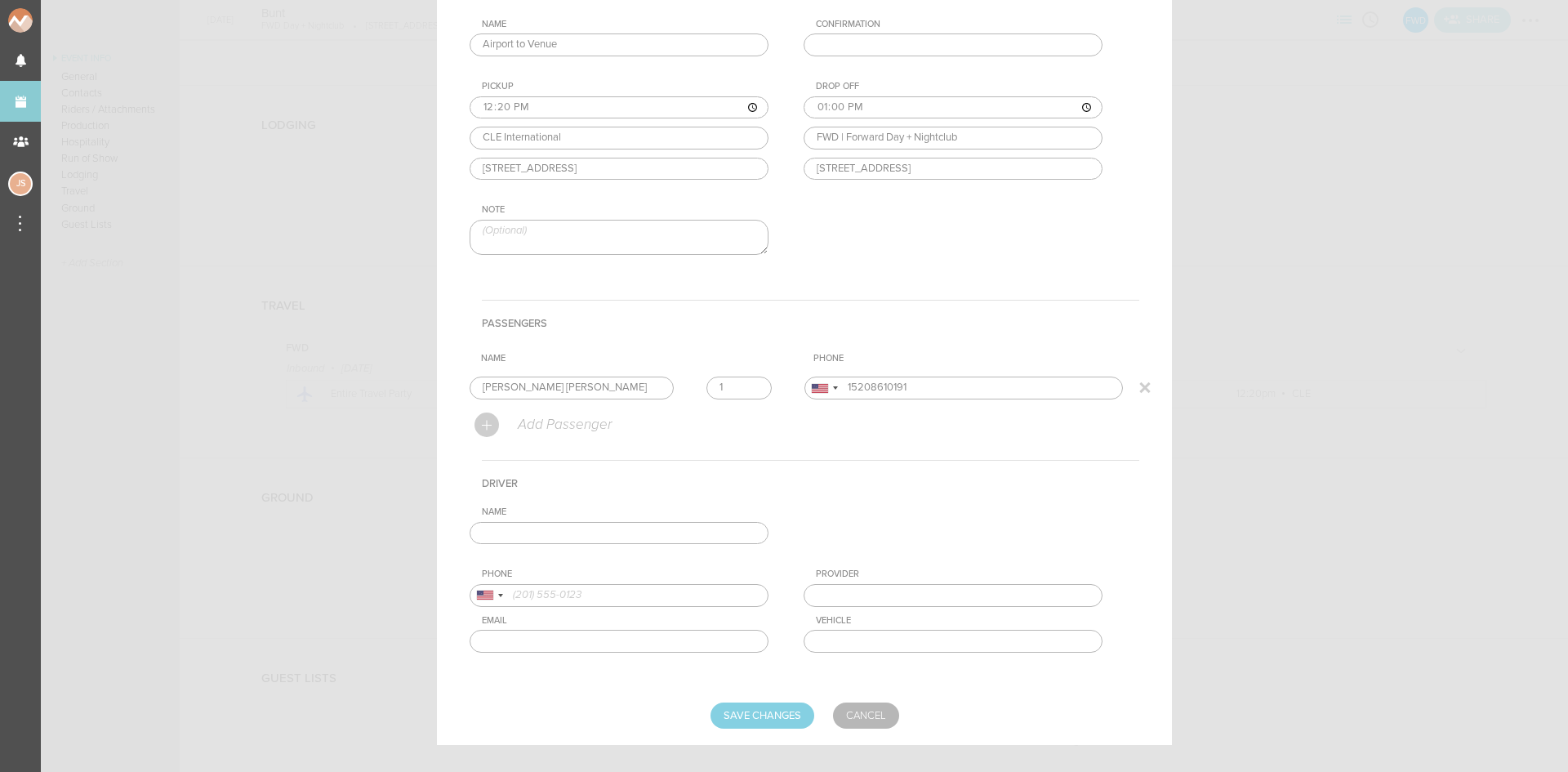
click at [743, 383] on input "1" at bounding box center [739, 388] width 65 height 23
click at [743, 383] on input "2" at bounding box center [739, 388] width 65 height 23
type input "3"
click at [743, 383] on input "3" at bounding box center [739, 388] width 65 height 23
click at [708, 529] on input "text" at bounding box center [619, 533] width 299 height 23
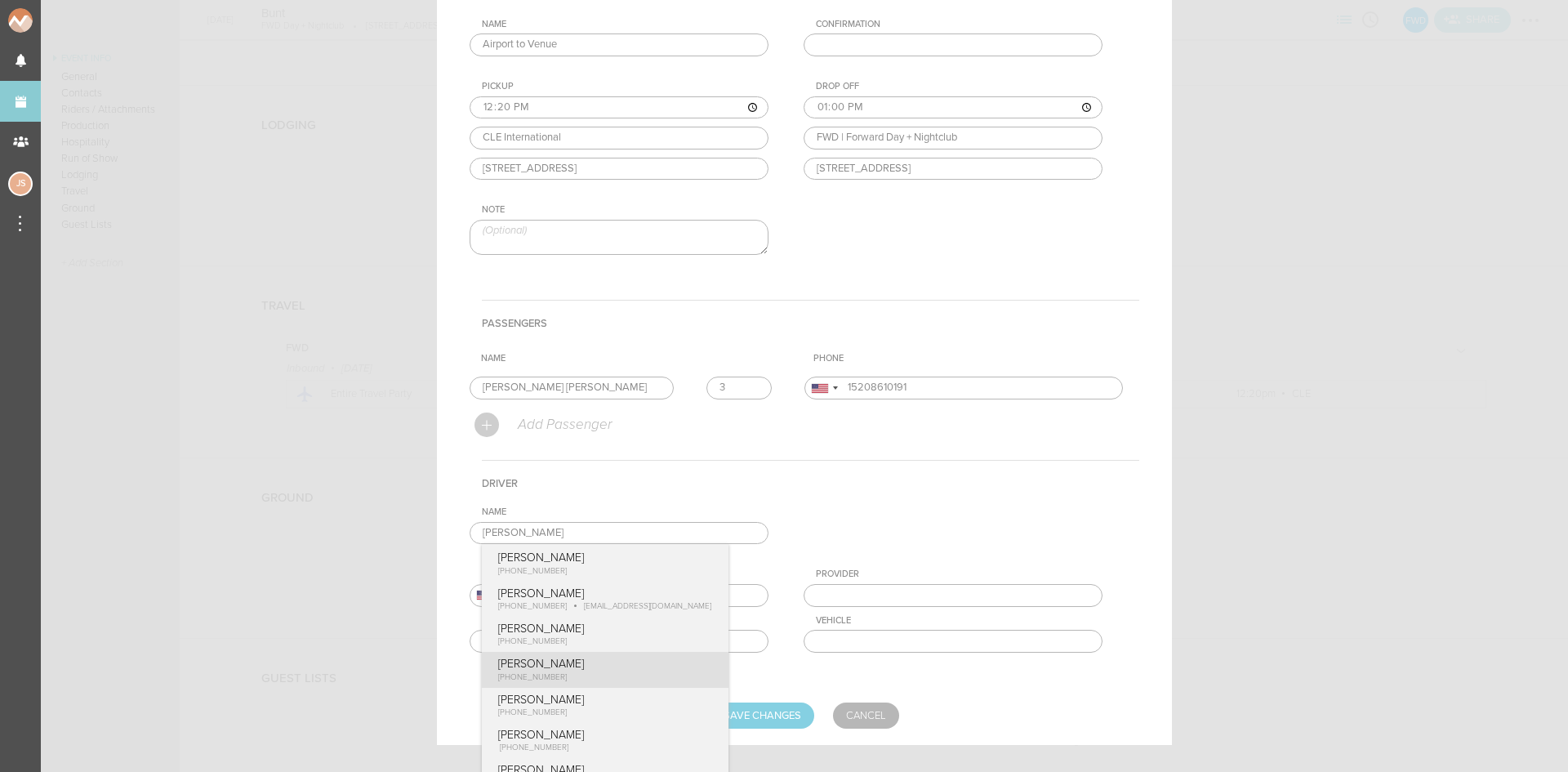
type input "Ronnie Chalhoub"
type input "14402211349"
click at [619, 662] on div "Name Ronnie Chalhoub Ronnie Govoruhk +1 (386) 297-9507 Ronnie Loyd +1 (615) 556…" at bounding box center [805, 592] width 670 height 172
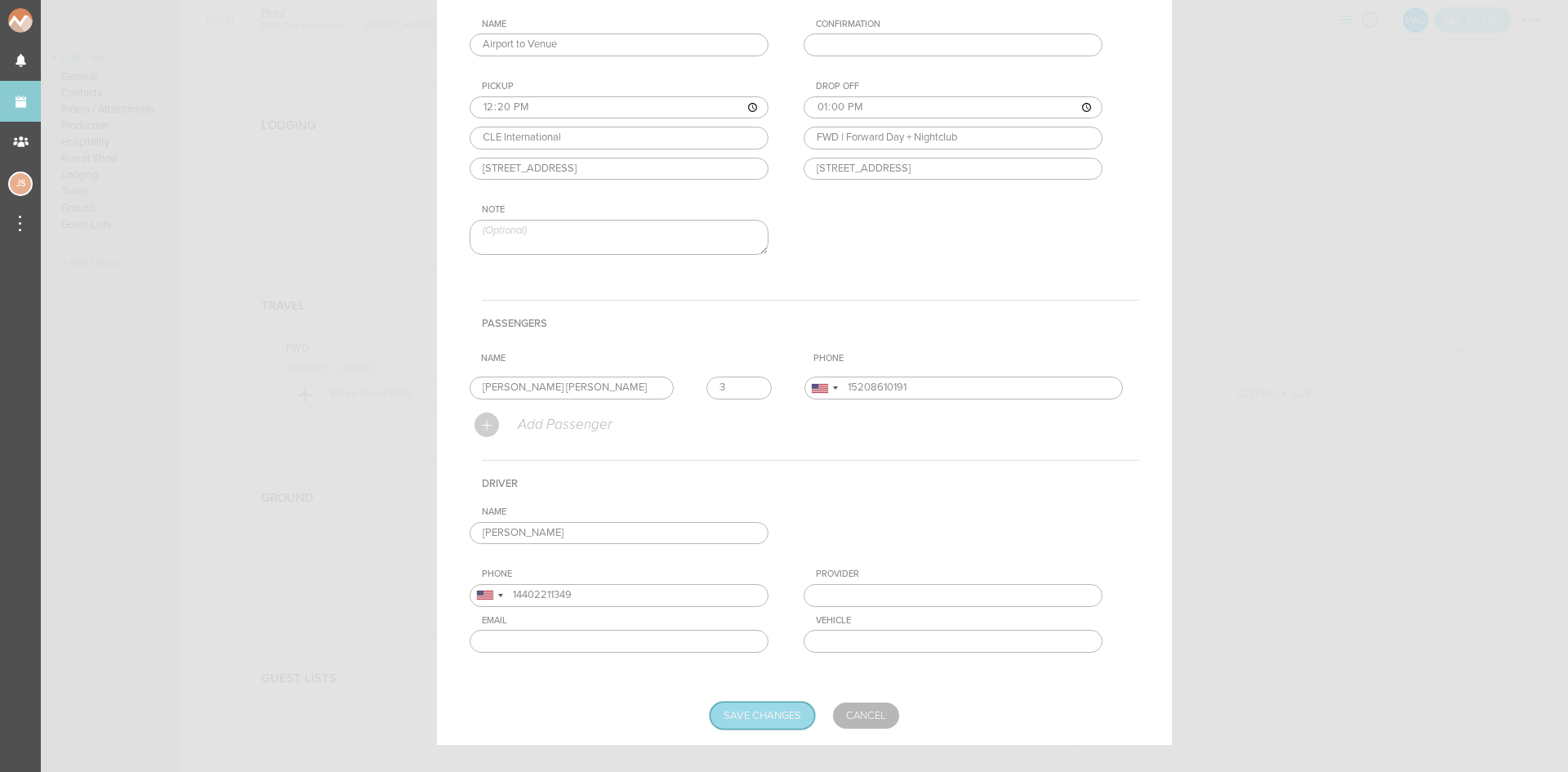
click at [731, 712] on input "Save Changes" at bounding box center [762, 716] width 104 height 26
type input "Saving..."
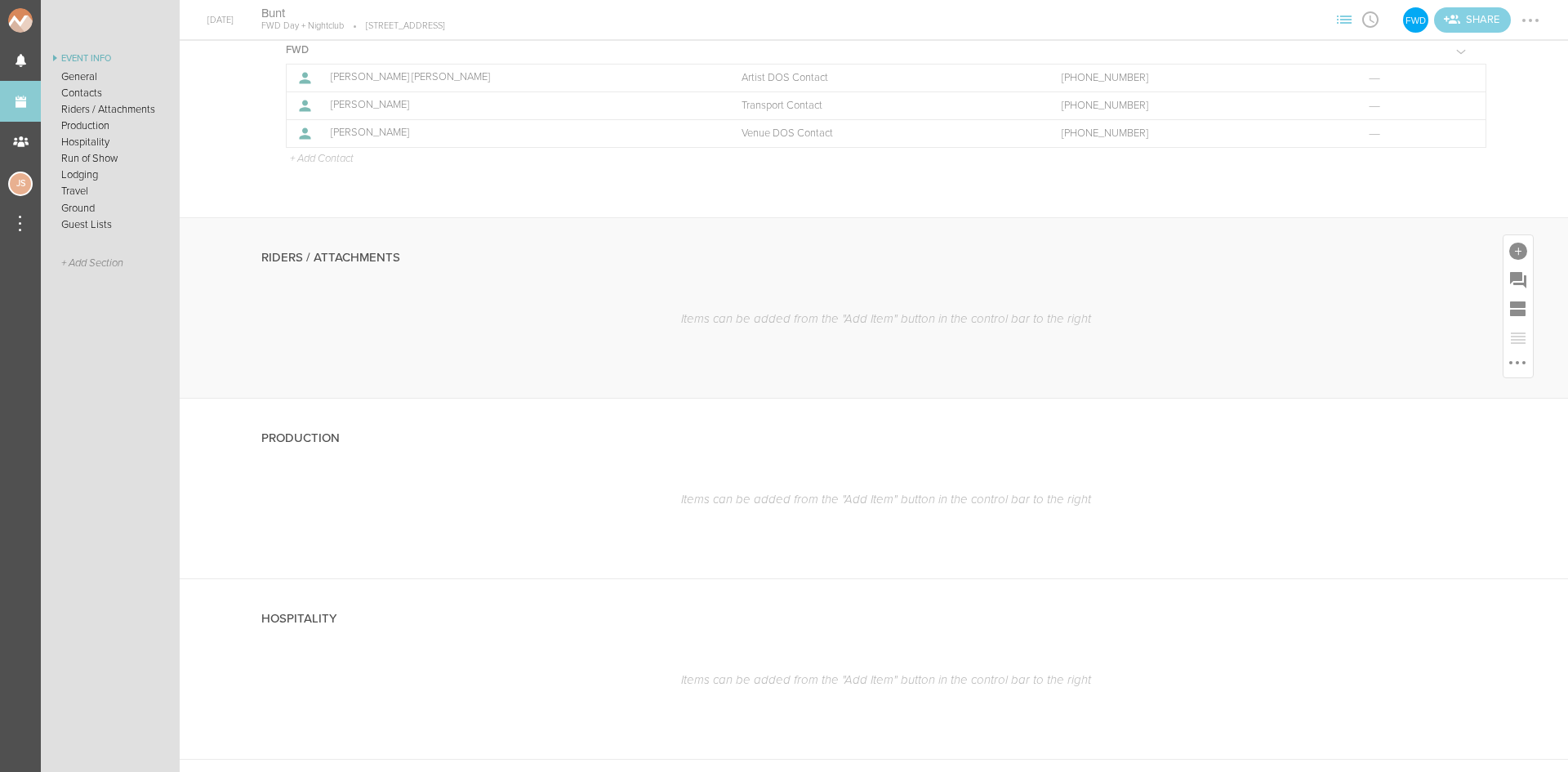
scroll to position [0, 0]
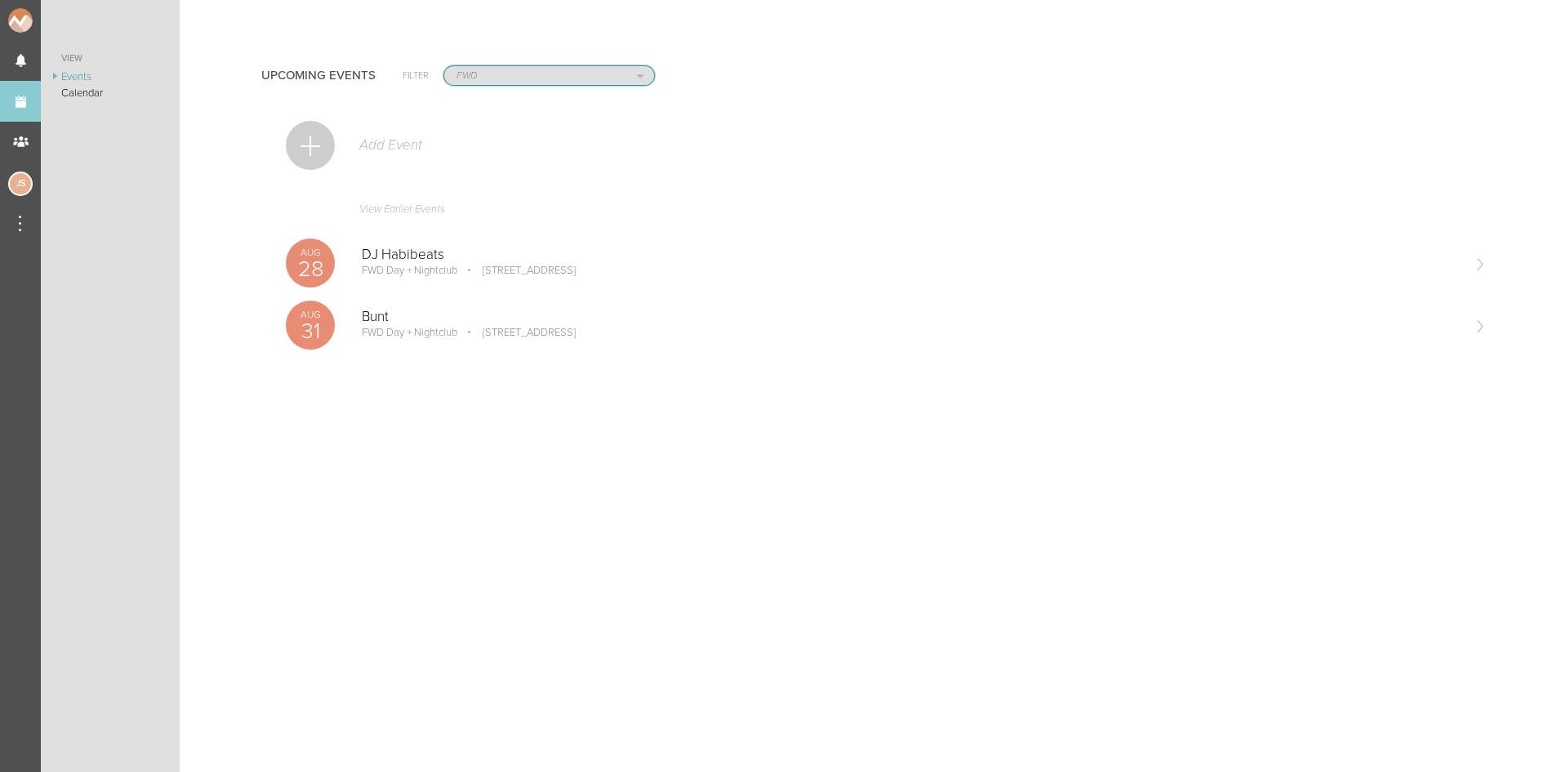
click at [513, 74] on select "All Teams Jakeshore Breakbomb bsmnt [PERSON_NAME] Z3LLA FWD [PERSON_NAME] Fire …" at bounding box center [549, 76] width 210 height 18
select select "1921"
click at [444, 66] on select "All Teams Jakeshore Breakbomb bsmnt [PERSON_NAME] Z3LLA FWD [PERSON_NAME] Fire …" at bounding box center [549, 76] width 210 height 18
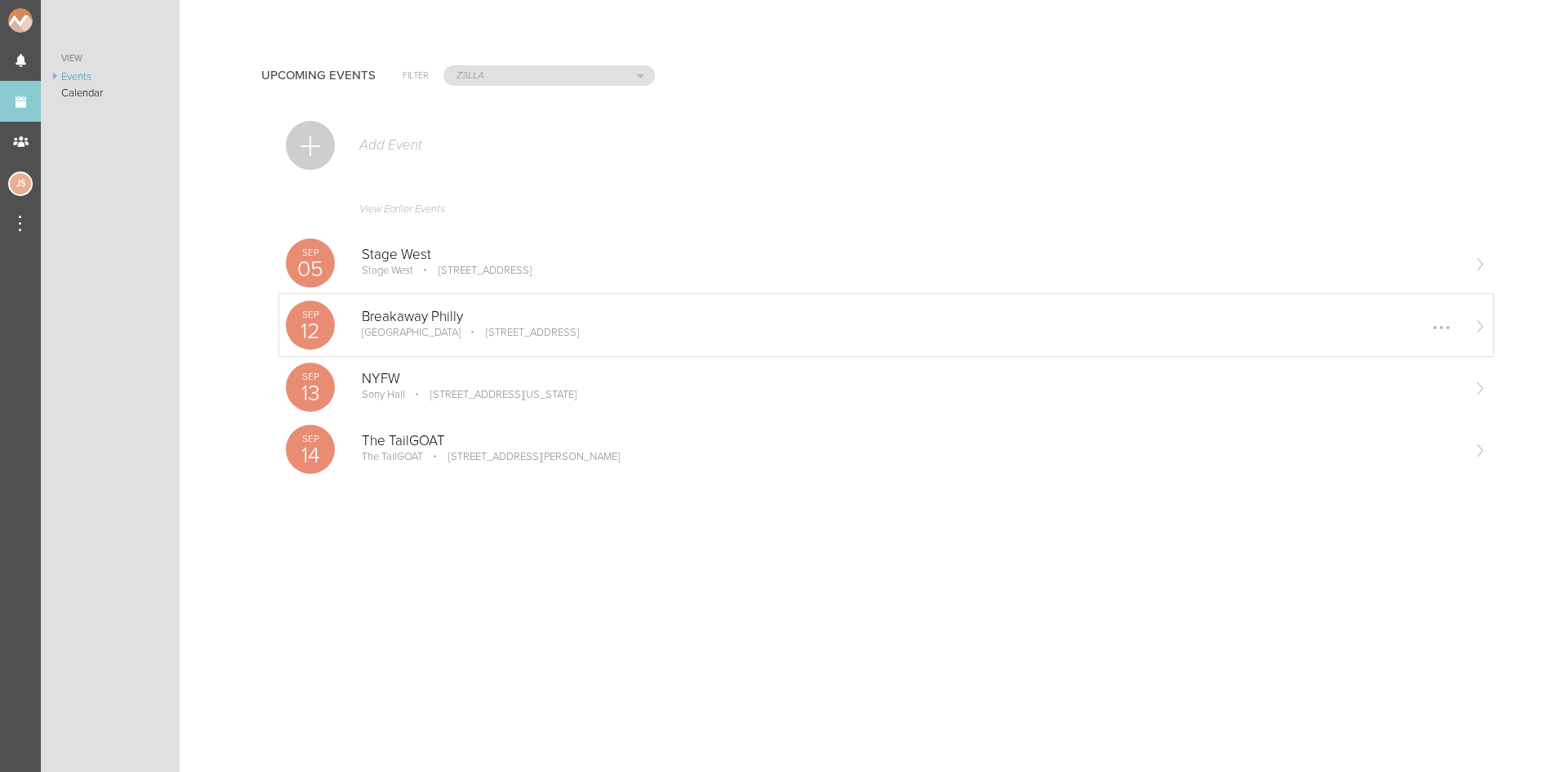
click at [463, 327] on p "[STREET_ADDRESS]" at bounding box center [521, 333] width 116 height 13
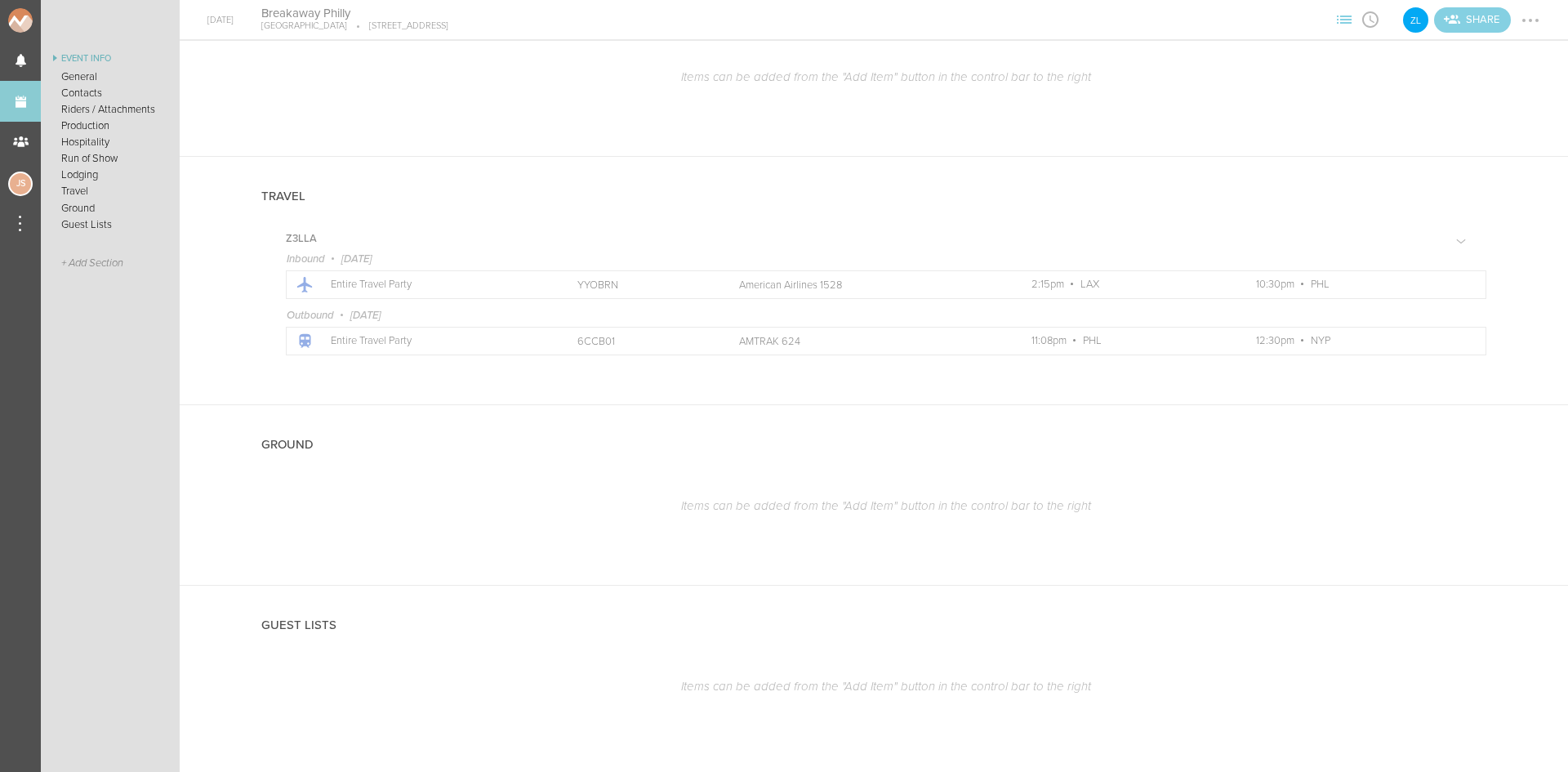
scroll to position [1890, 0]
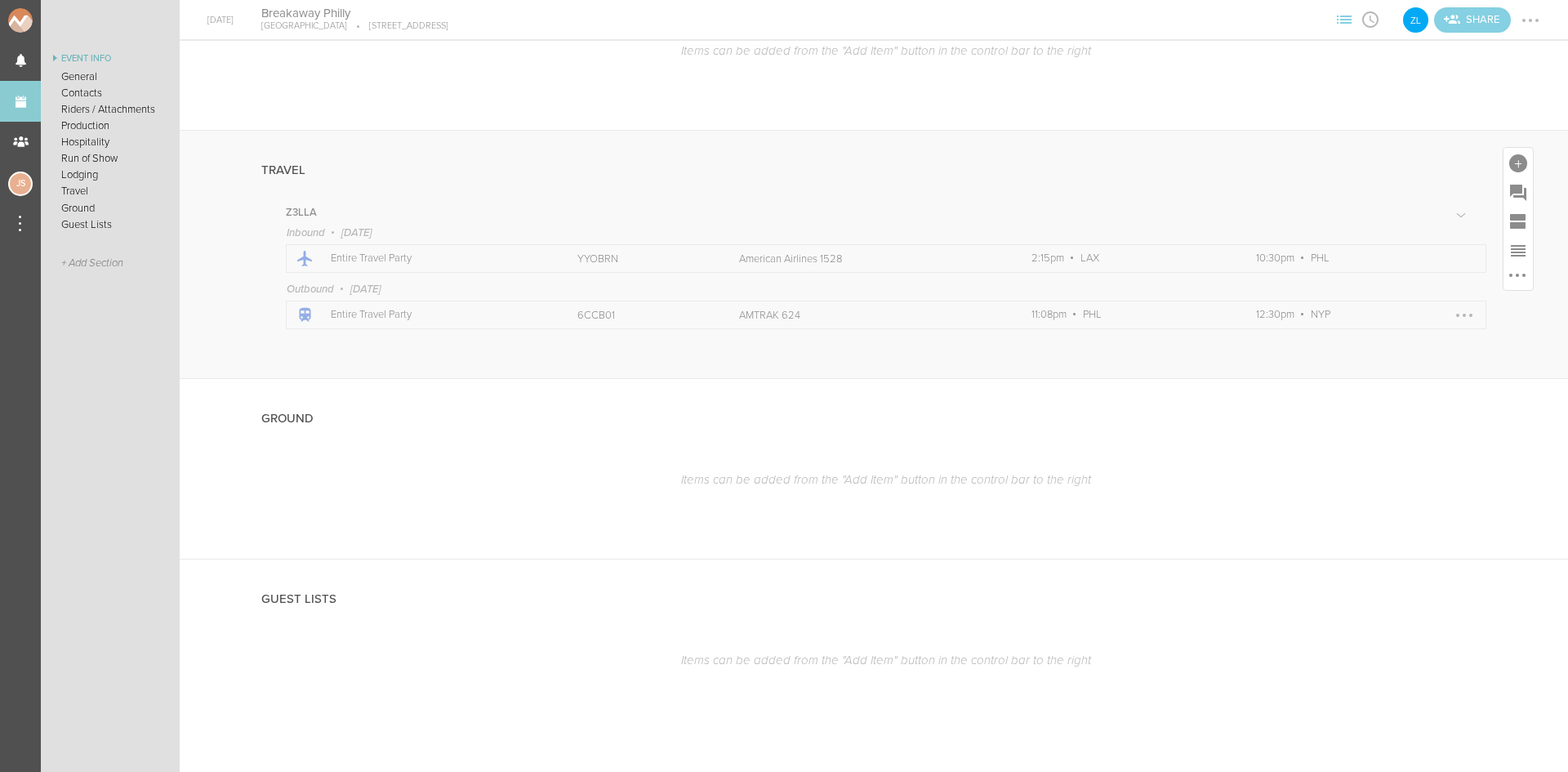
click at [1454, 308] on div at bounding box center [1465, 315] width 26 height 26
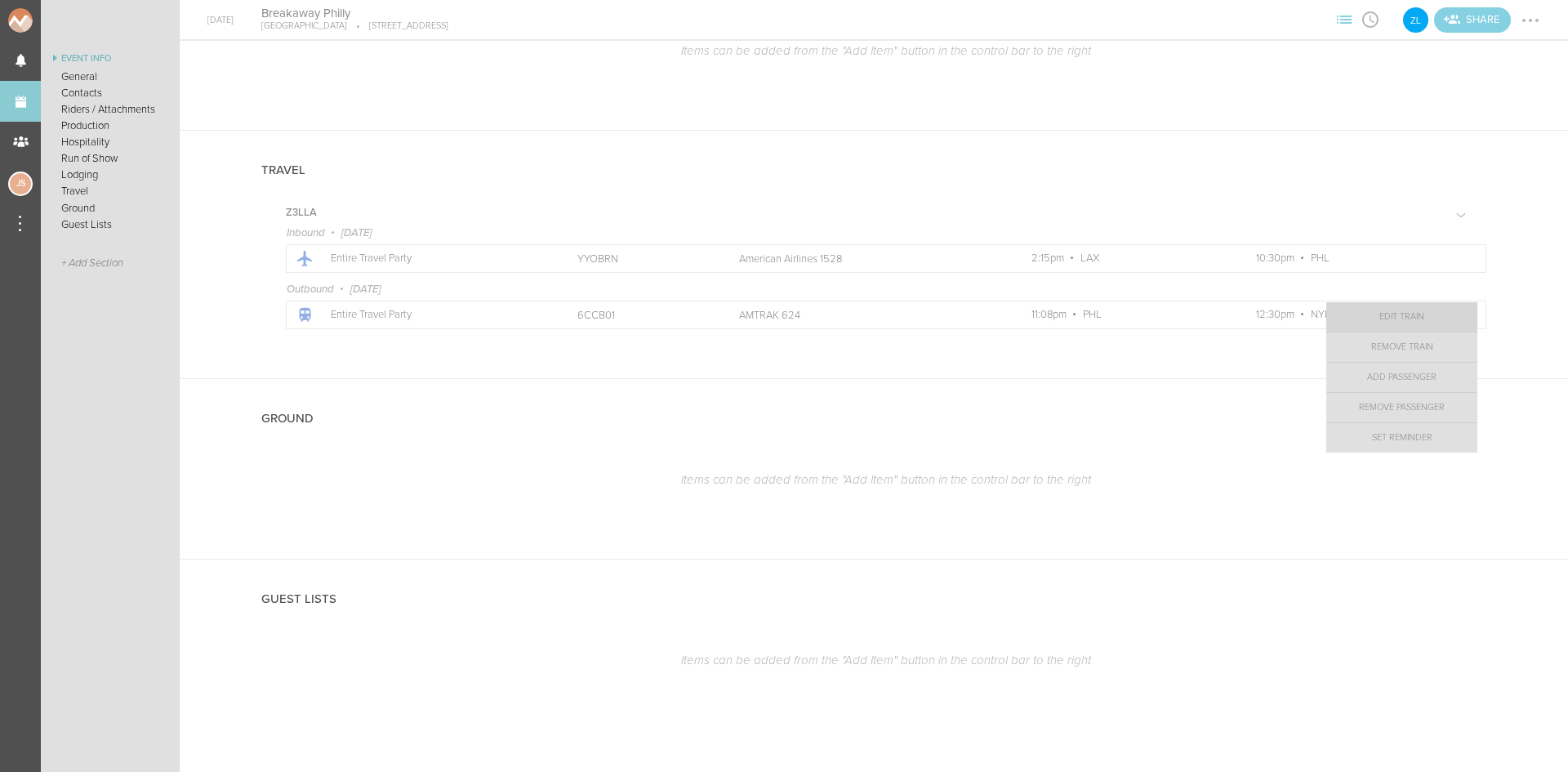
click at [1381, 320] on link "Edit Train" at bounding box center [1402, 317] width 151 height 30
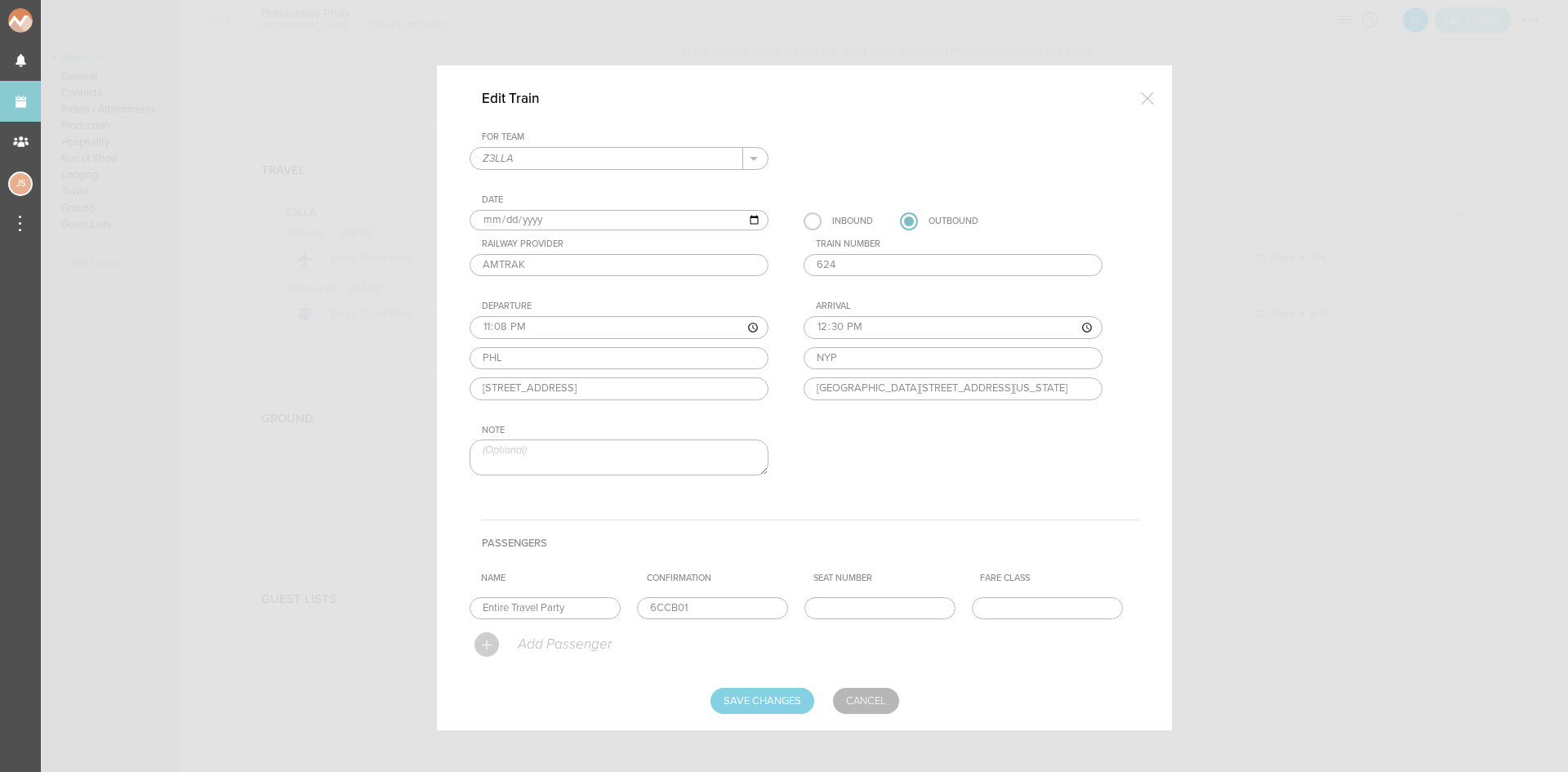
click at [844, 327] on input "12:30" at bounding box center [953, 327] width 299 height 23
type input "00:30"
click at [762, 703] on input "Save Changes" at bounding box center [762, 701] width 104 height 26
type input "Saving..."
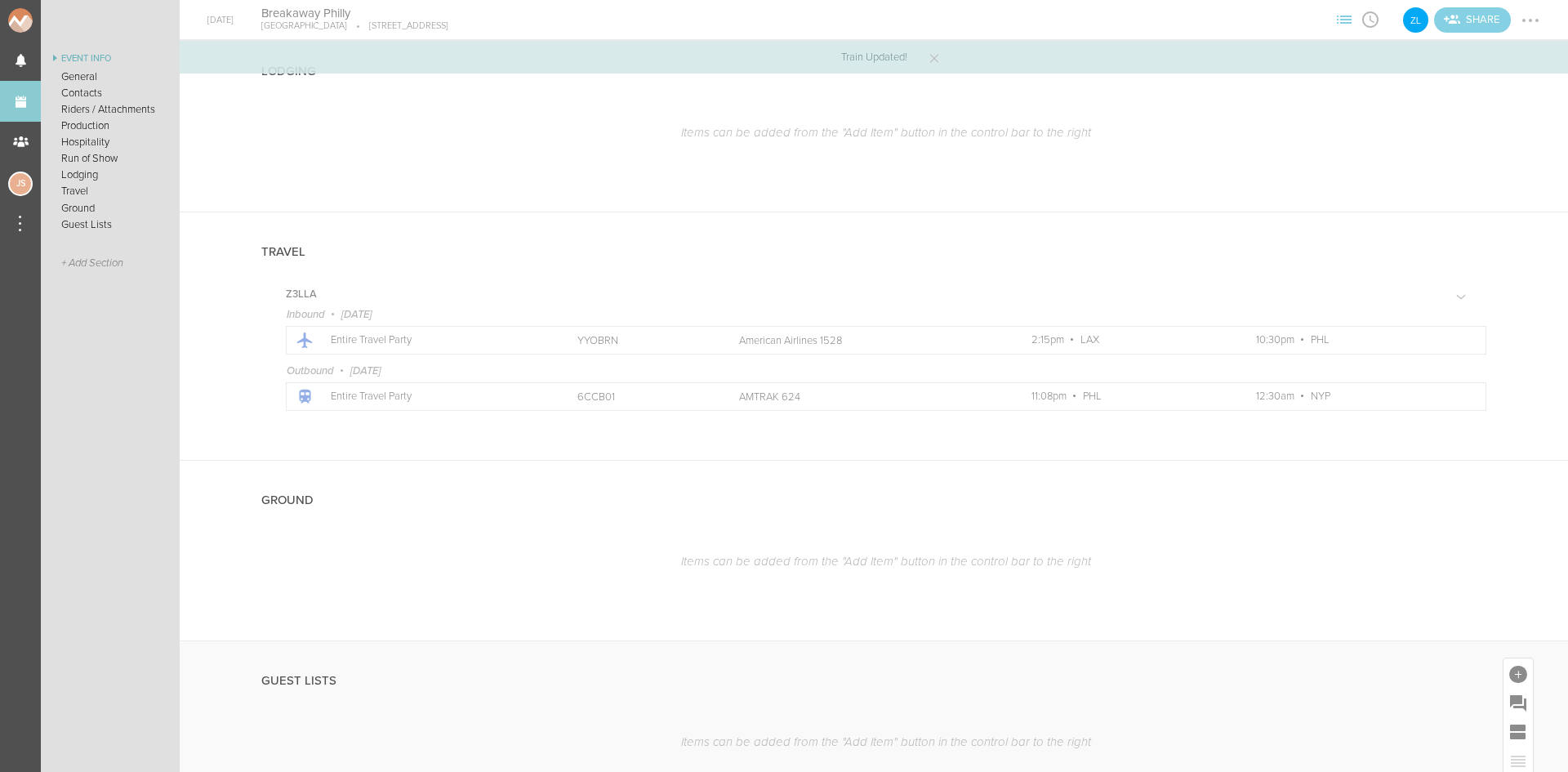
scroll to position [1645, 0]
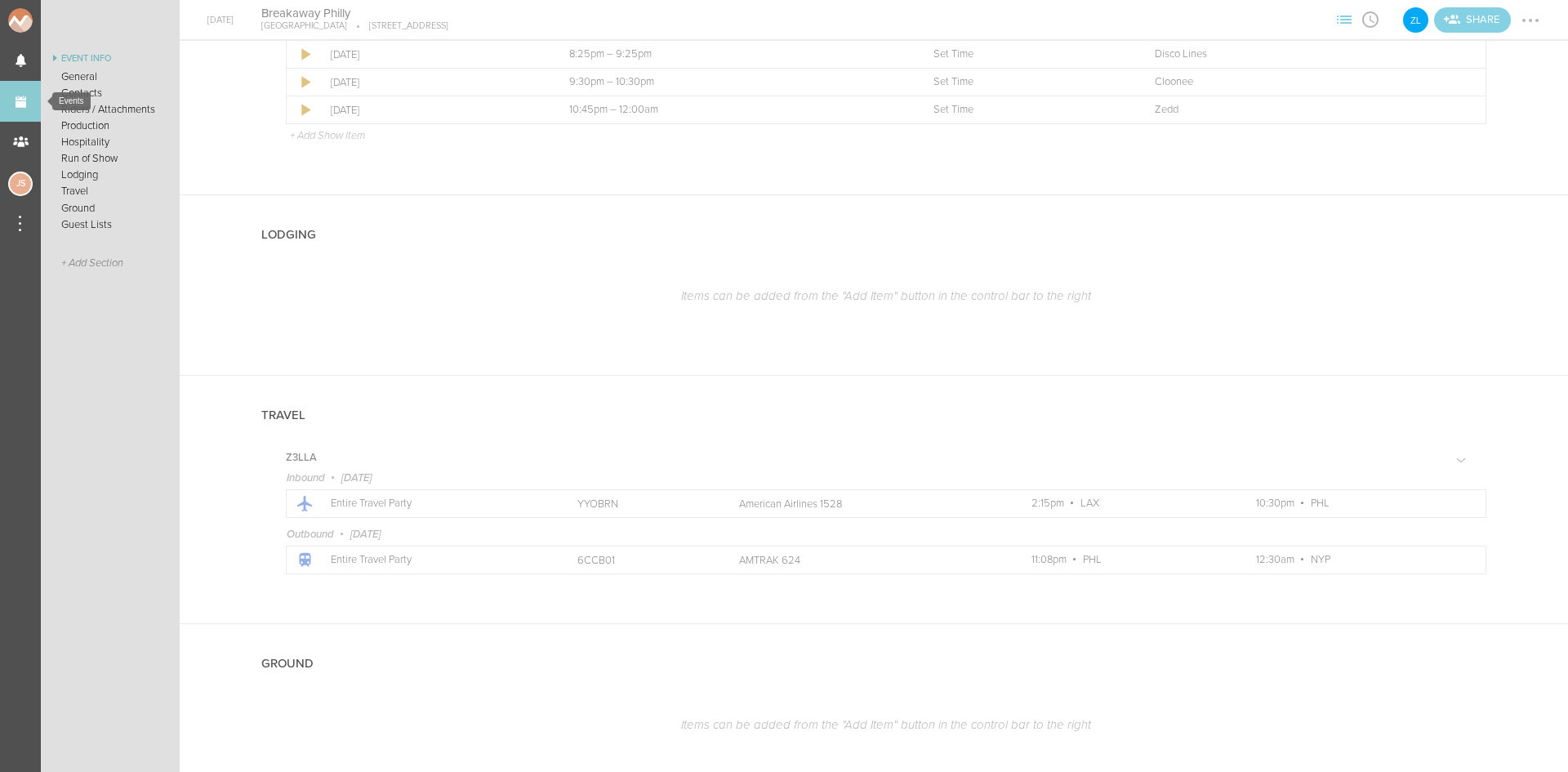
click at [32, 97] on link "Events" at bounding box center [20, 101] width 41 height 41
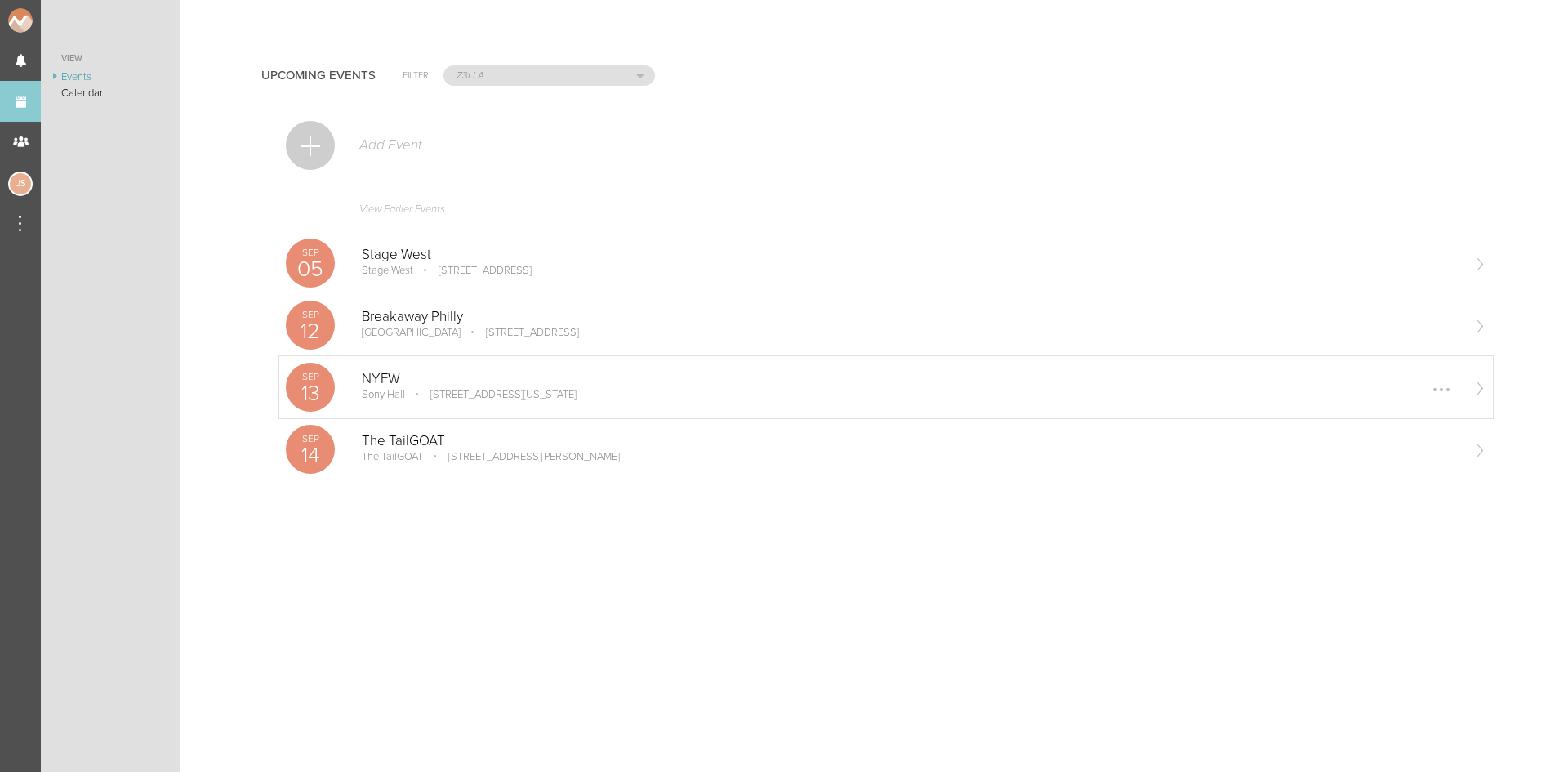
click at [514, 394] on p "[STREET_ADDRESS][US_STATE]" at bounding box center [491, 395] width 169 height 13
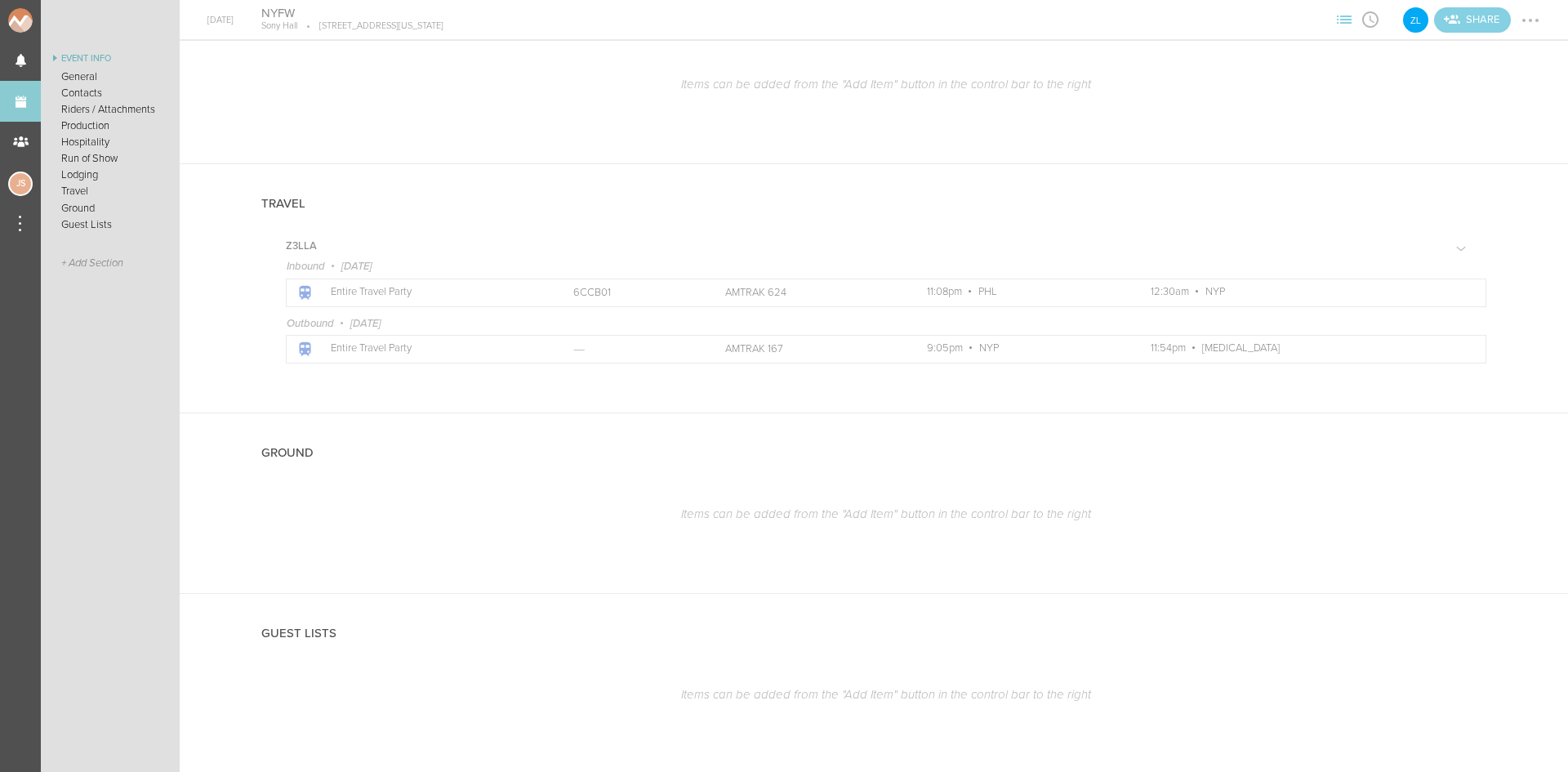
scroll to position [1482, 0]
click at [18, 84] on link "Events" at bounding box center [20, 101] width 41 height 41
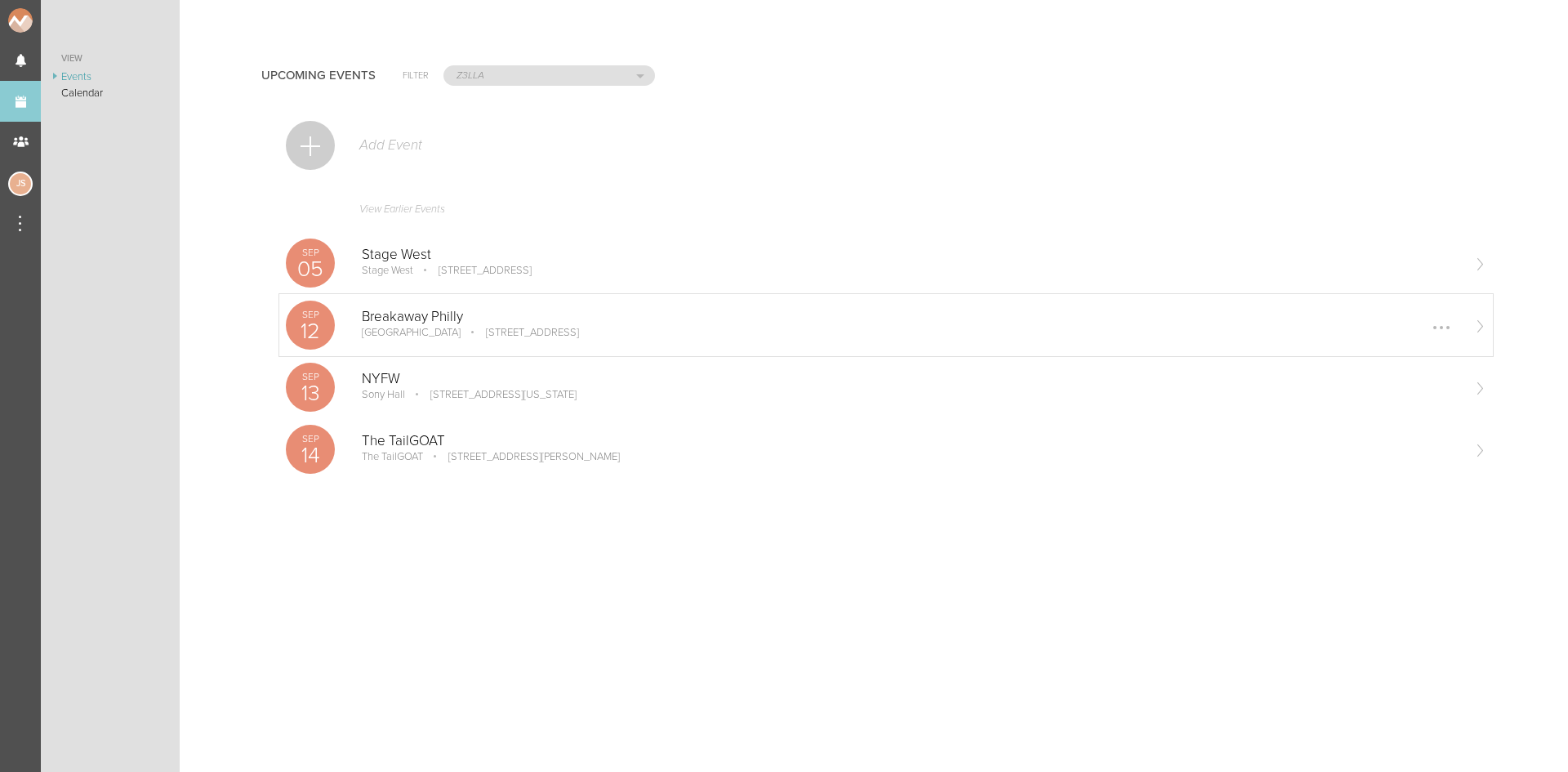
click at [467, 314] on p "Breakaway Philly" at bounding box center [912, 317] width 1099 height 17
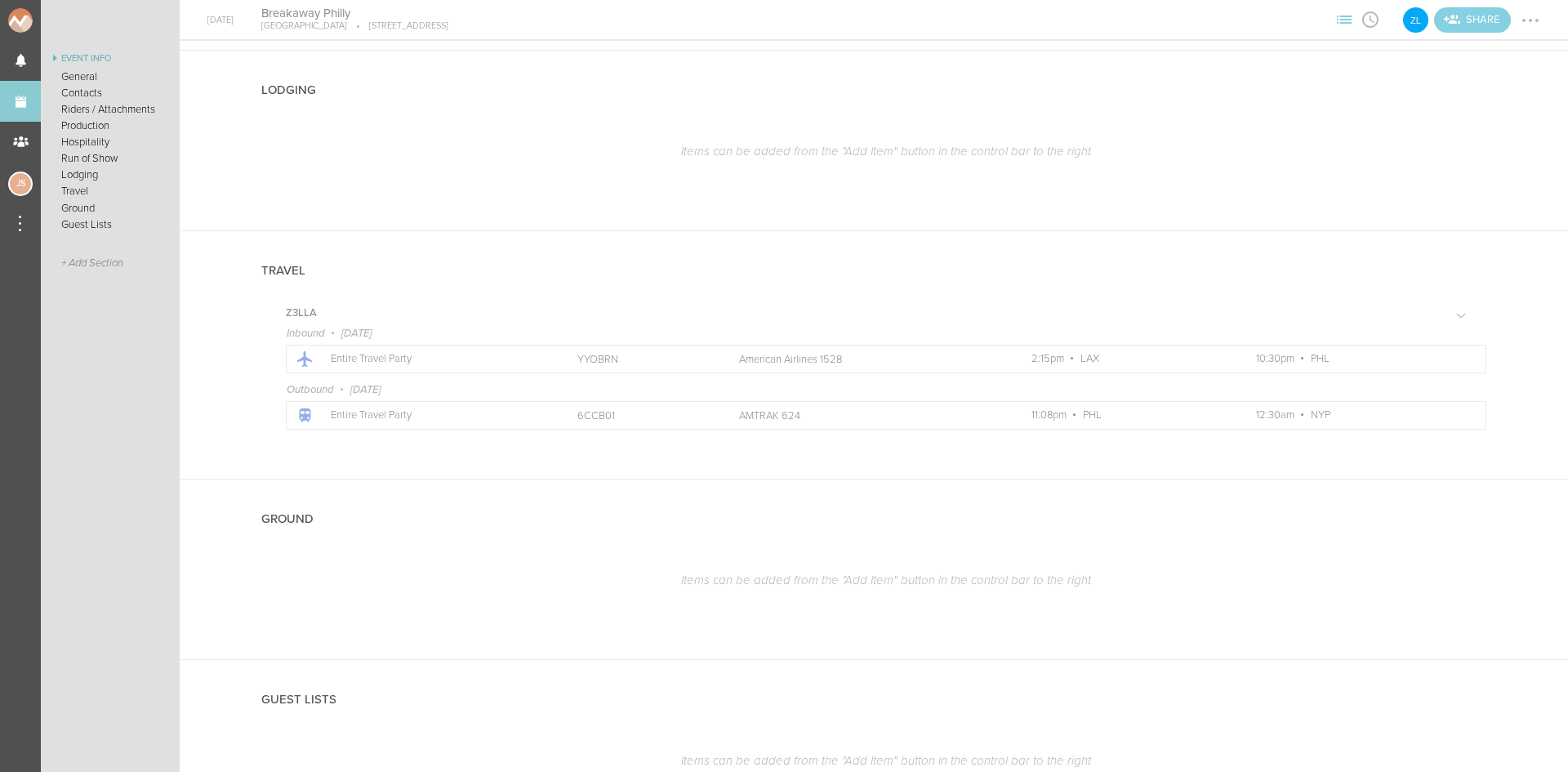
scroll to position [1799, 0]
click at [21, 105] on link "Events" at bounding box center [20, 101] width 41 height 41
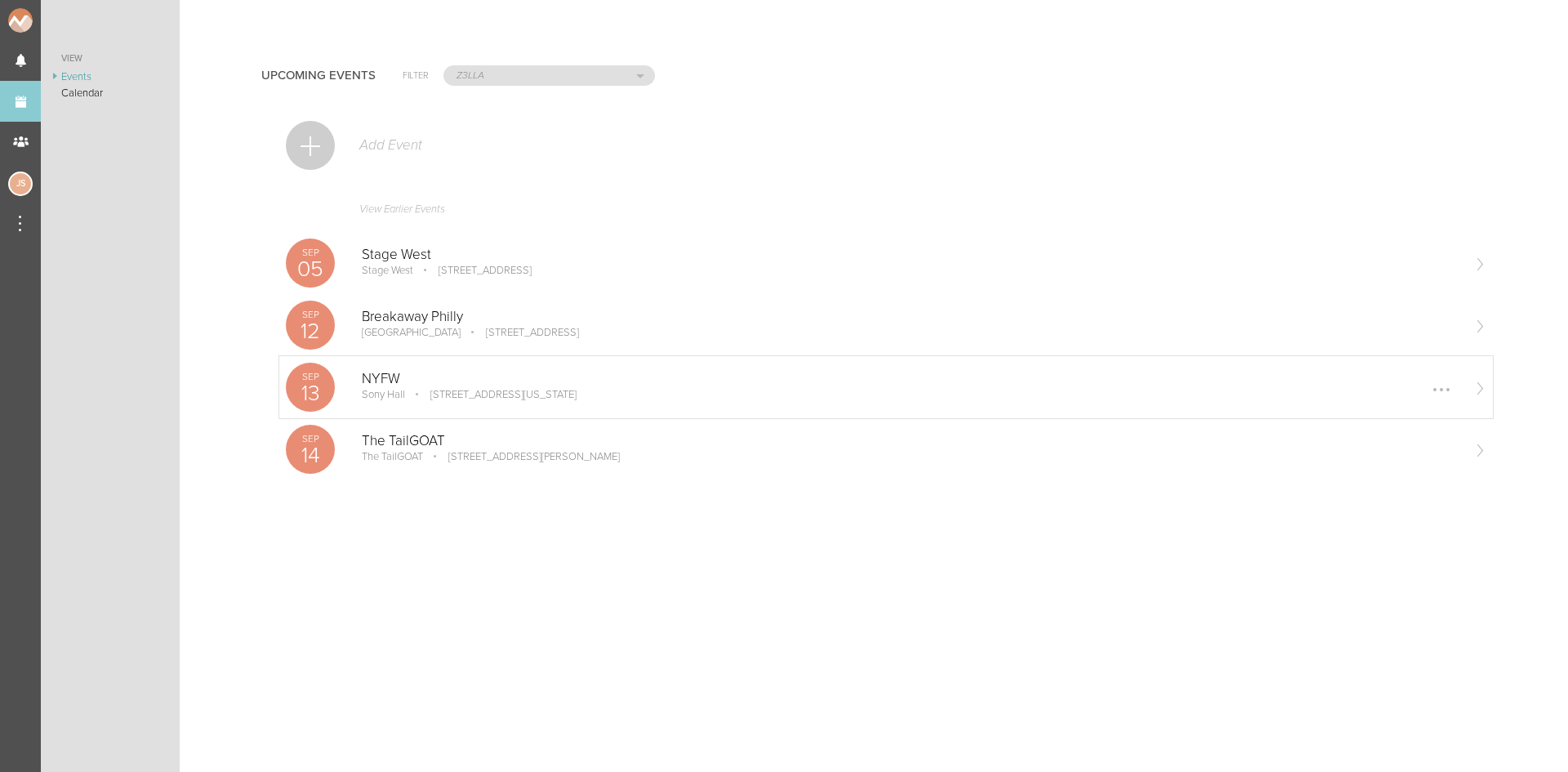
click at [472, 380] on p "NYFW" at bounding box center [912, 379] width 1099 height 17
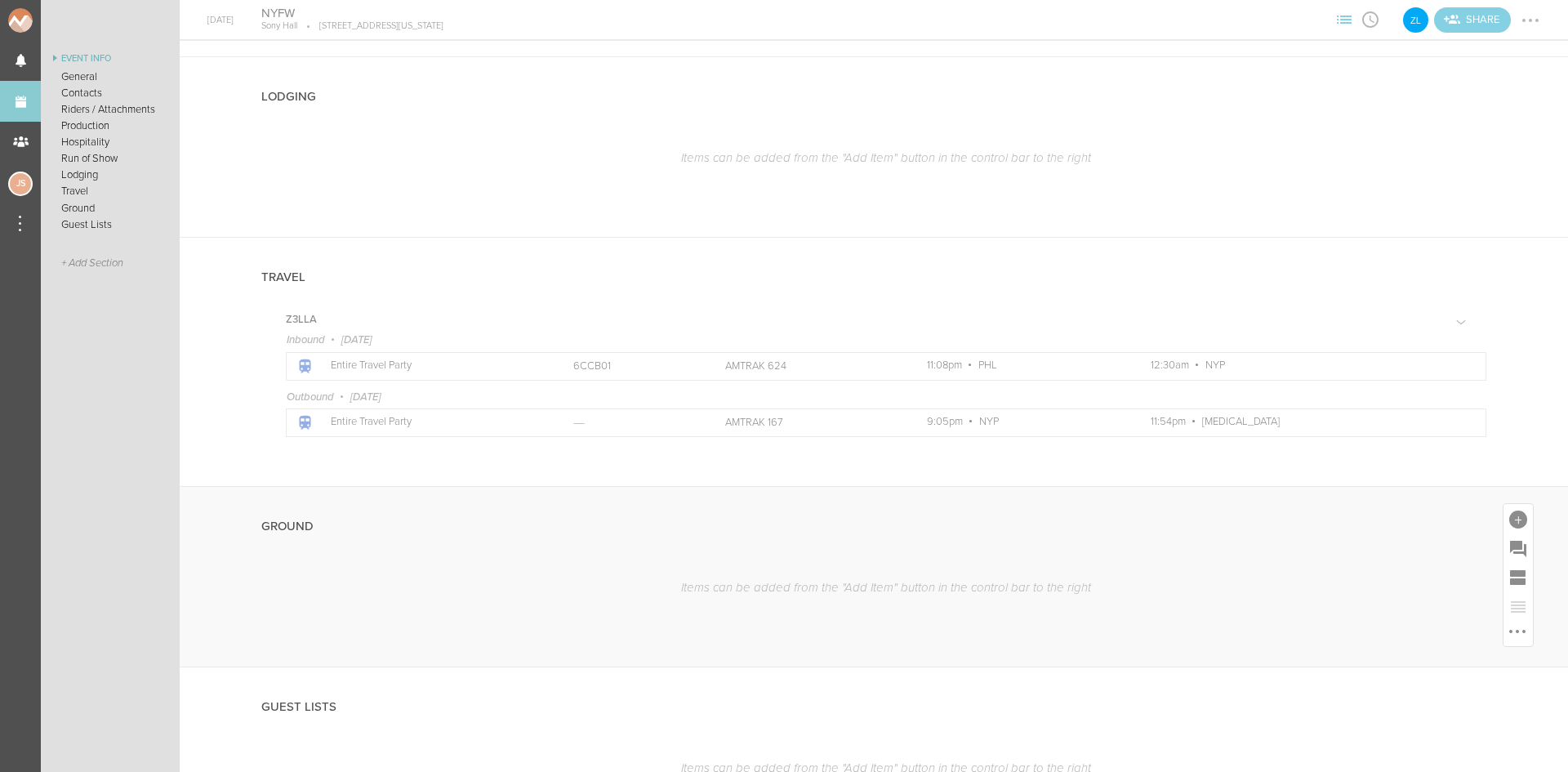
scroll to position [1389, 0]
click at [34, 96] on link "Events" at bounding box center [20, 101] width 41 height 41
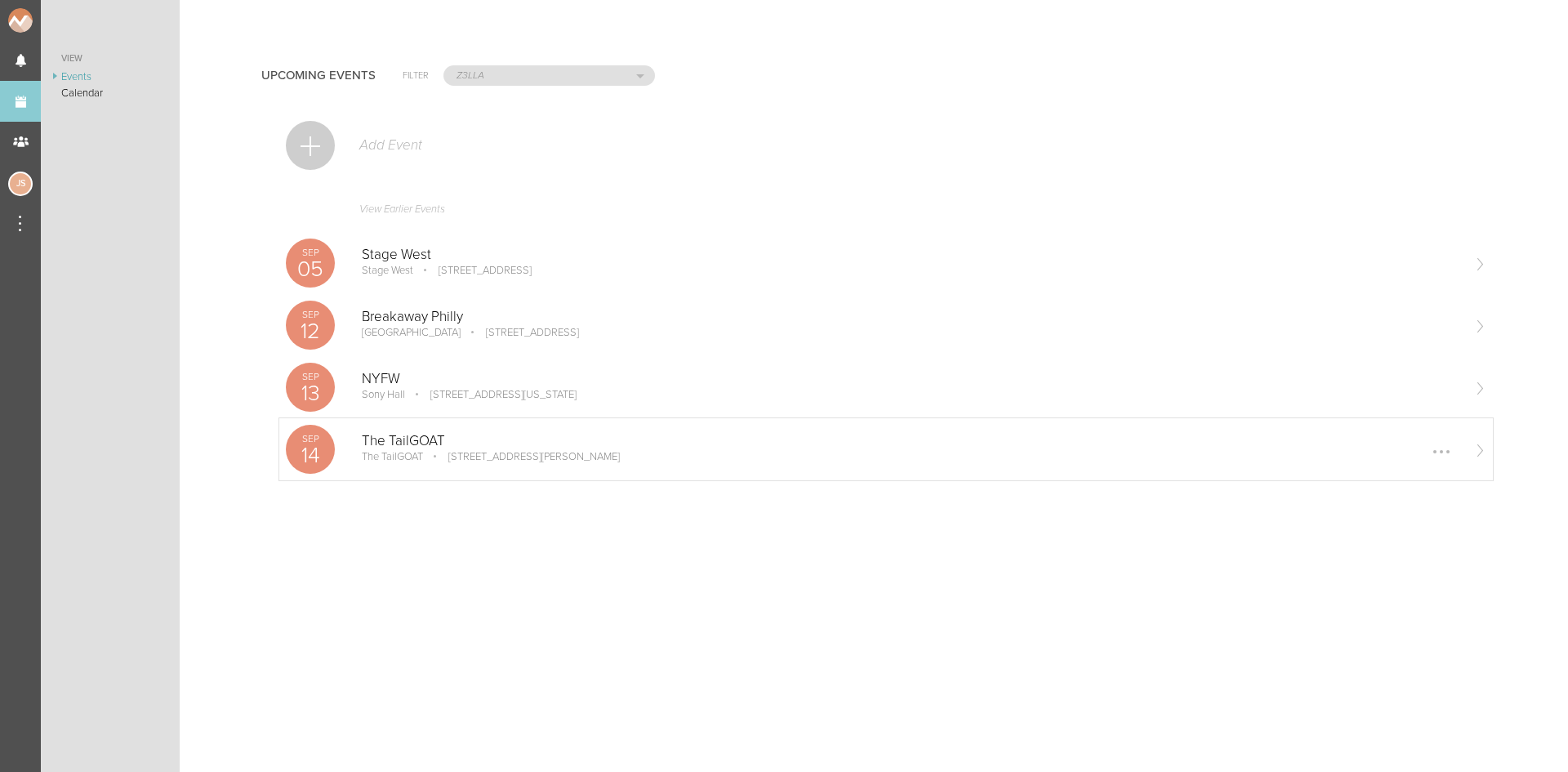
click at [431, 447] on p "The TailGOAT" at bounding box center [912, 442] width 1099 height 17
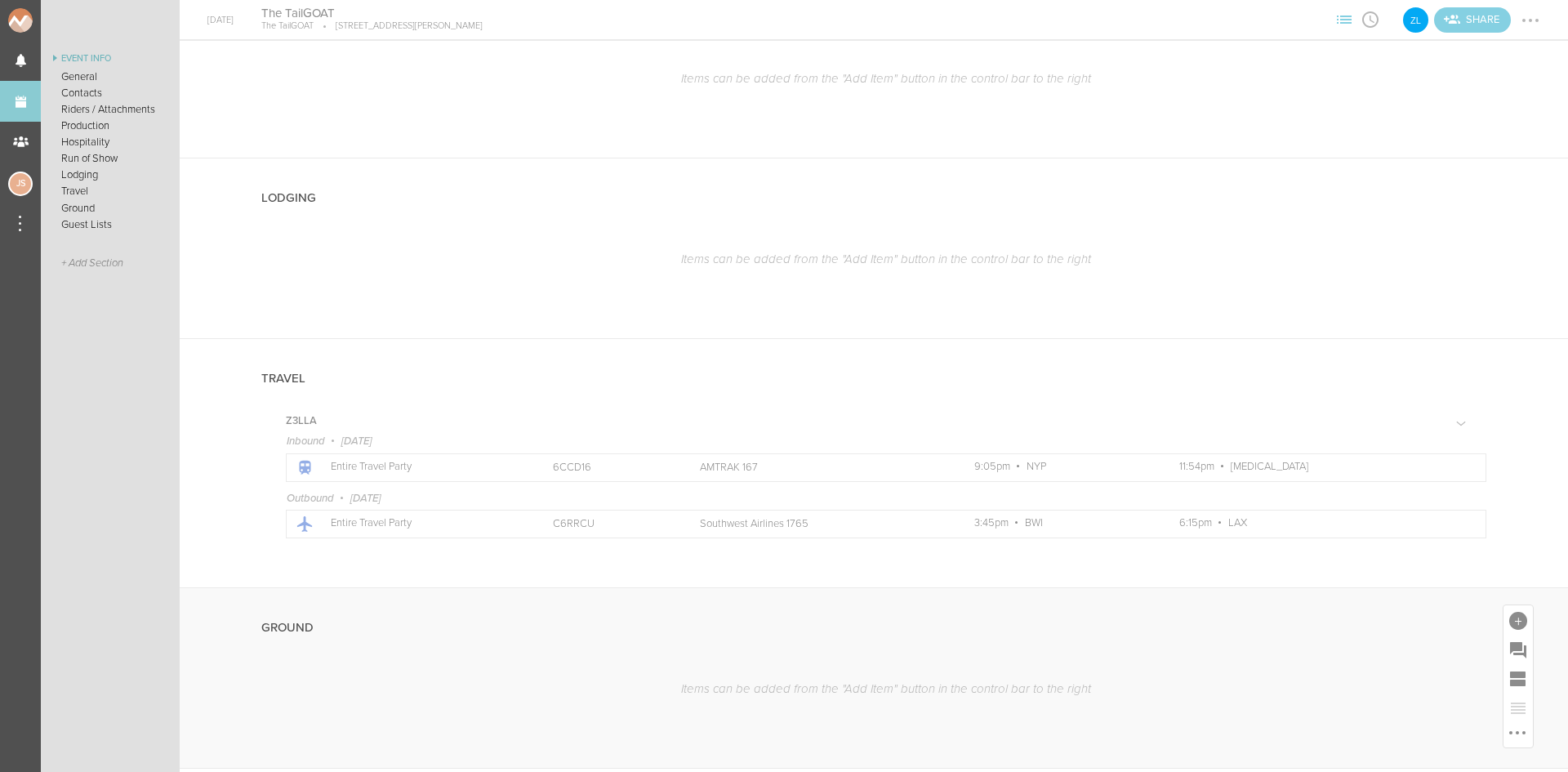
scroll to position [1389, 0]
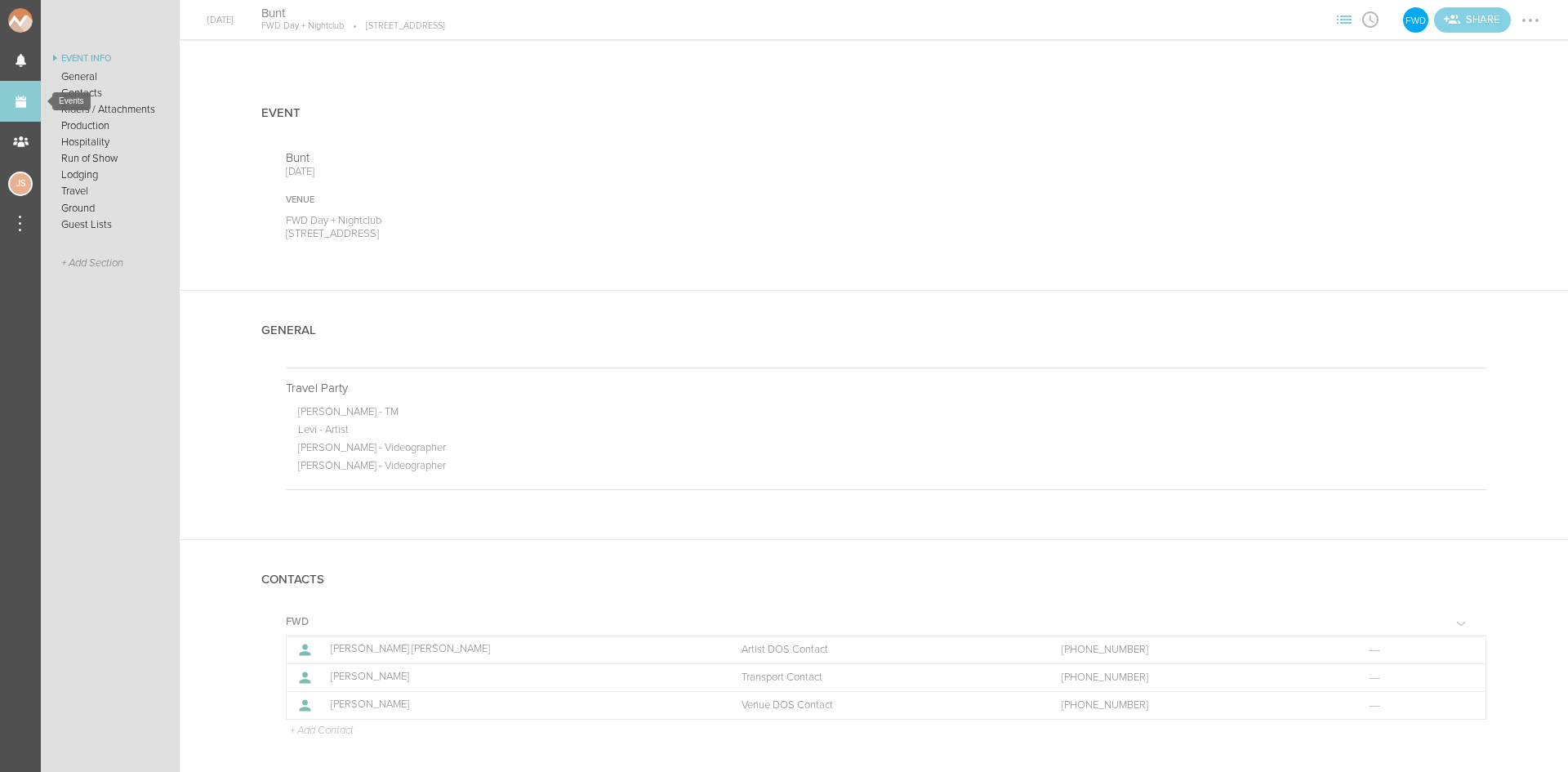
click at [29, 98] on link "Events" at bounding box center [20, 101] width 41 height 41
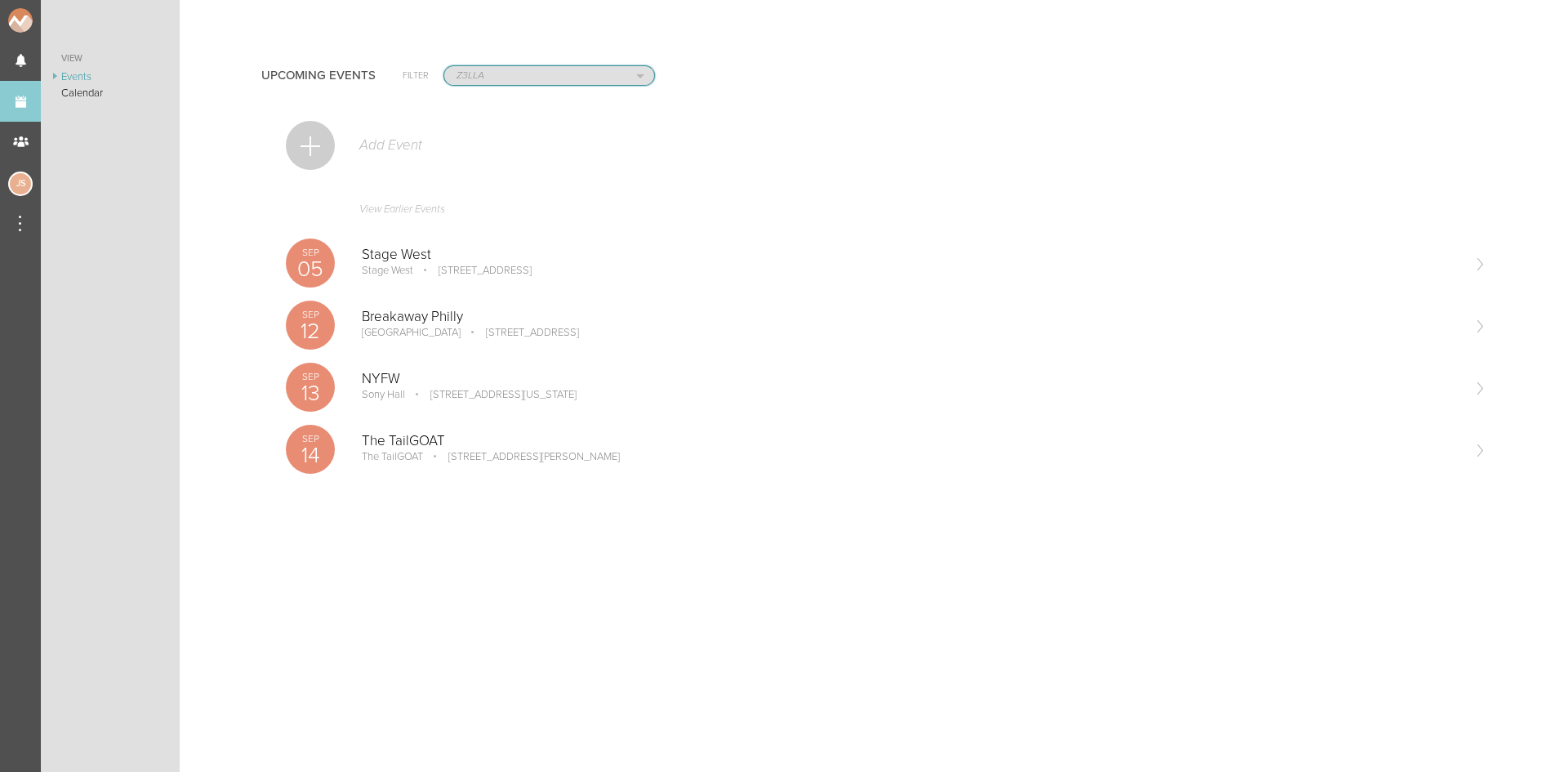
click at [541, 77] on select "All Teams Jakeshore Breakbomb bsmnt [PERSON_NAME] Z3LLA FWD [PERSON_NAME] Fire …" at bounding box center [549, 76] width 210 height 18
select select "0"
click at [444, 66] on select "All Teams Jakeshore Breakbomb bsmnt [PERSON_NAME] Z3LLA FWD [PERSON_NAME] Fire …" at bounding box center [549, 76] width 210 height 18
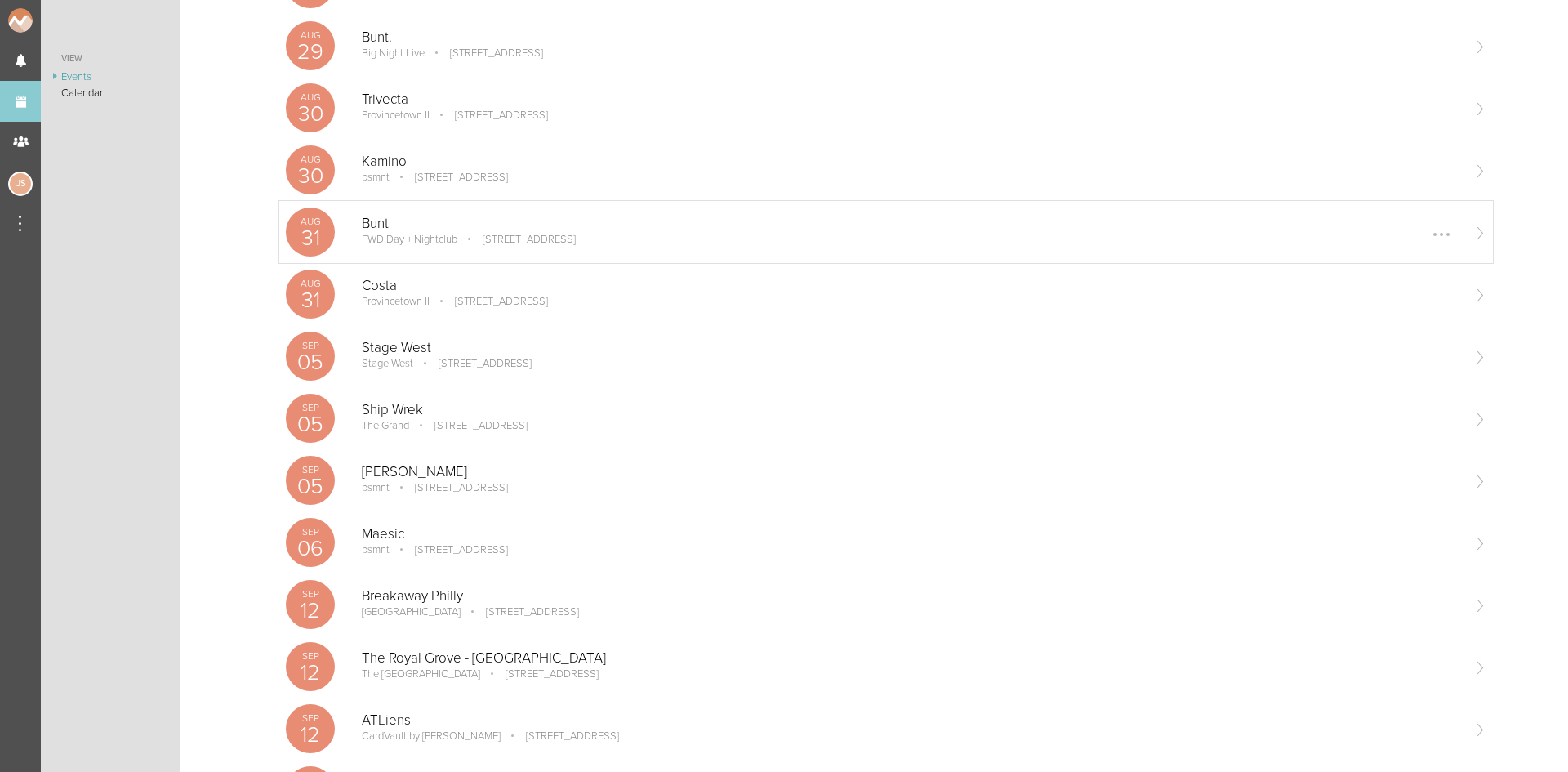
scroll to position [572, 0]
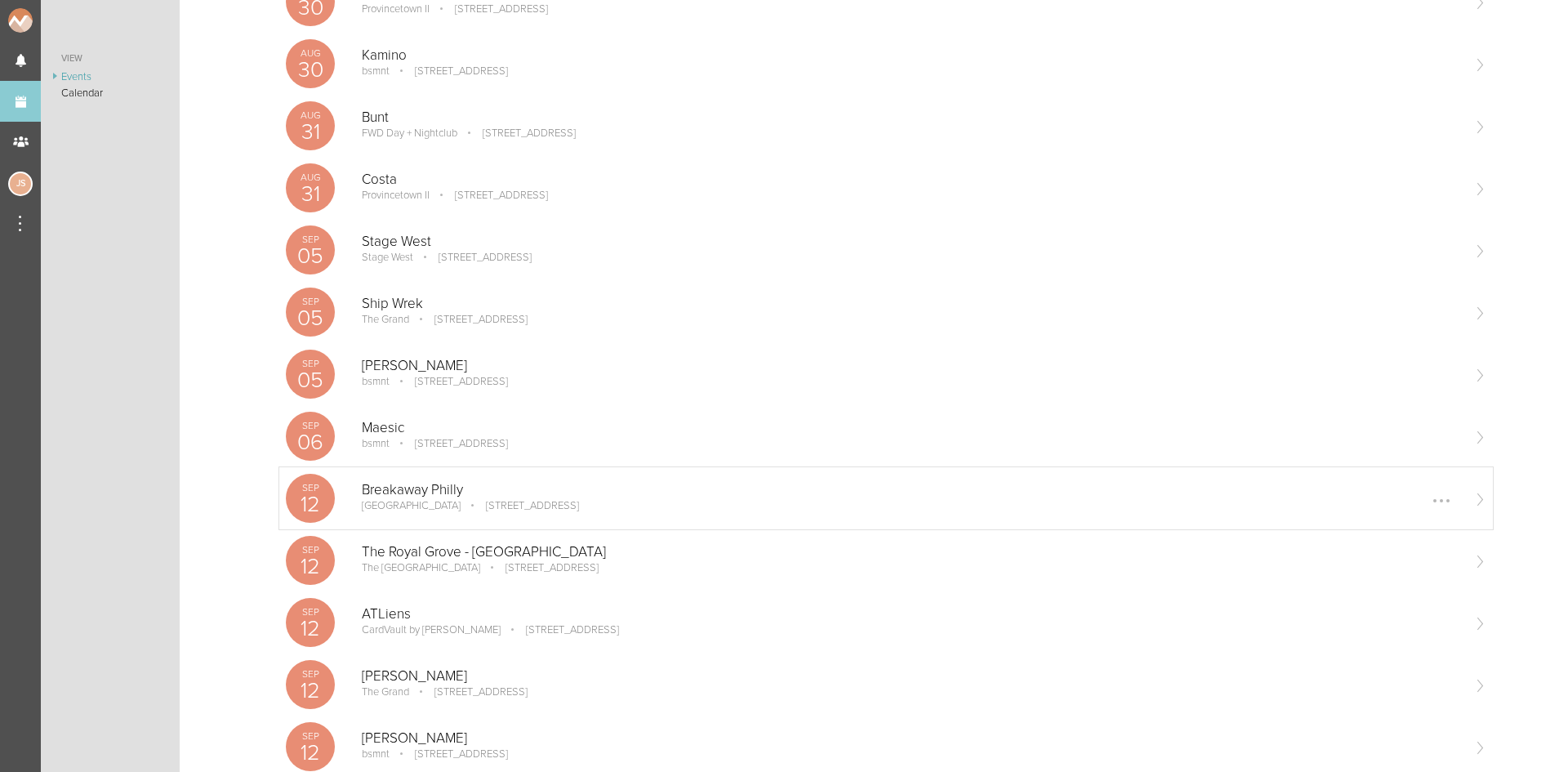
click at [496, 511] on p "[STREET_ADDRESS]" at bounding box center [521, 505] width 116 height 13
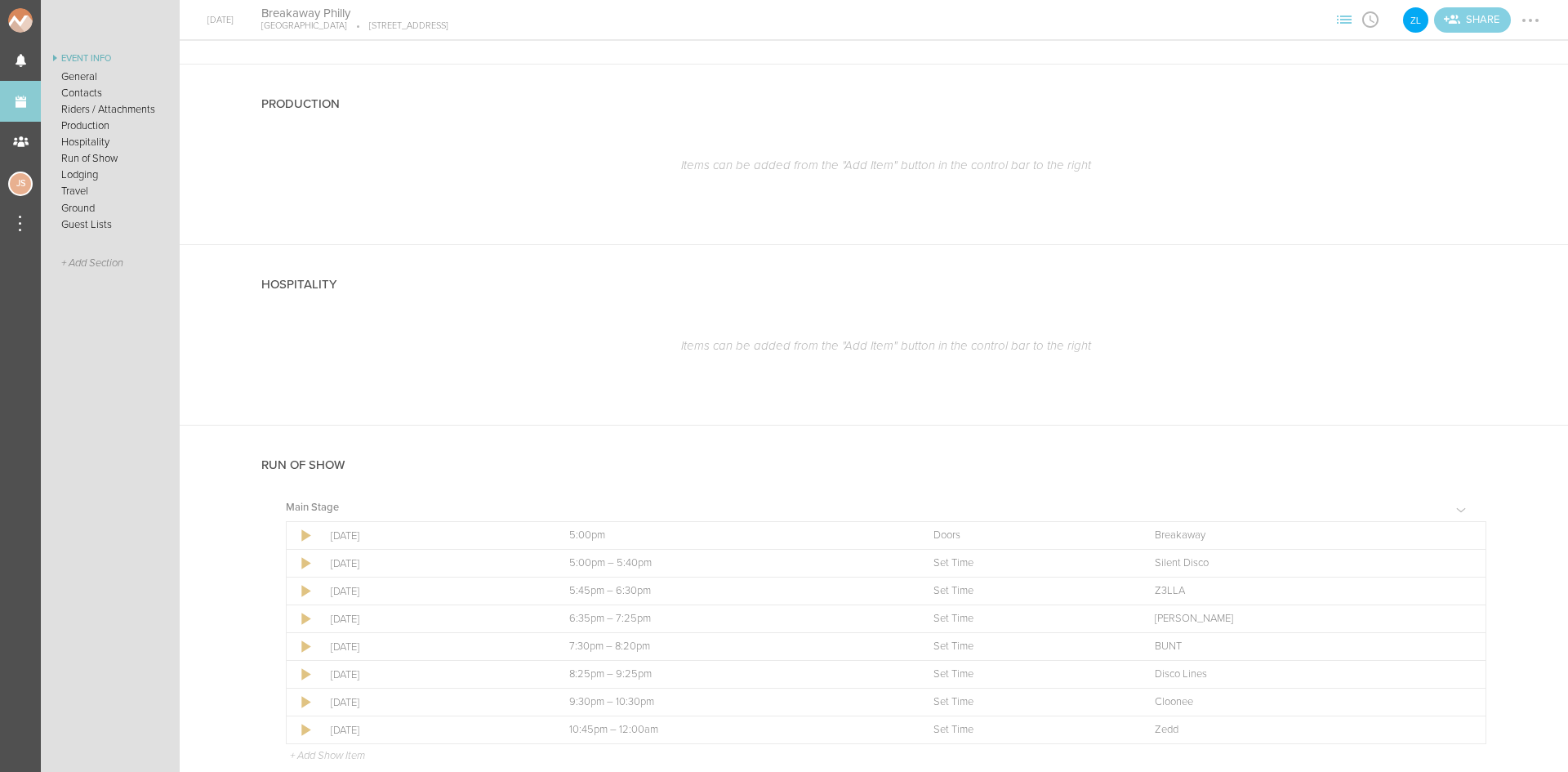
scroll to position [1308, 0]
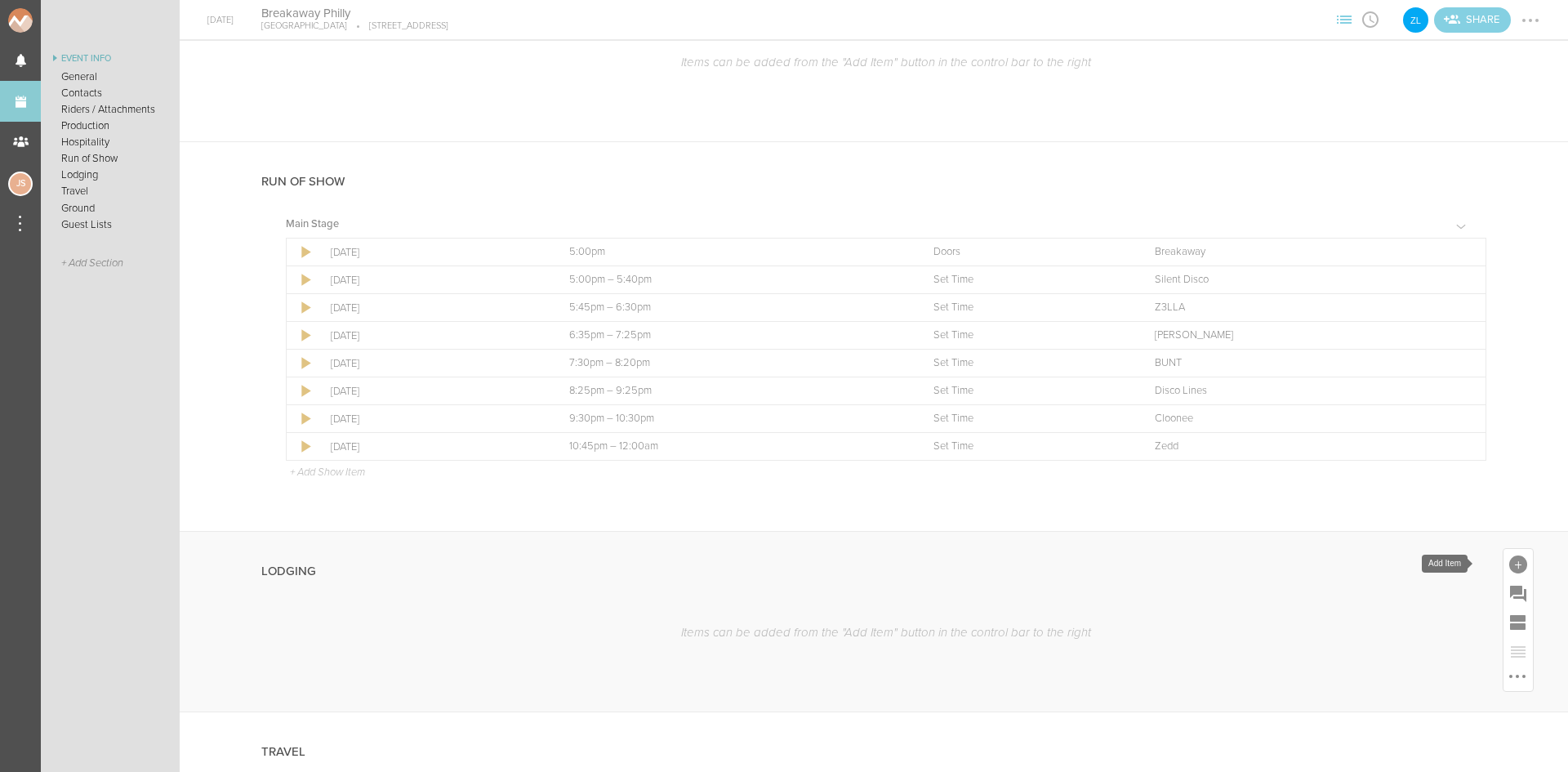
click at [1510, 561] on div at bounding box center [1518, 564] width 18 height 18
click at [1356, 701] on icon at bounding box center [1359, 707] width 32 height 32
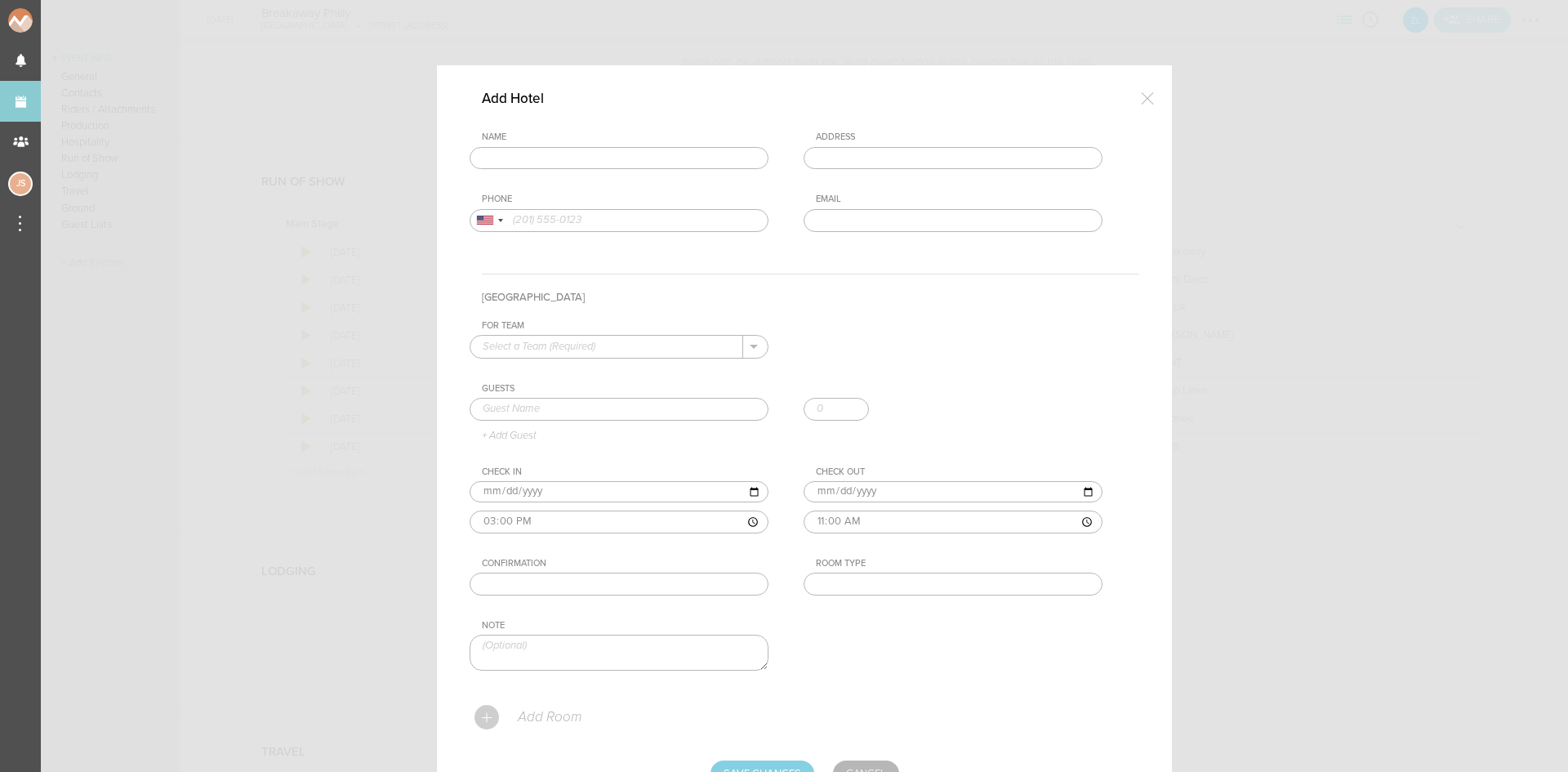
click at [500, 152] on input "text" at bounding box center [619, 159] width 299 height 23
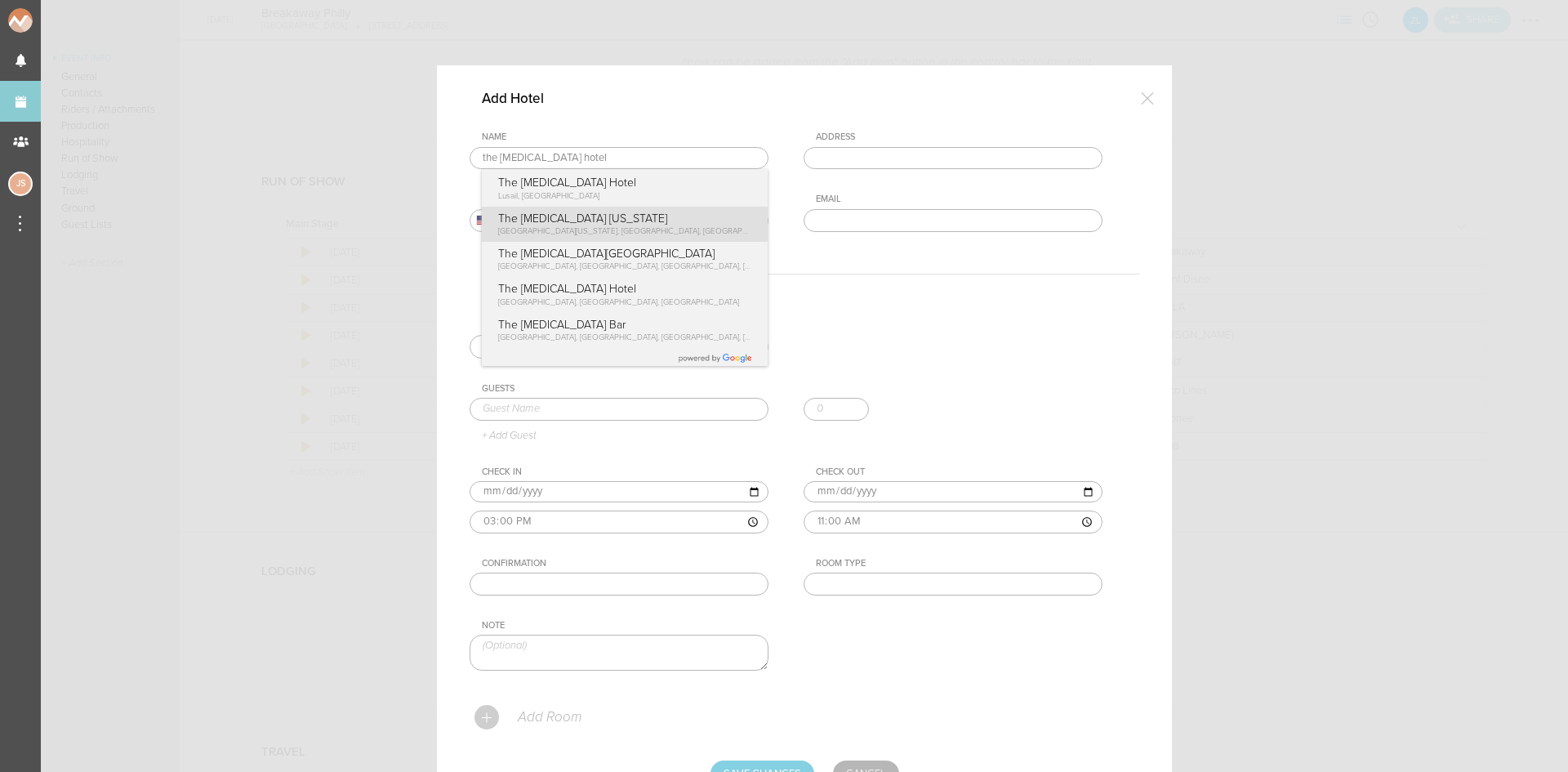
click at [566, 238] on div "Name the muse hotel The Muse Hotel Lusail, Qatar The Muse New York West 46th St…" at bounding box center [805, 195] width 670 height 125
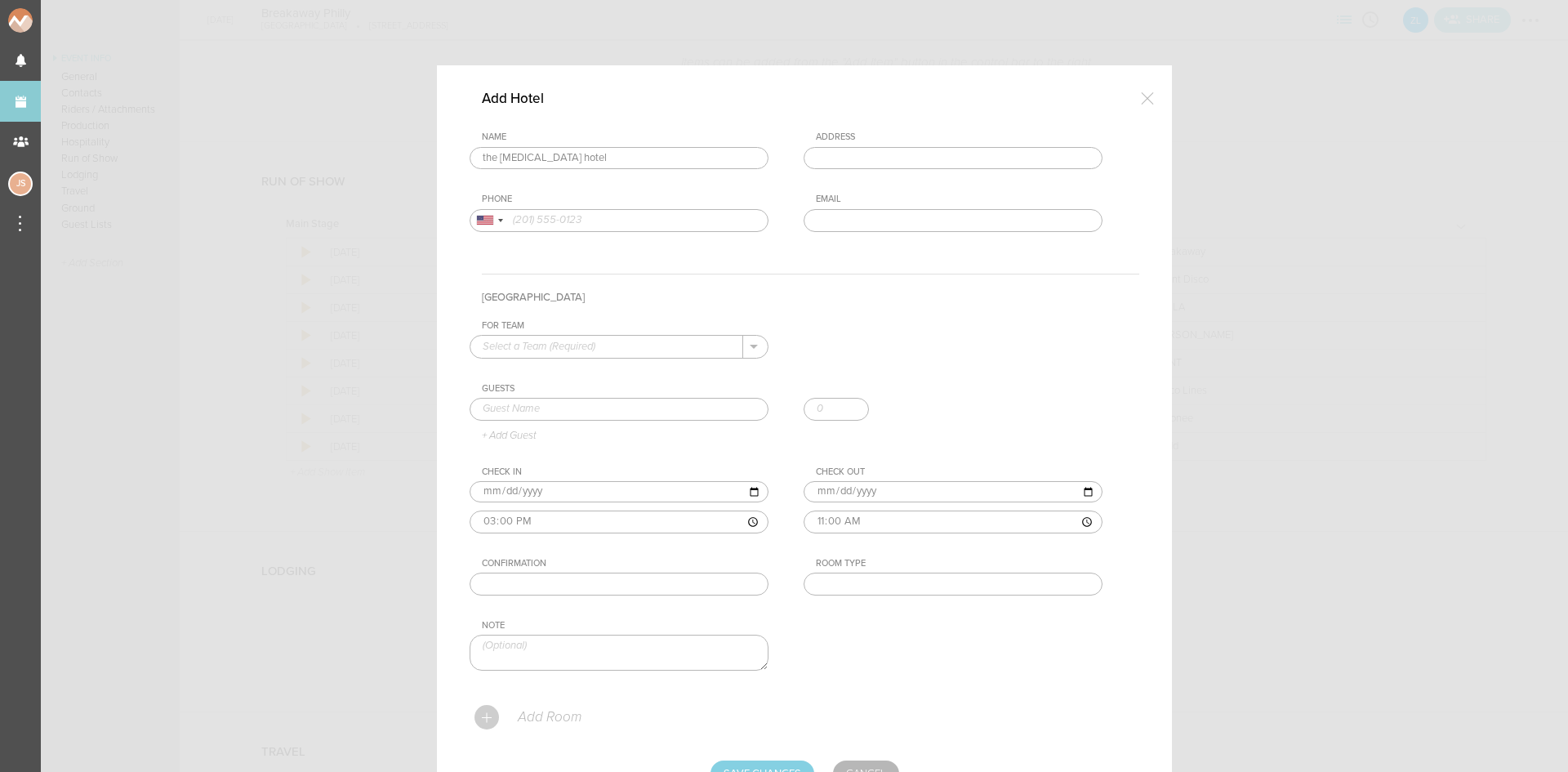
type input "The Muse New York"
type input "130 W 46th St, New York, NY 10036, USA"
type input "(212) 485-2400"
click at [583, 353] on input "text" at bounding box center [607, 346] width 273 height 21
click at [587, 374] on p "Z3LLA" at bounding box center [619, 373] width 273 height 28
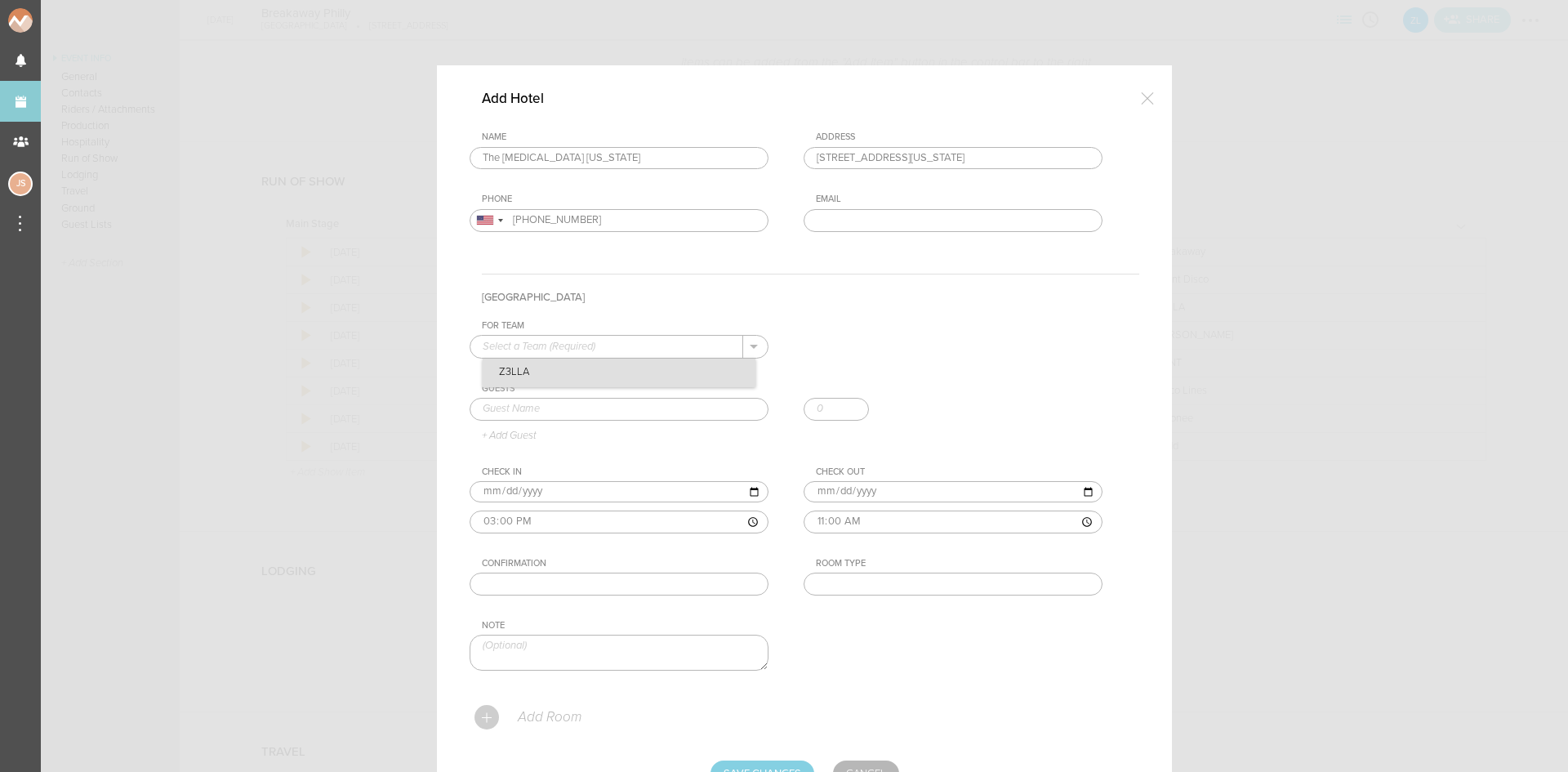
type input "Z3LLA"
click at [592, 403] on input "text" at bounding box center [619, 410] width 299 height 23
type input "Nicholas Gallo"
click at [651, 577] on input "text" at bounding box center [619, 584] width 299 height 23
paste input "40253SF184207"
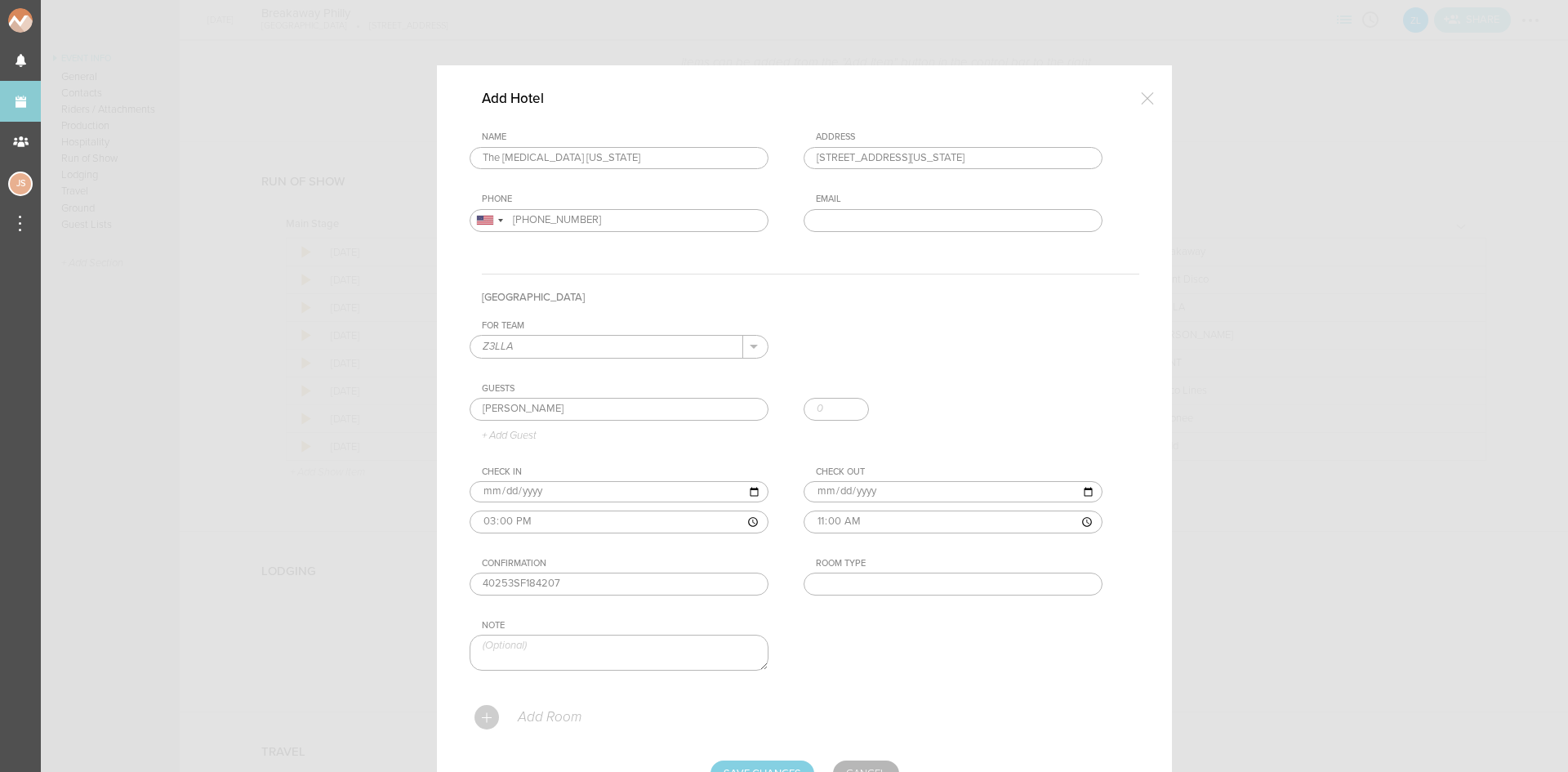
type input "40253SF184207"
click at [912, 578] on input "text" at bounding box center [953, 584] width 299 height 23
type input "King"
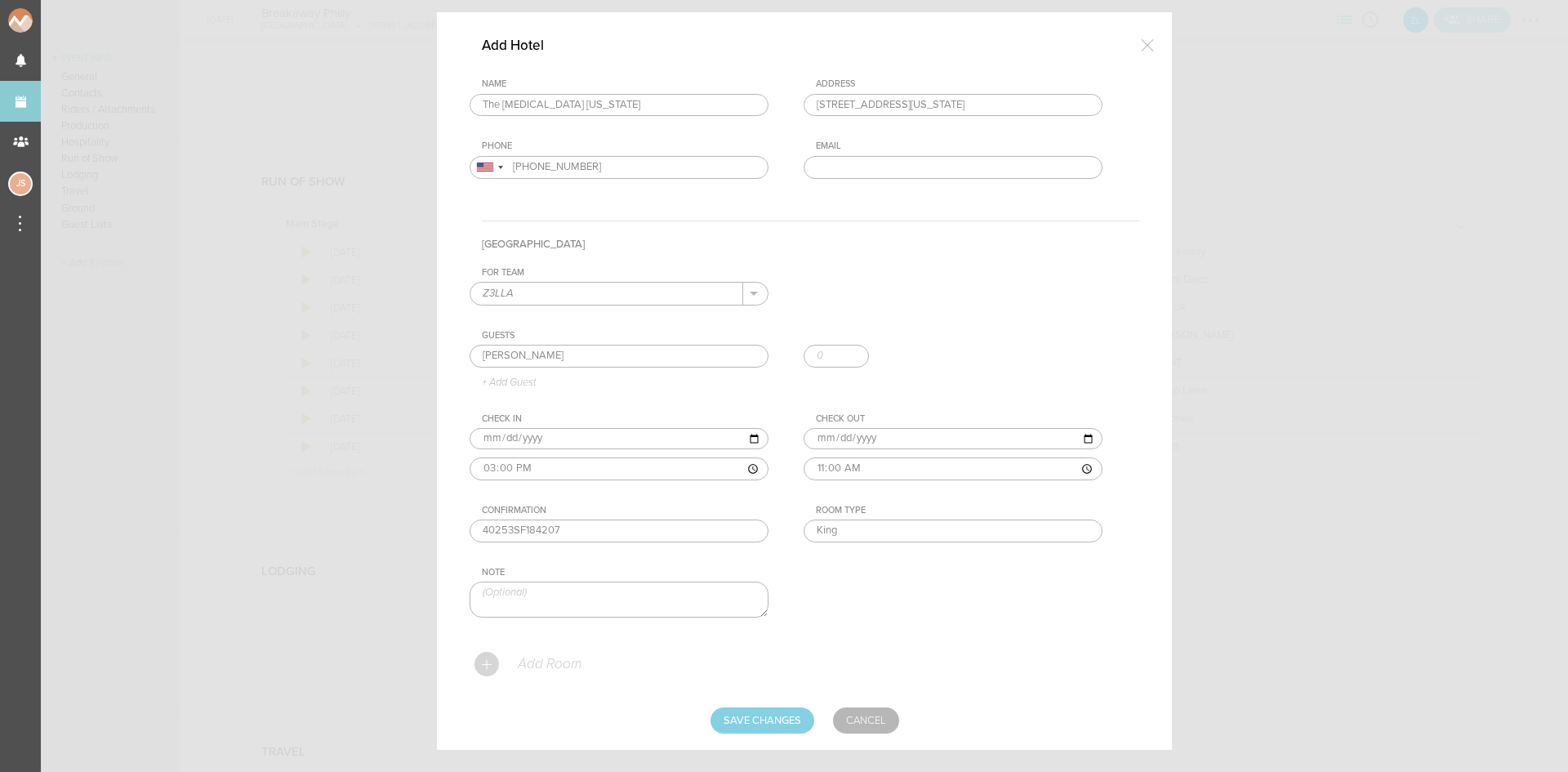
scroll to position [80, 0]
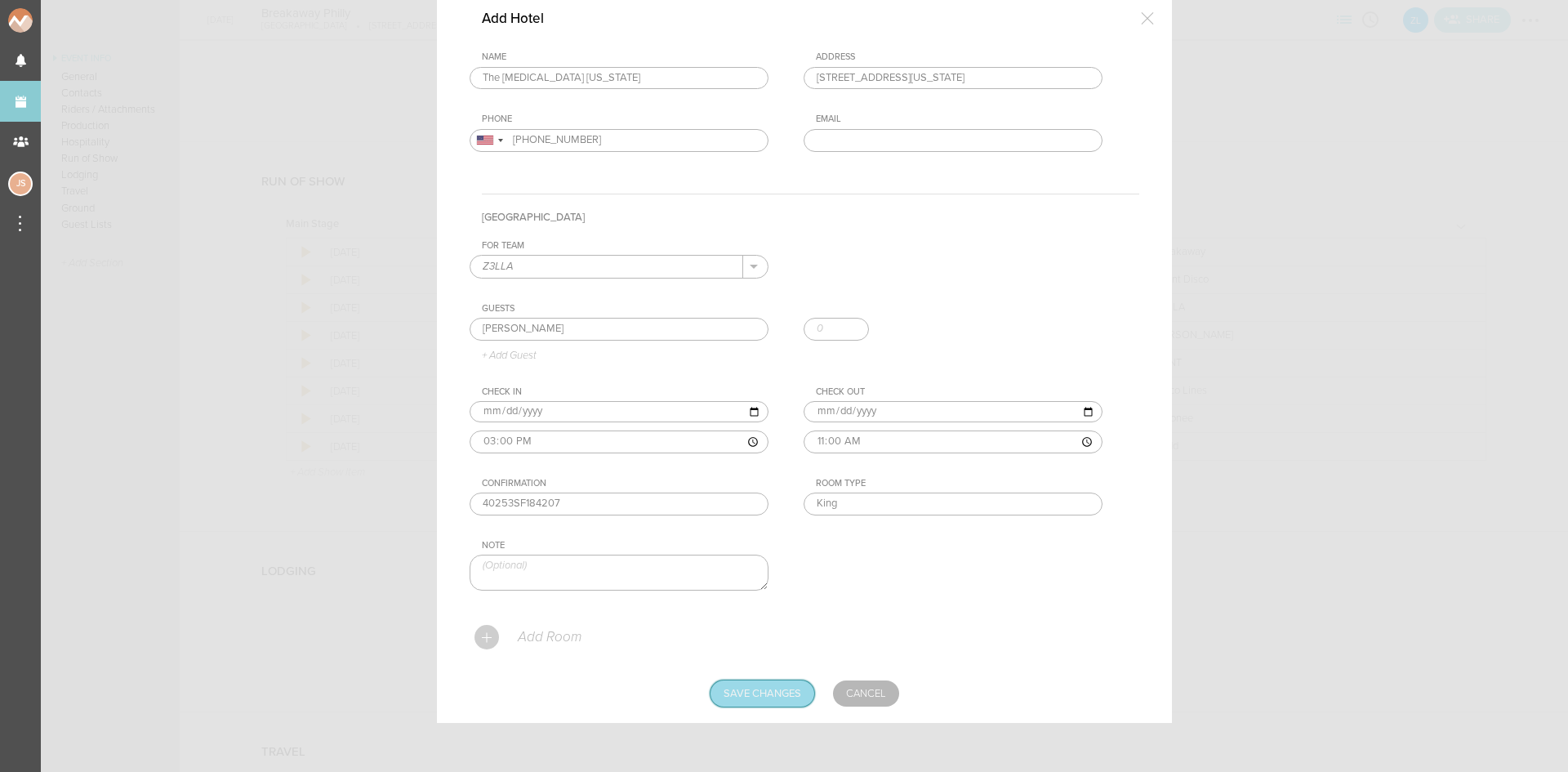
click at [754, 700] on input "Save Changes" at bounding box center [762, 694] width 104 height 26
type input "Saving..."
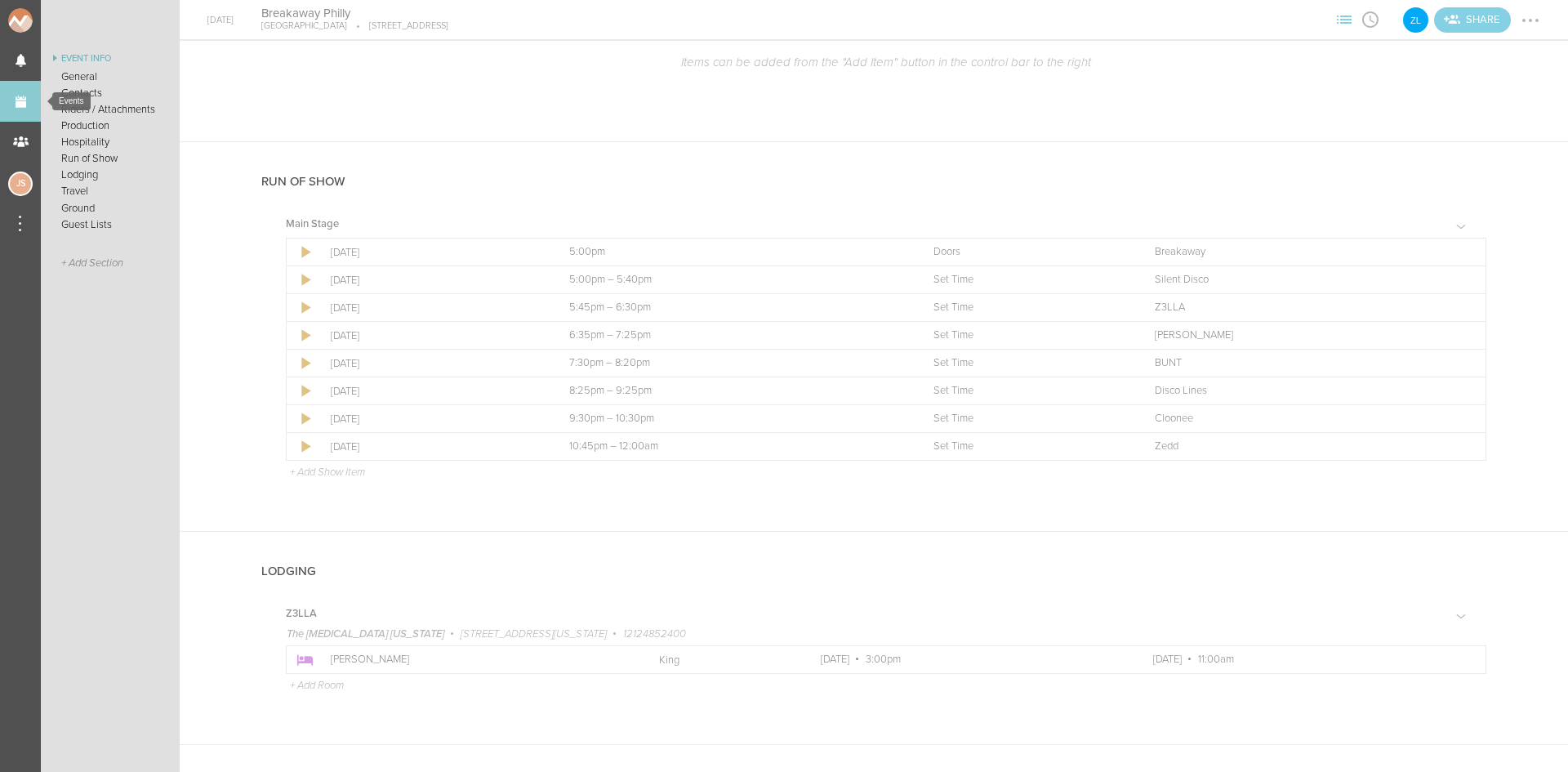
click at [22, 92] on link "Events" at bounding box center [20, 101] width 41 height 41
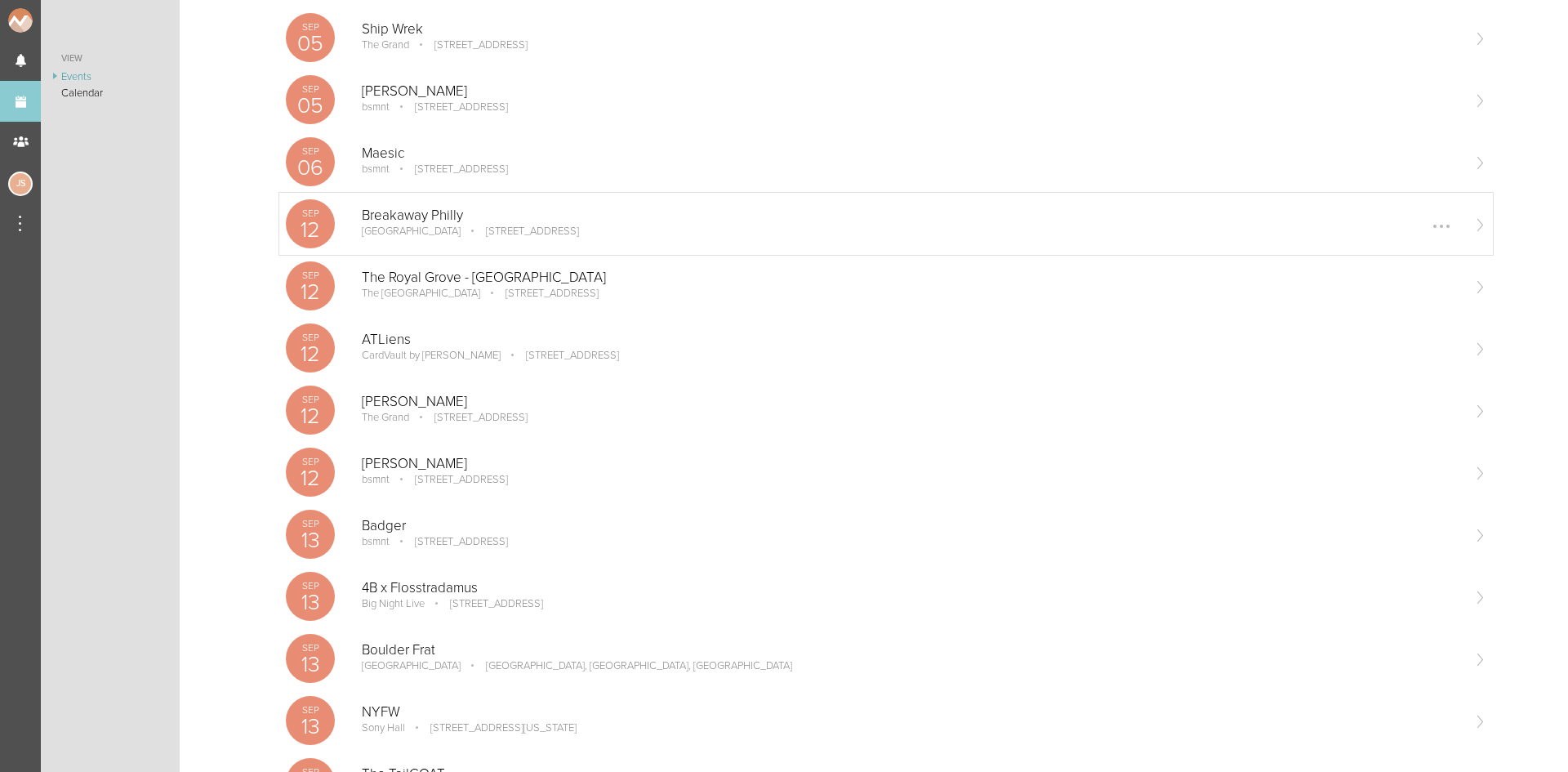
scroll to position [899, 0]
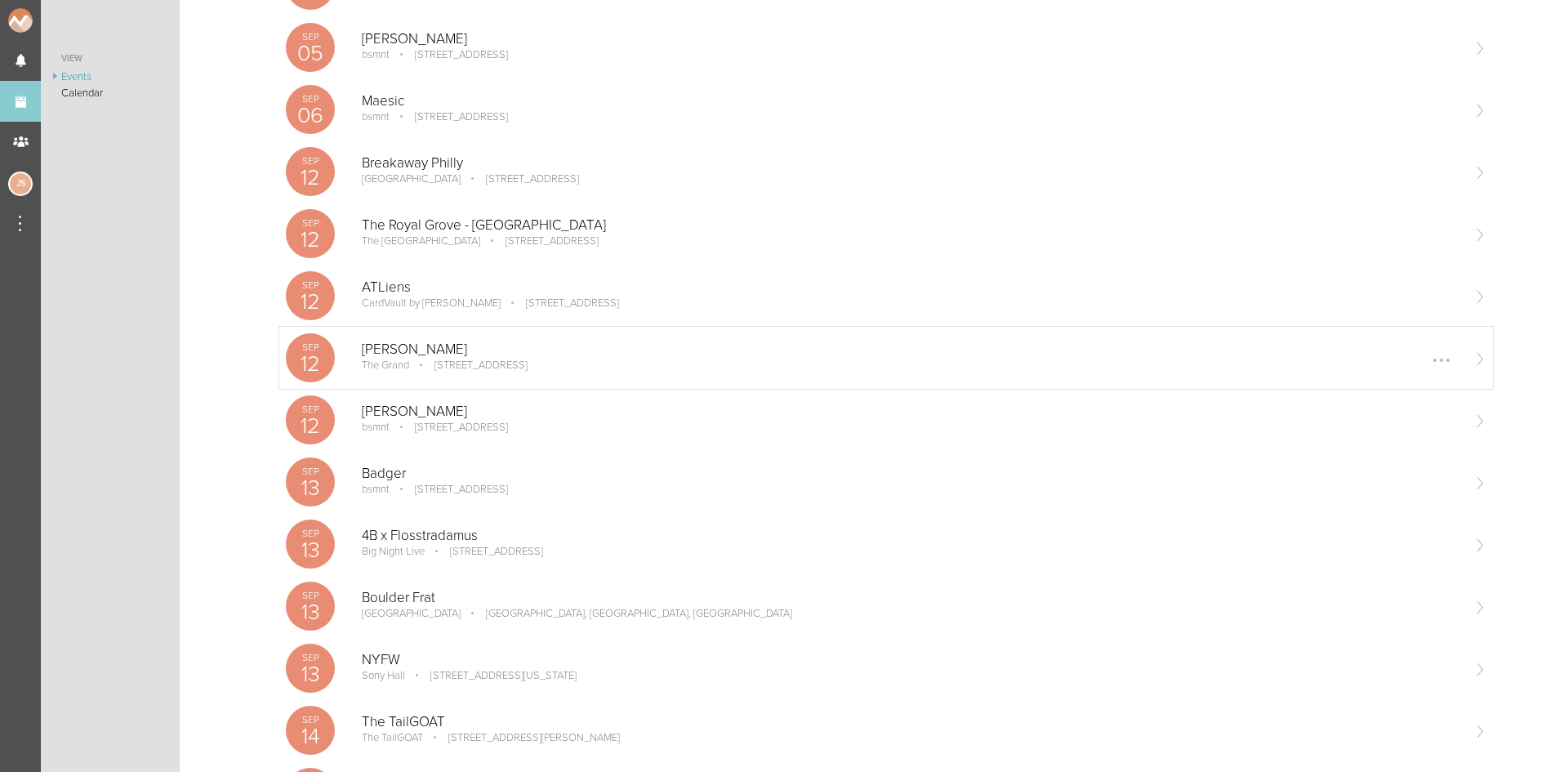
click at [511, 370] on p "[STREET_ADDRESS]" at bounding box center [470, 365] width 116 height 13
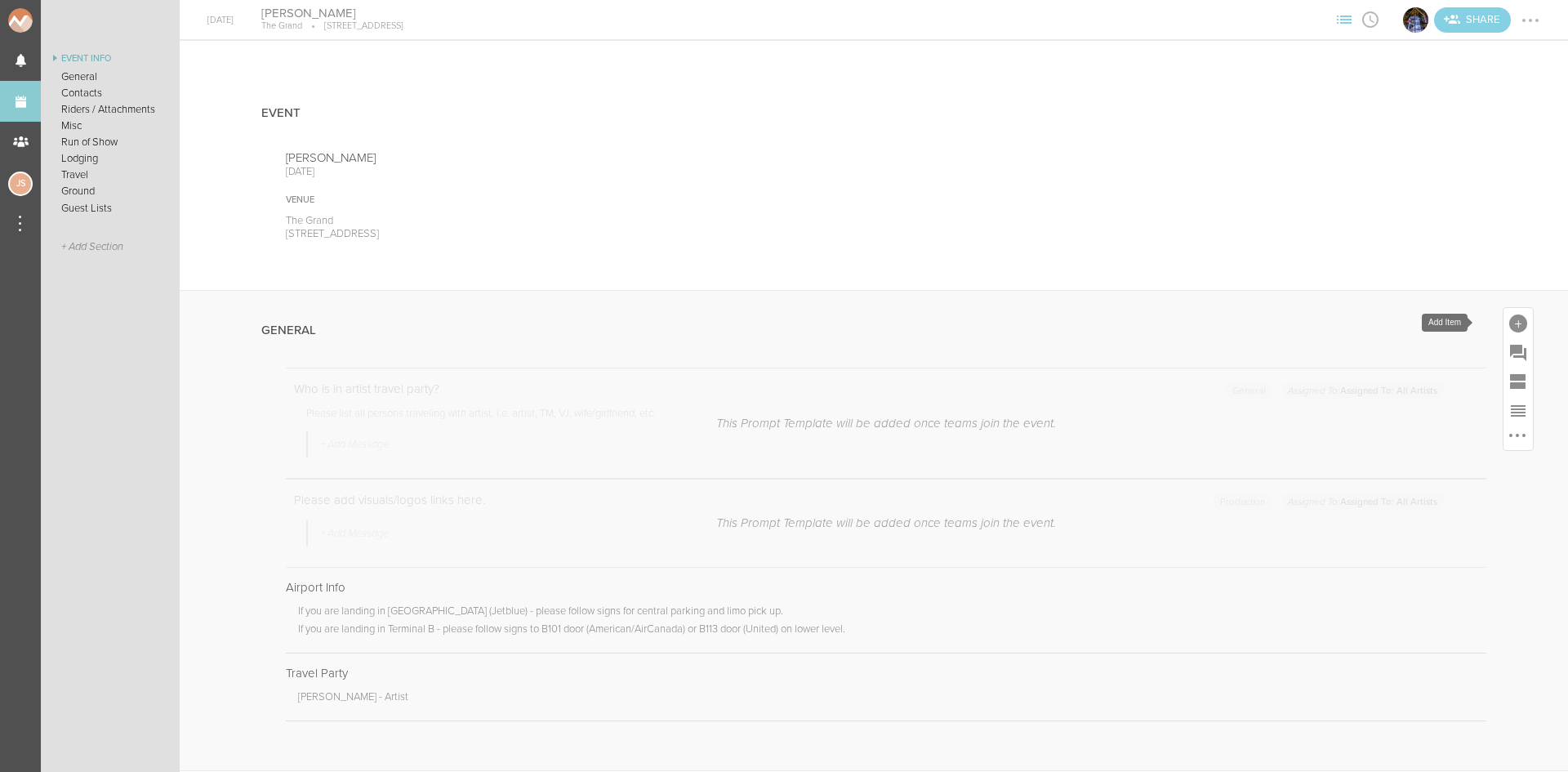
click at [1510, 315] on div at bounding box center [1518, 323] width 18 height 18
drag, startPoint x: 1276, startPoint y: 579, endPoint x: 1197, endPoint y: 541, distance: 87.7
click at [1276, 579] on icon at bounding box center [1290, 573] width 32 height 32
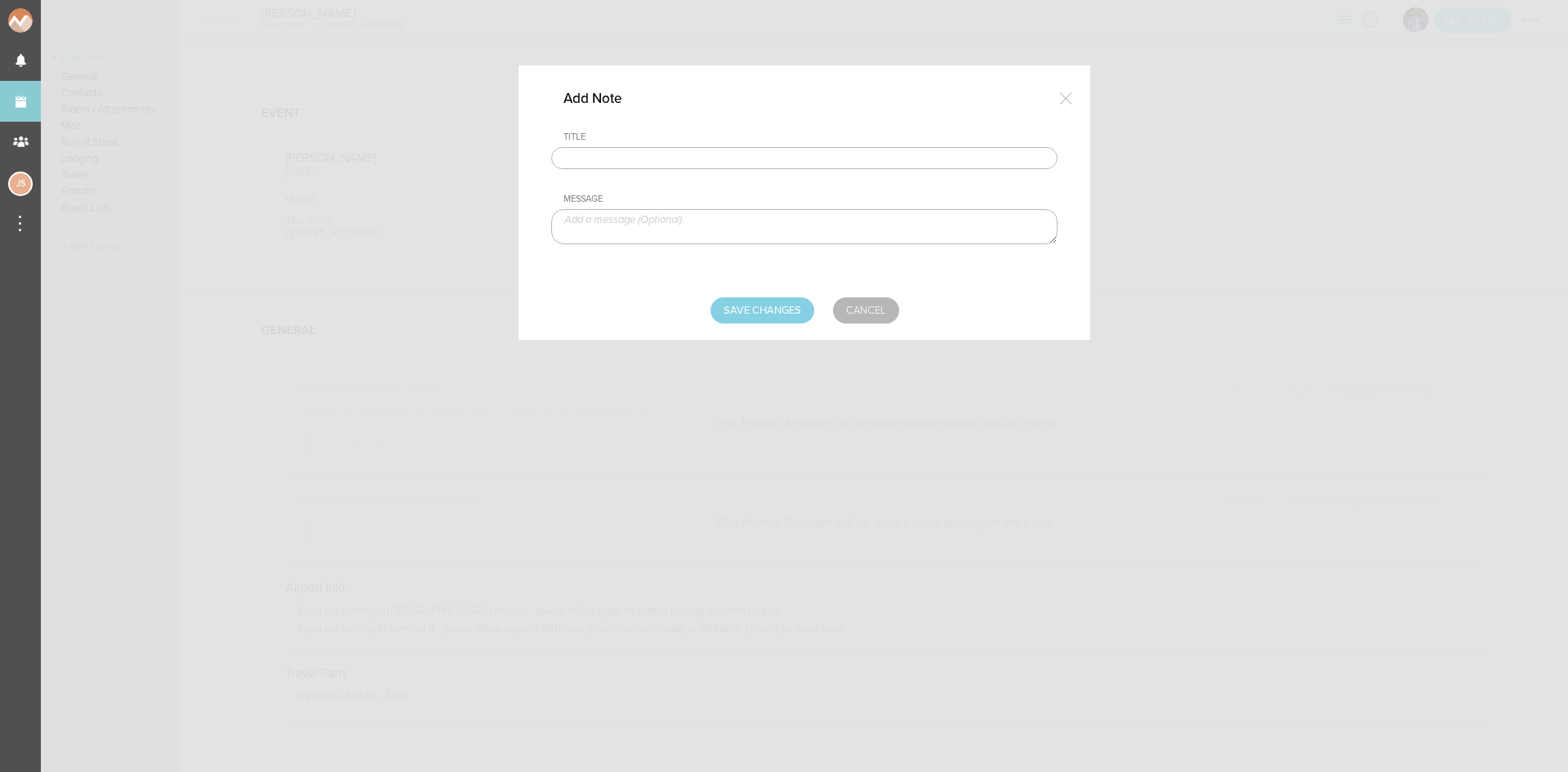
click at [668, 163] on input "text" at bounding box center [804, 159] width 506 height 23
type input "Visuals"
click at [702, 227] on textarea at bounding box center [804, 227] width 506 height 35
paste textarea "[URL][DOMAIN_NAME]"
type textarea "[URL][DOMAIN_NAME]"
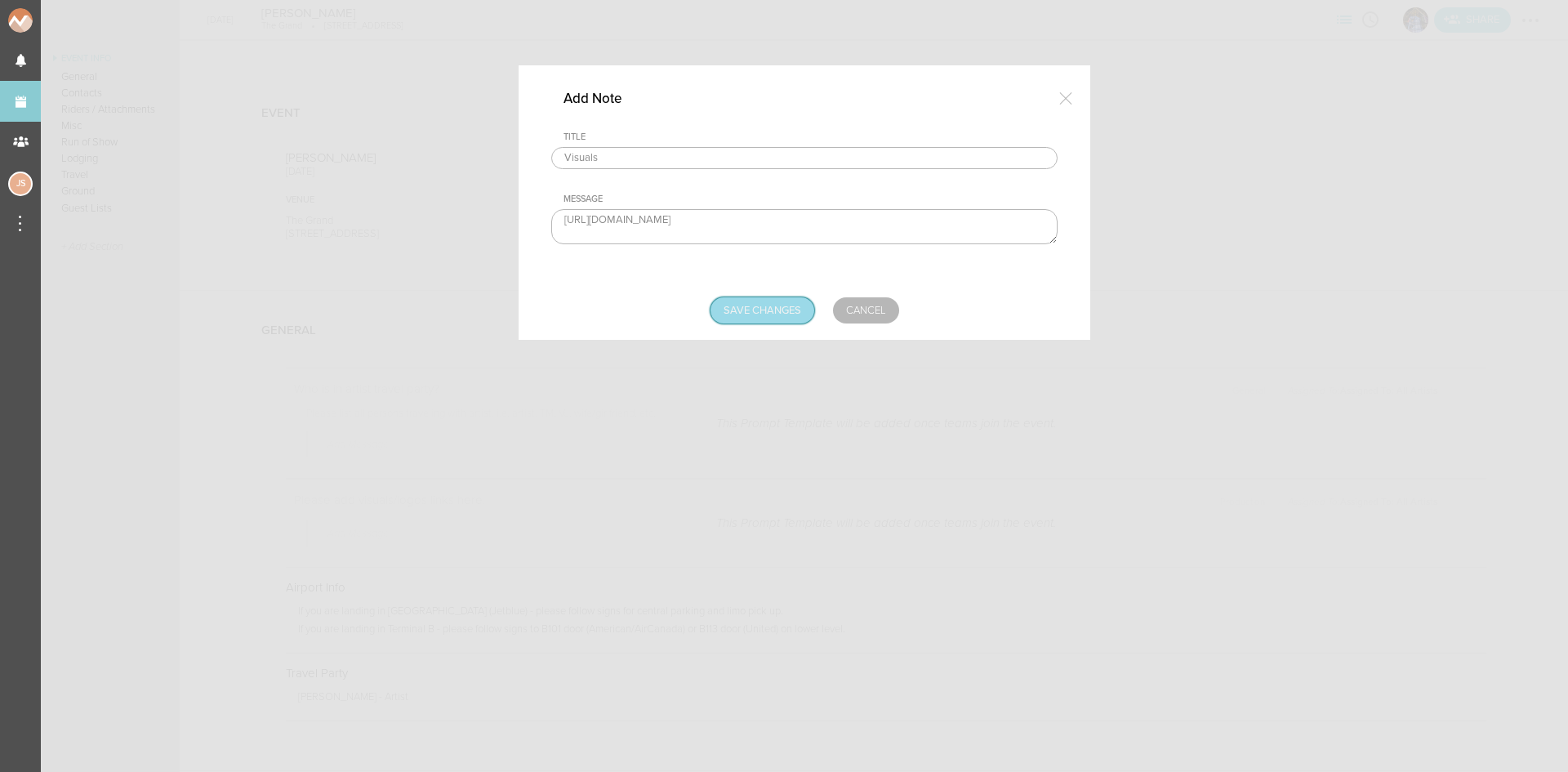
click at [772, 307] on input "Save Changes" at bounding box center [762, 311] width 104 height 26
type input "Saving..."
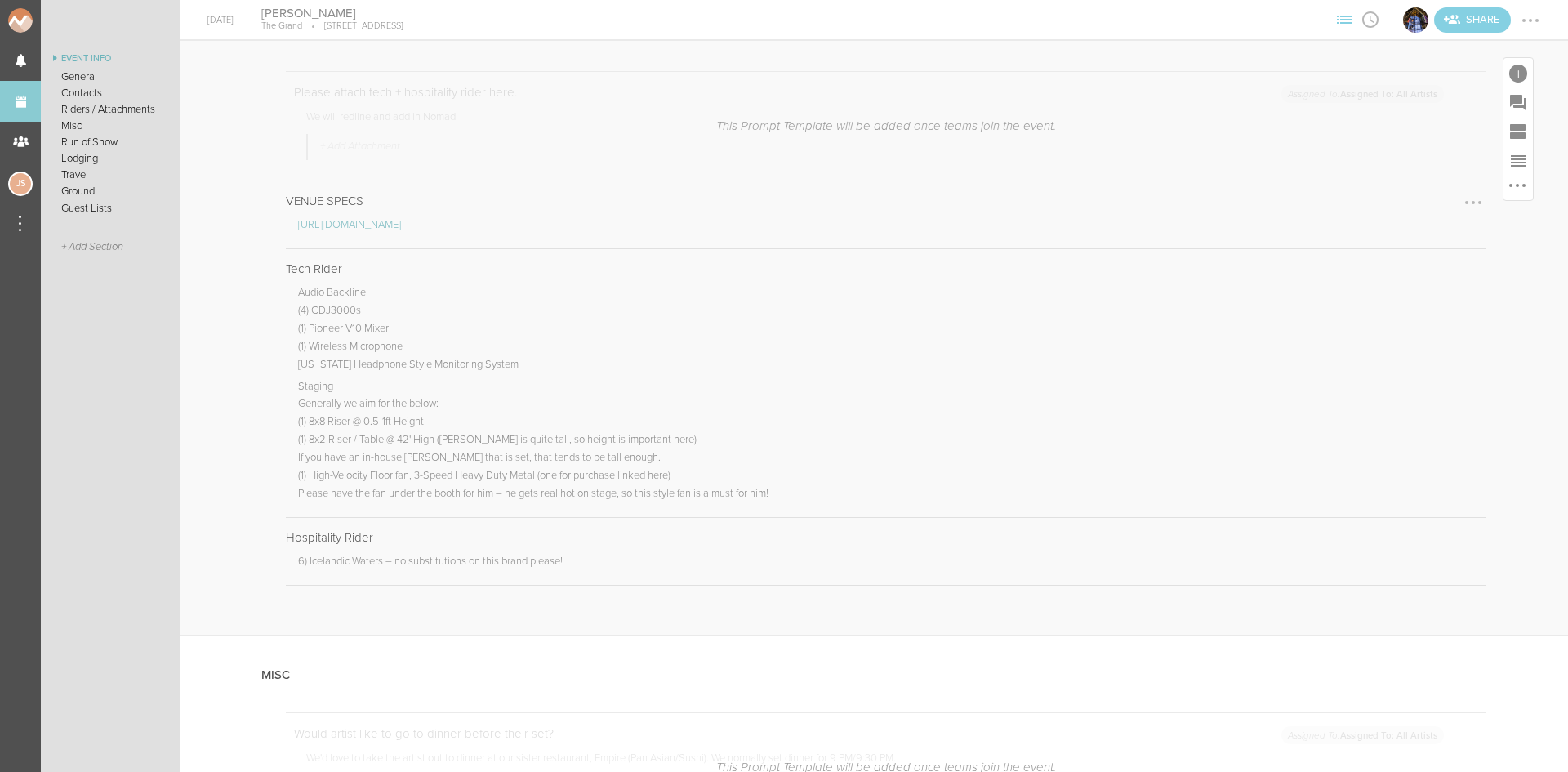
scroll to position [1308, 0]
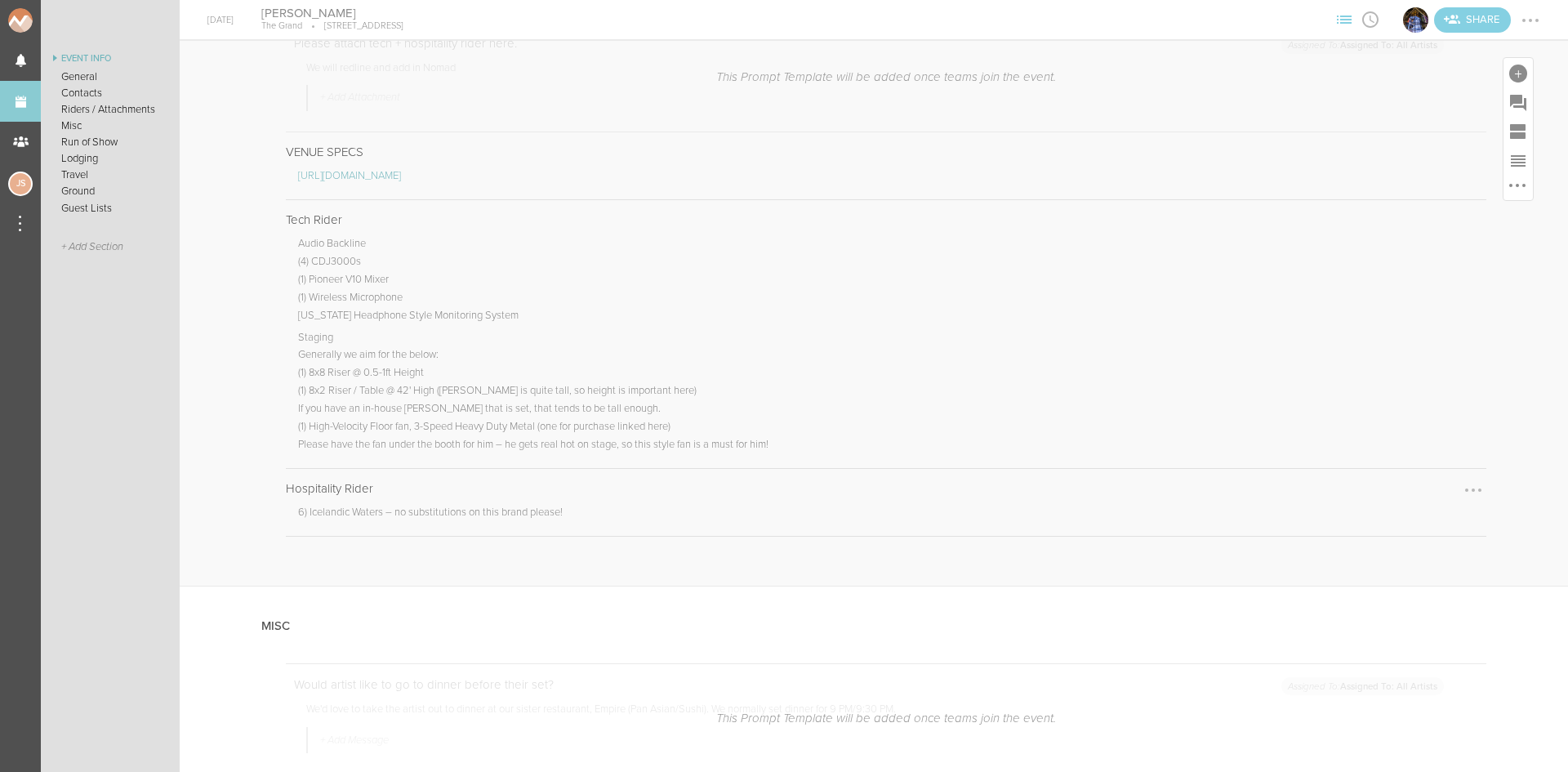
click at [1466, 478] on div at bounding box center [1473, 491] width 26 height 26
click at [1445, 514] on link "Remove Note" at bounding box center [1423, 522] width 125 height 30
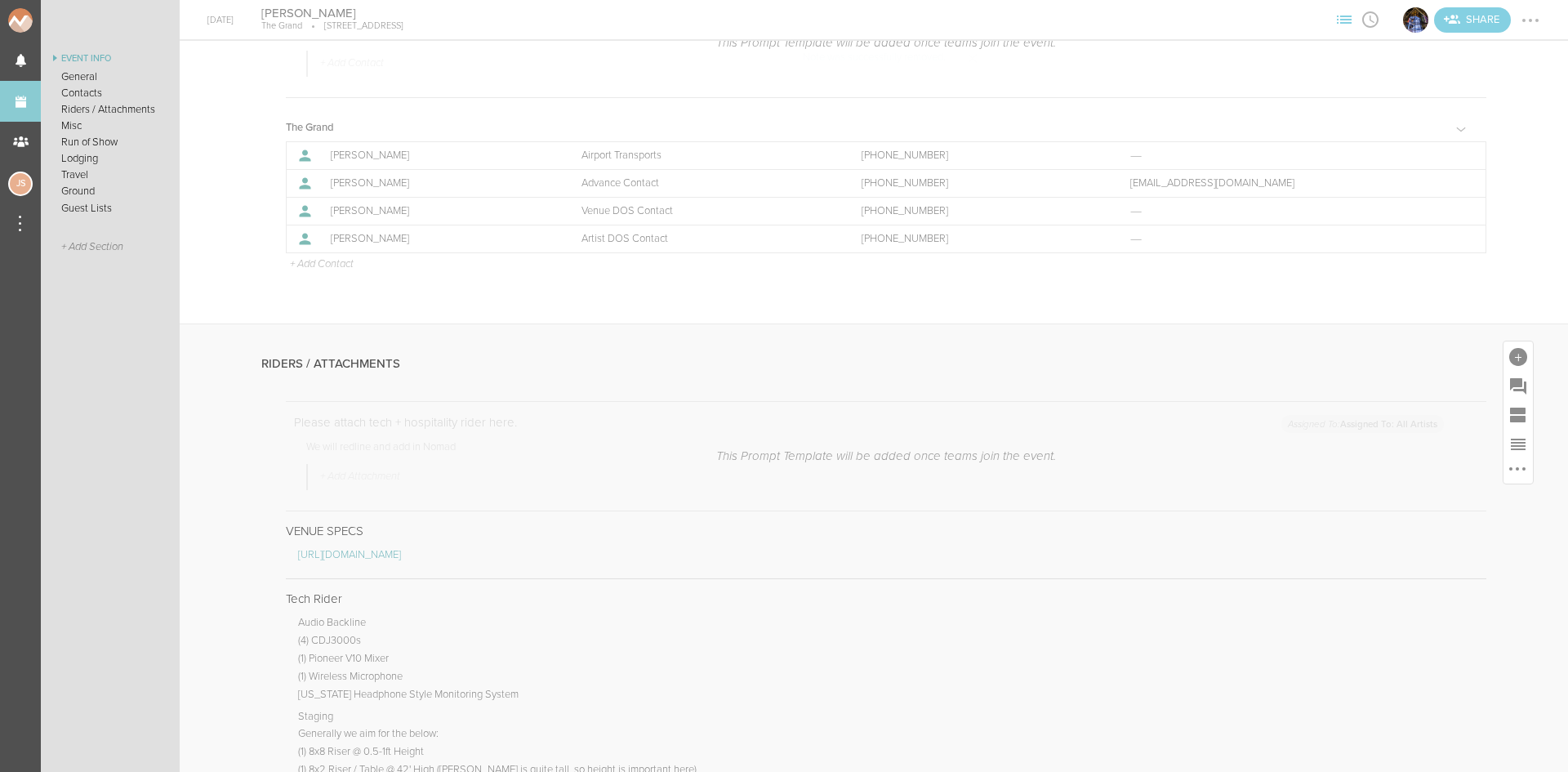
scroll to position [899, 0]
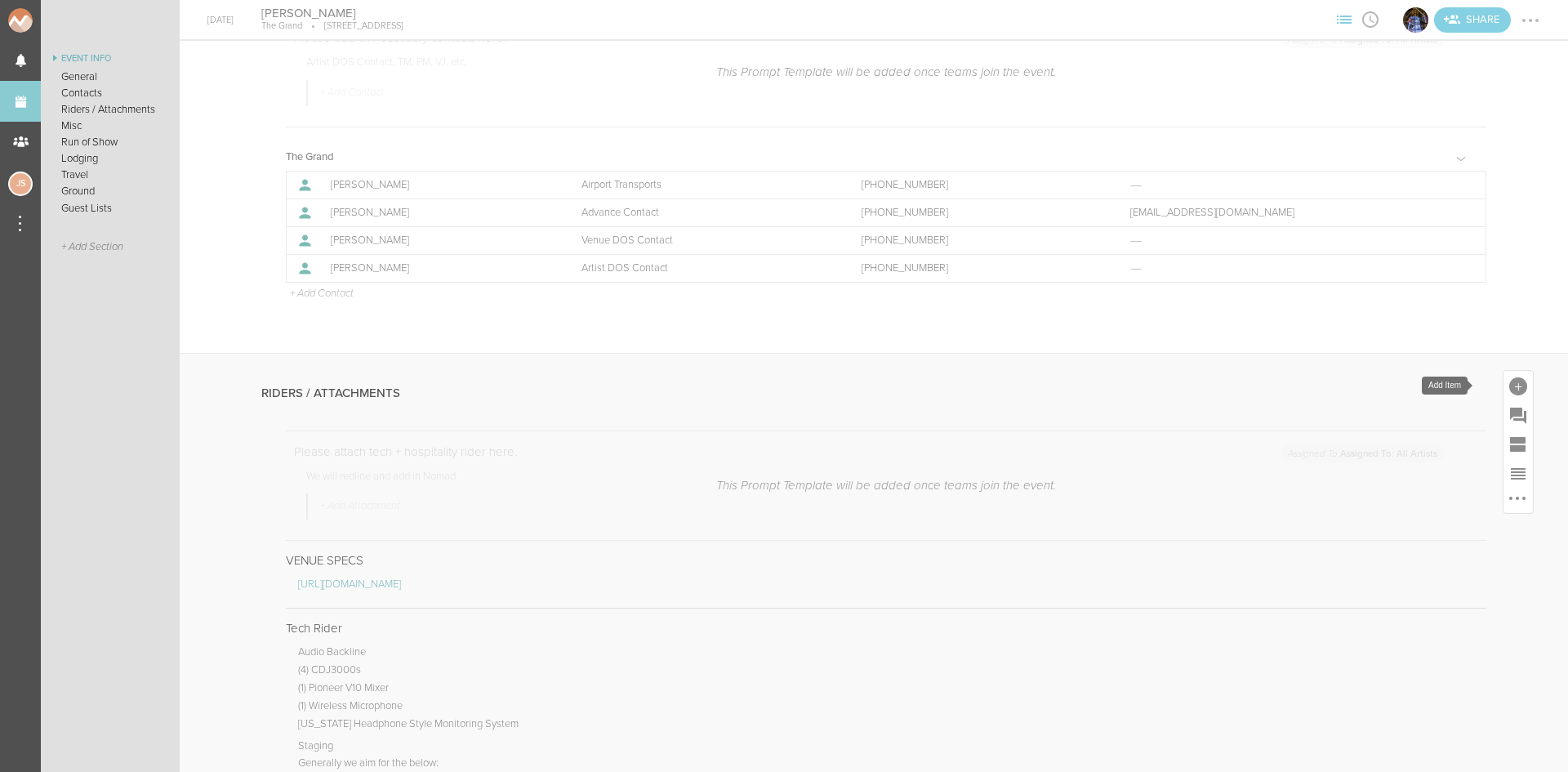
click at [1510, 388] on div at bounding box center [1518, 386] width 18 height 18
click at [1291, 420] on icon at bounding box center [1290, 421] width 32 height 32
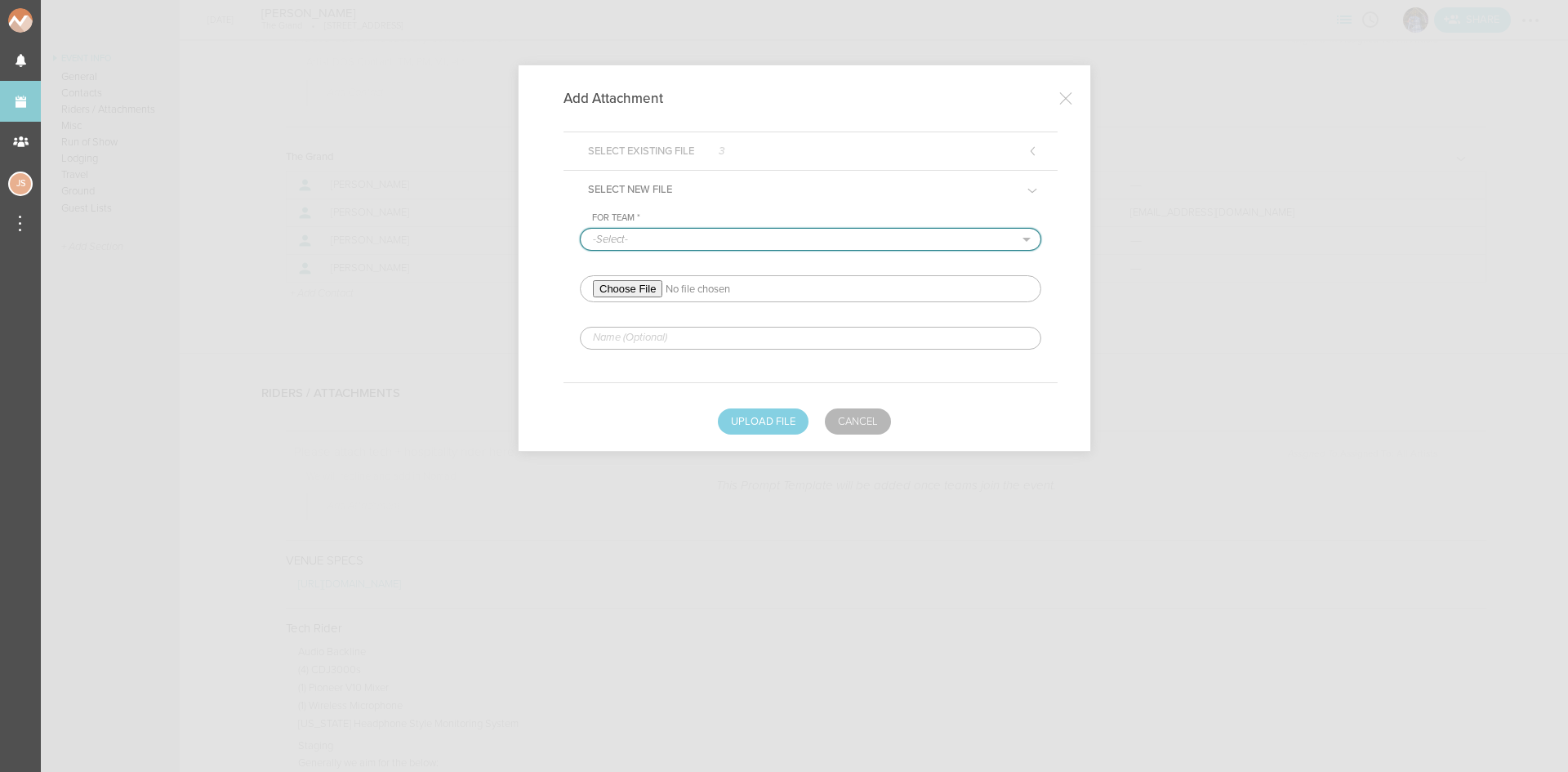
click at [658, 237] on select "-Select- The Grand" at bounding box center [810, 239] width 460 height 21
select select "20"
click at [581, 229] on select "-Select- The Grand" at bounding box center [810, 239] width 460 height 21
click at [620, 291] on input "file" at bounding box center [810, 289] width 462 height 27
type input "C:\fakepath\HJ_DJ_Rider_2025_V3-redlined.pdf"
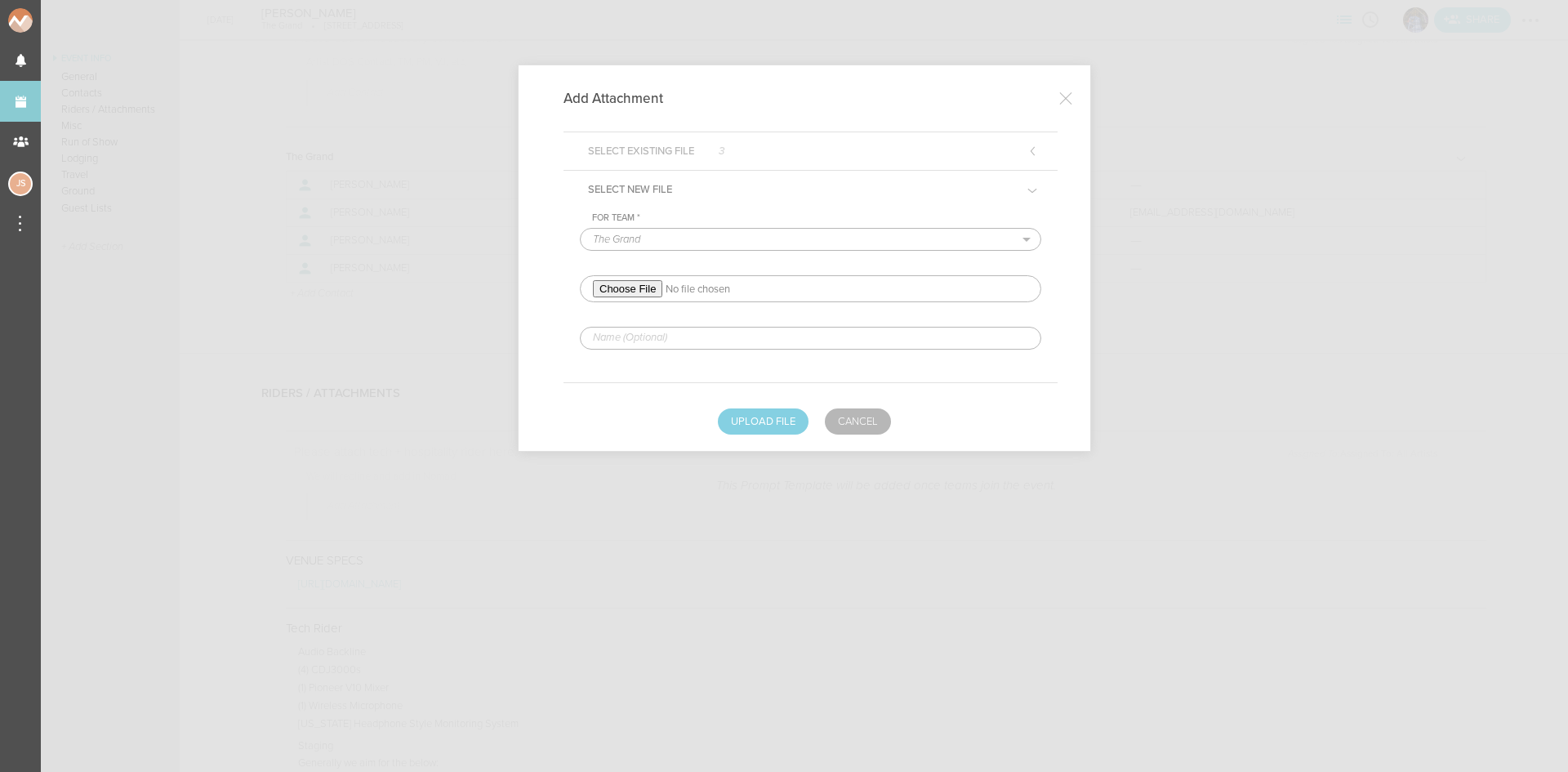
click at [879, 341] on input "text" at bounding box center [810, 338] width 462 height 23
type input "REDLINED HERE"
click at [766, 432] on button "Upload File" at bounding box center [763, 422] width 90 height 26
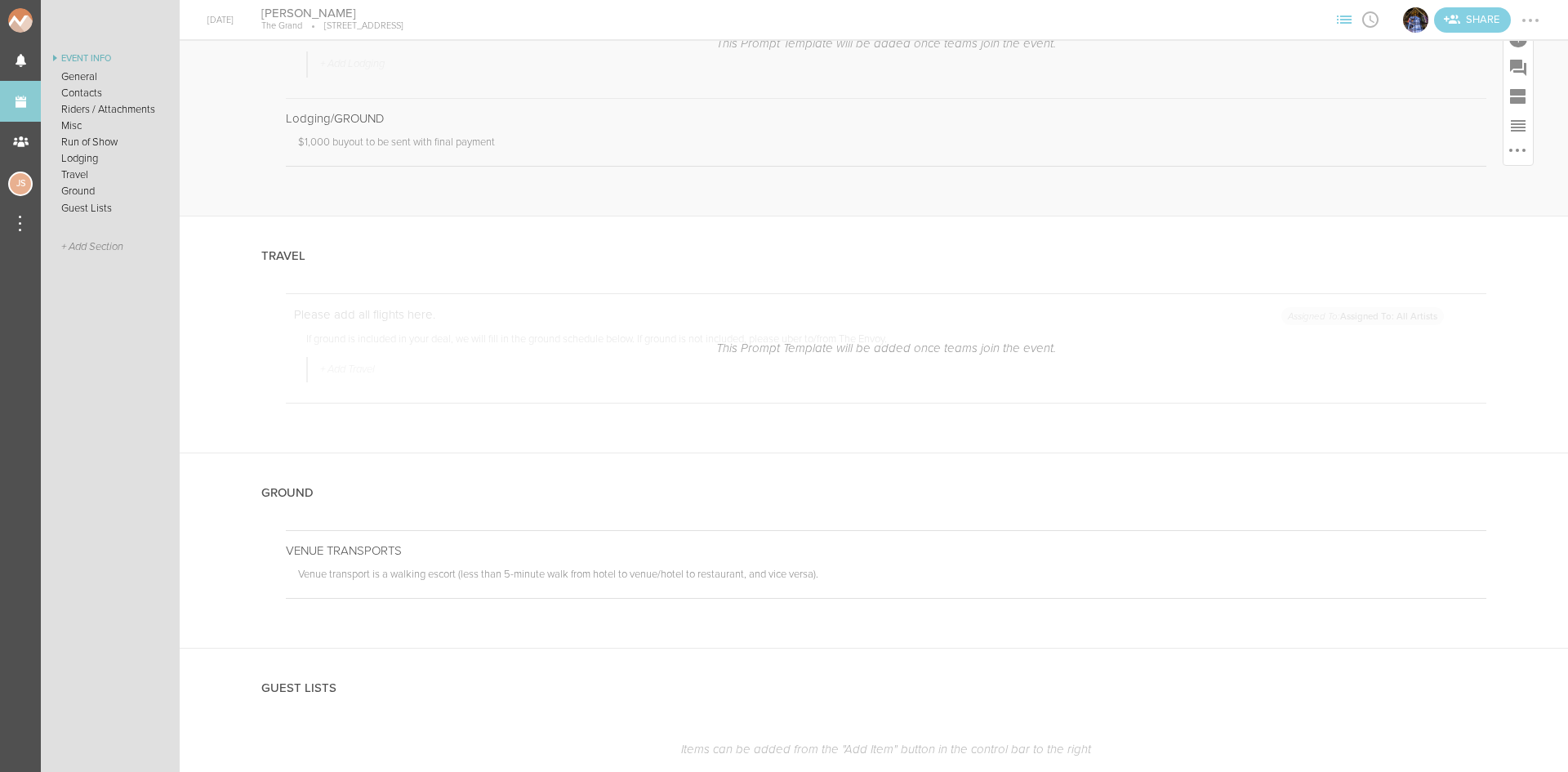
scroll to position [2779, 0]
click at [1532, 18] on div at bounding box center [1531, 20] width 4 height 4
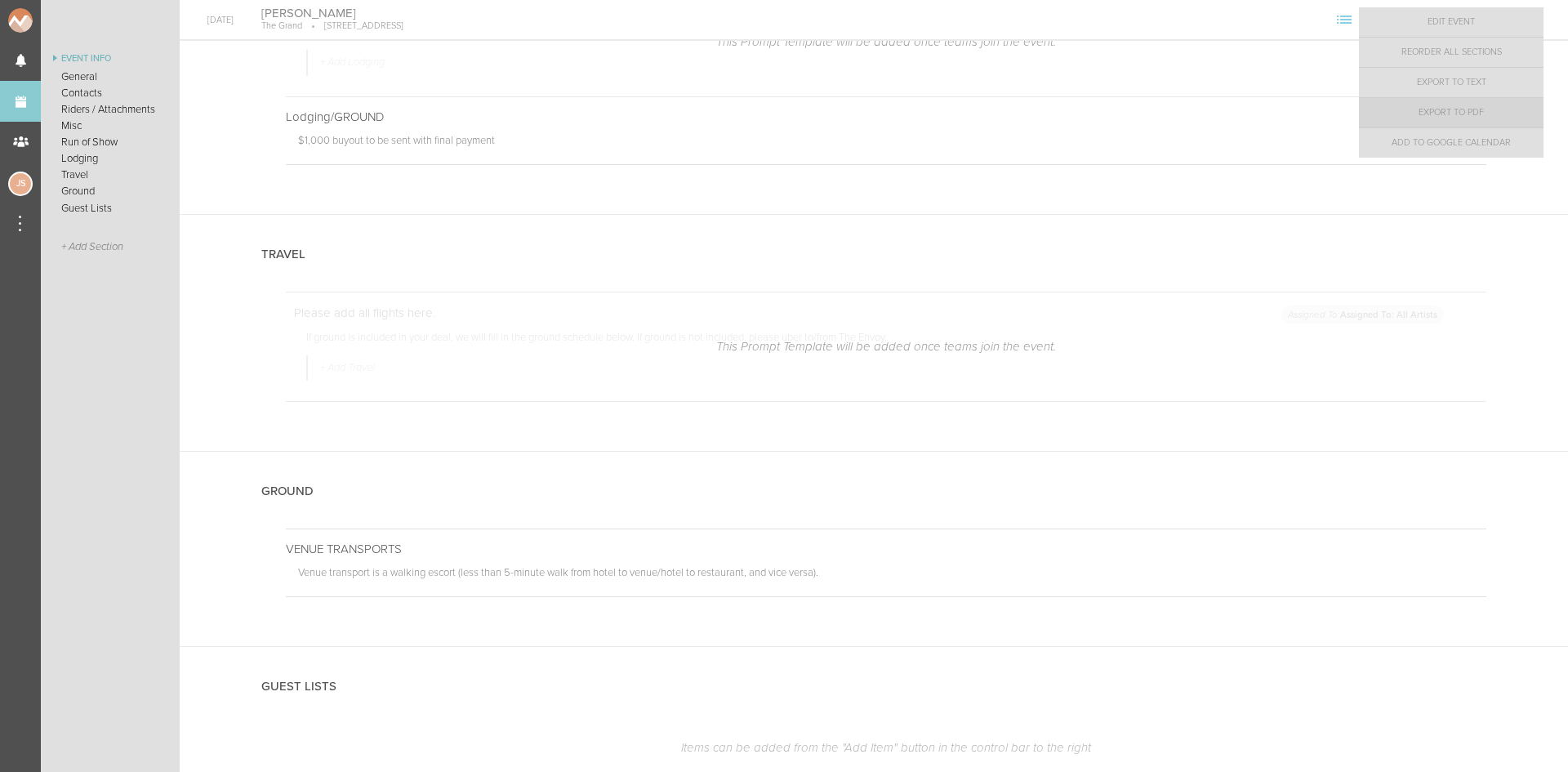
click at [1471, 110] on link "Export to PDF" at bounding box center [1452, 113] width 184 height 30
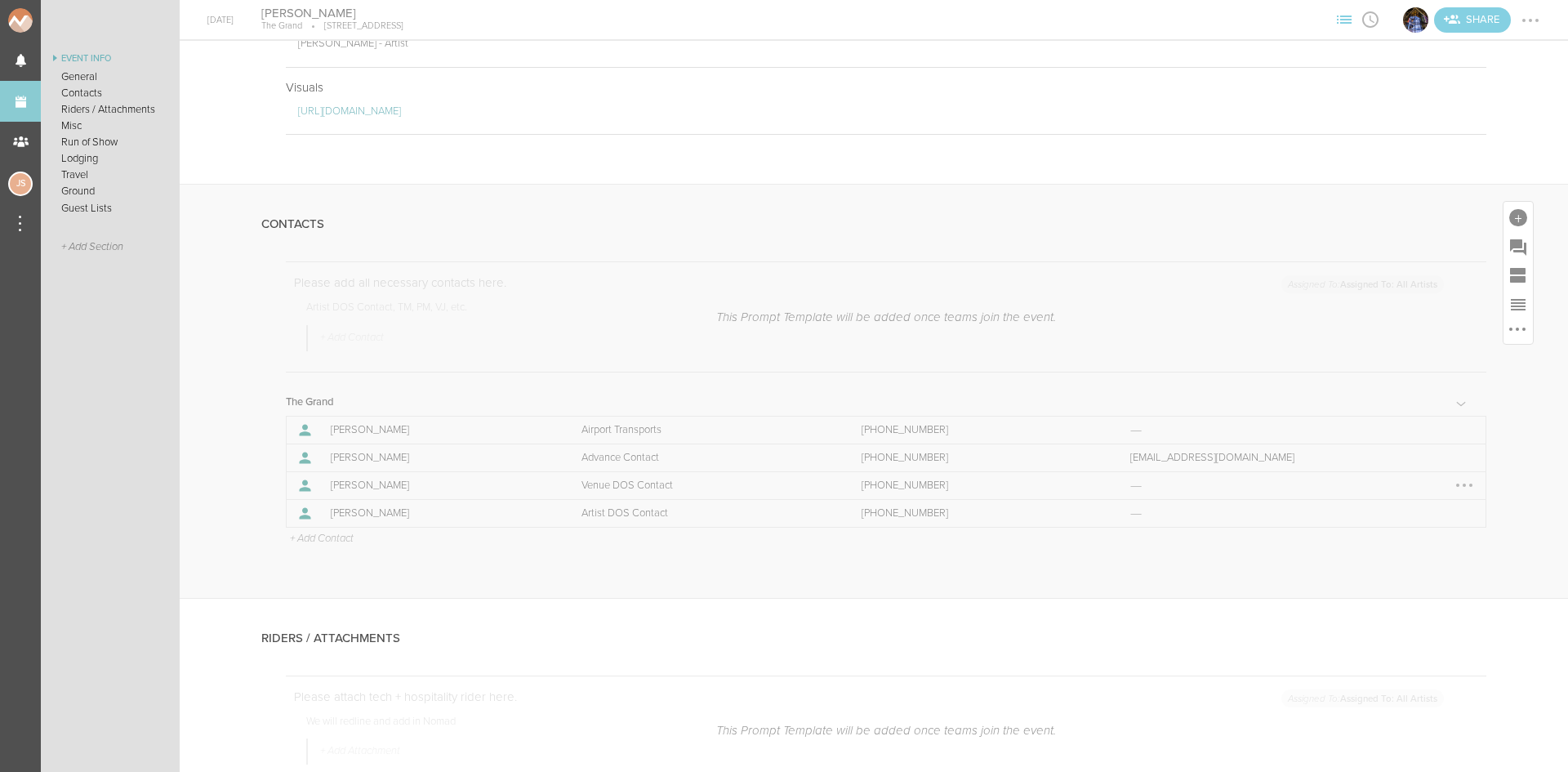
scroll to position [163, 0]
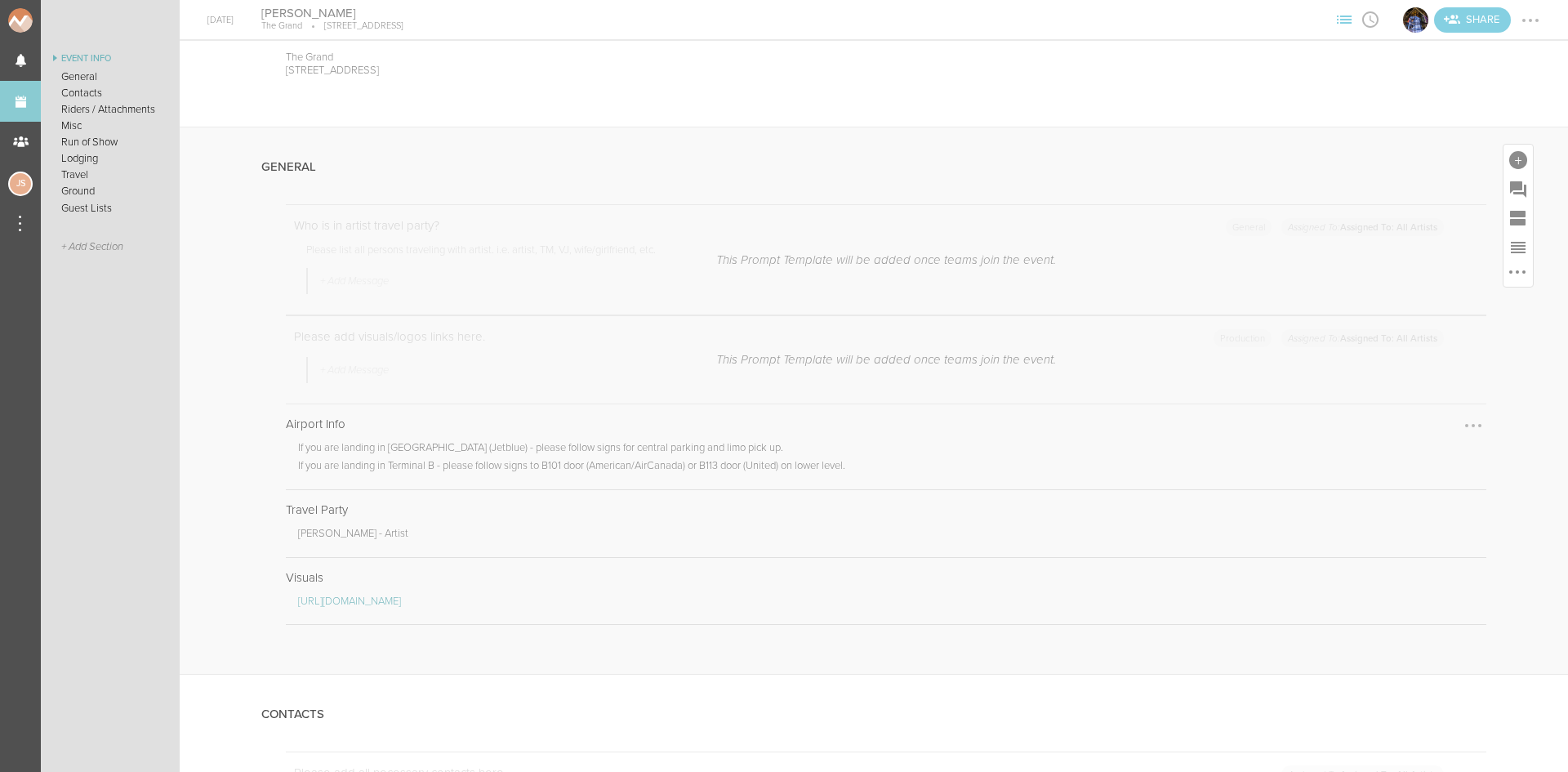
click at [1460, 430] on div at bounding box center [1473, 426] width 26 height 26
click at [1440, 457] on link "Remove Note" at bounding box center [1423, 457] width 125 height 30
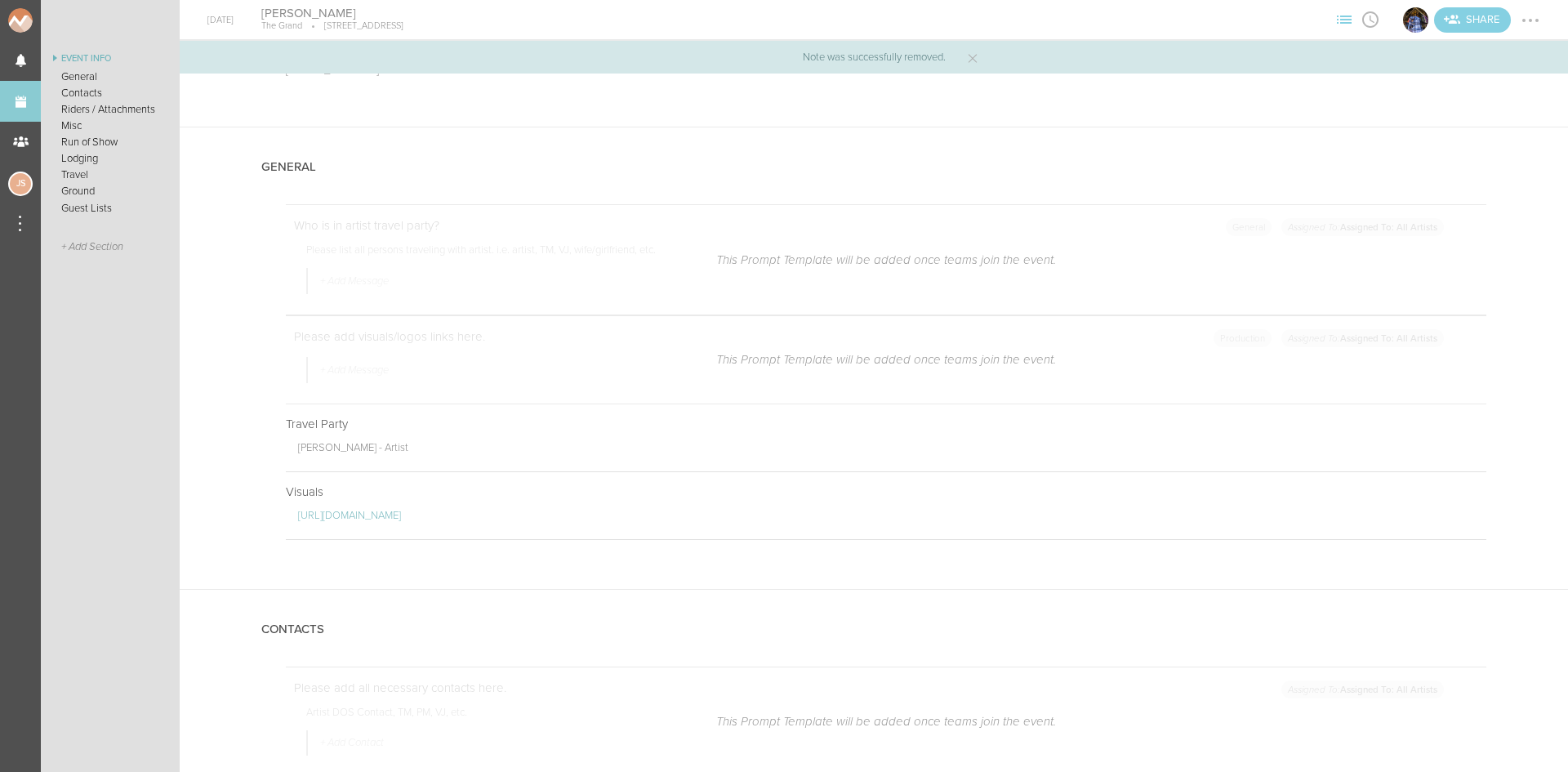
click at [1522, 16] on div at bounding box center [1530, 20] width 26 height 26
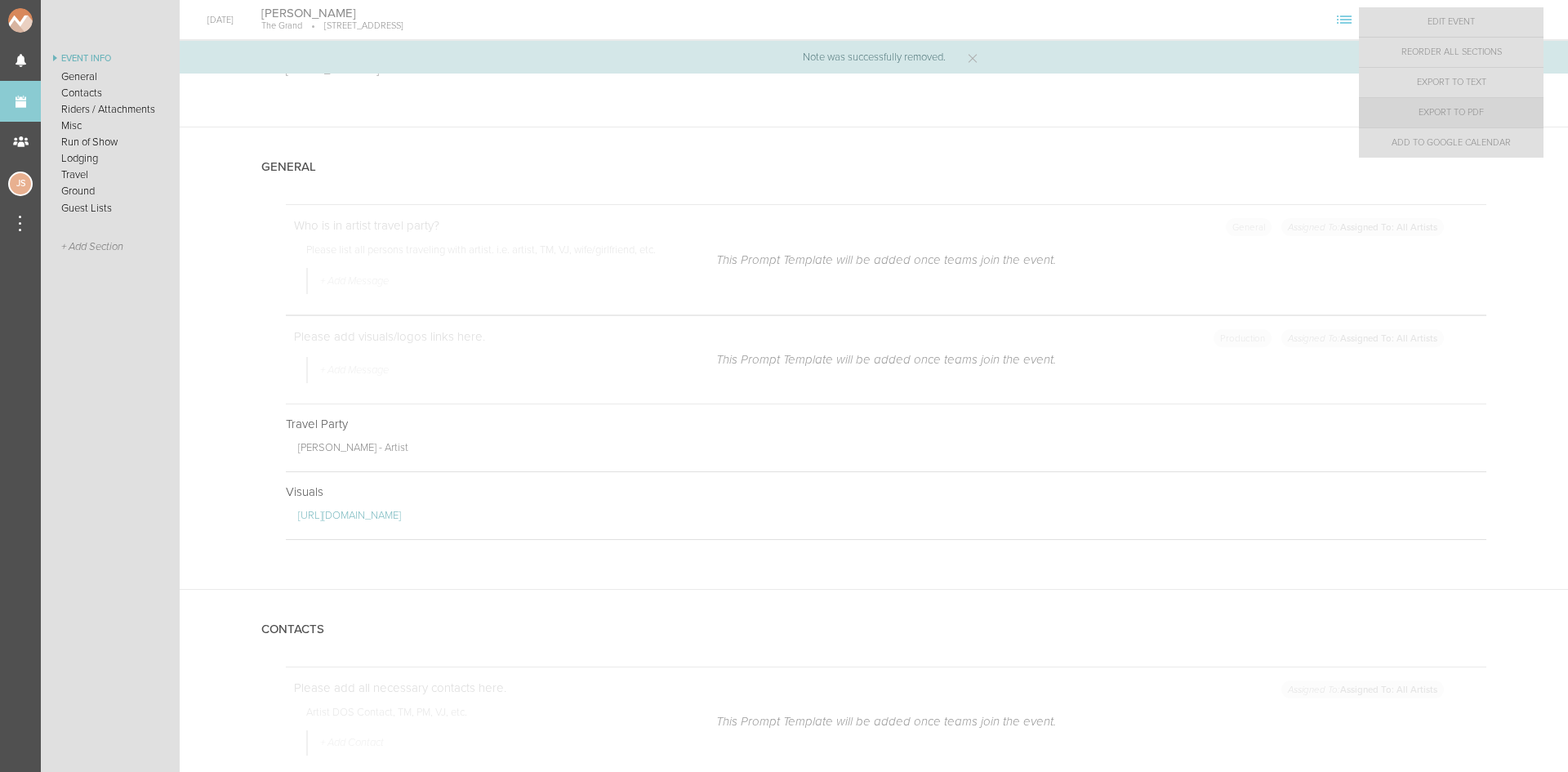
click at [1480, 119] on link "Export to PDF" at bounding box center [1452, 113] width 184 height 30
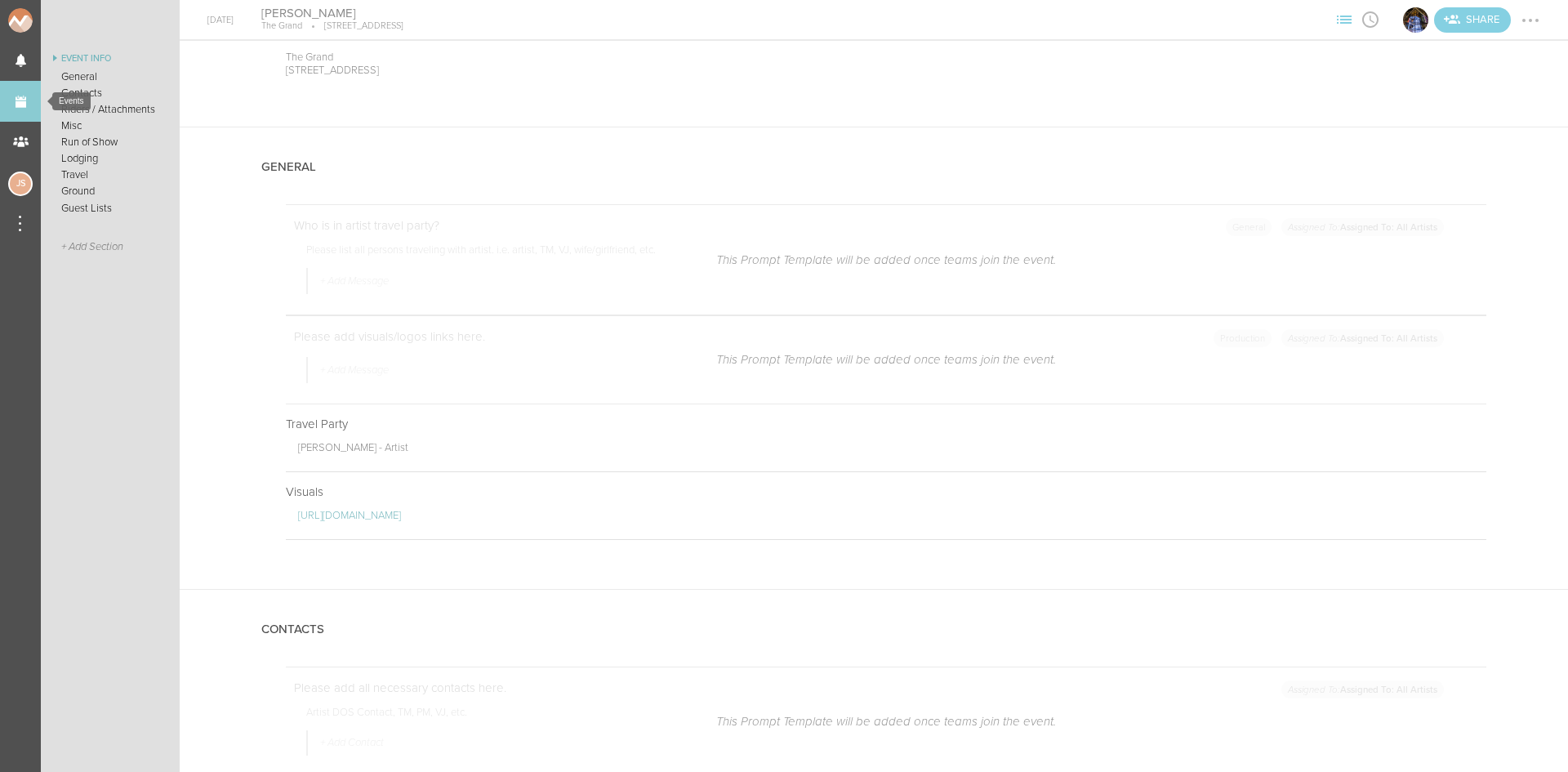
click at [20, 104] on link "Events" at bounding box center [20, 101] width 41 height 41
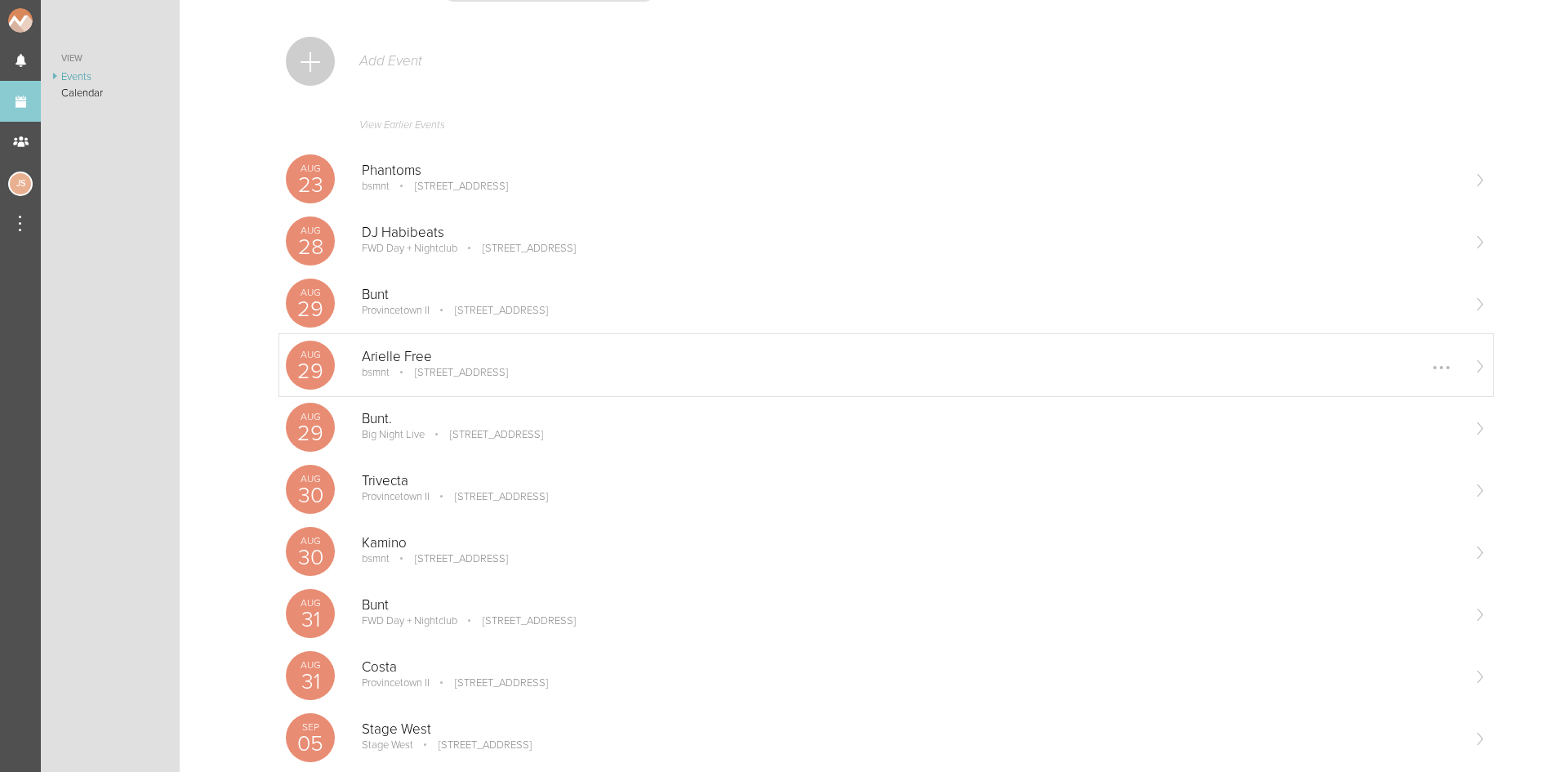
scroll to position [409, 0]
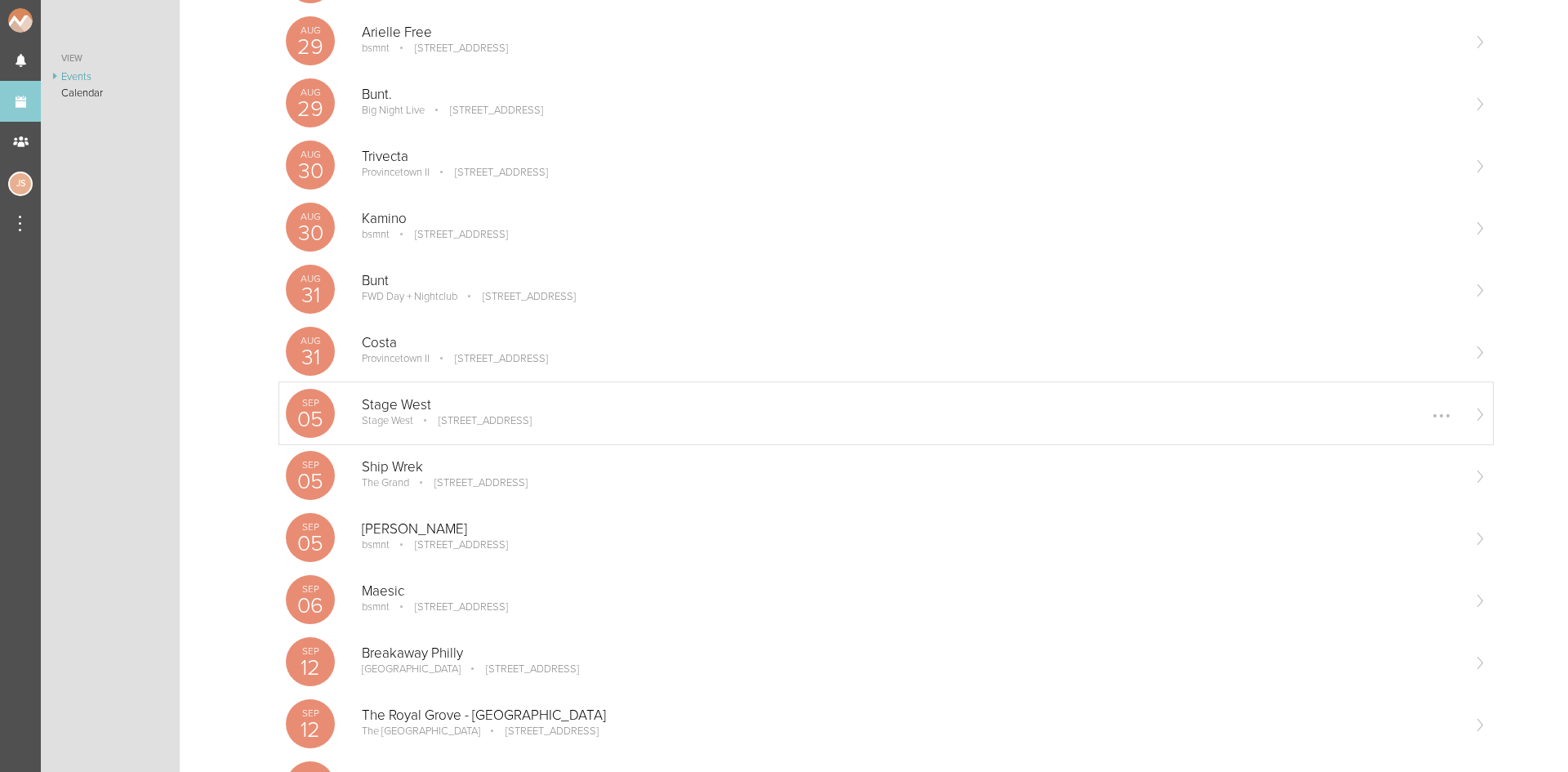
click at [425, 429] on div "Stage [GEOGRAPHIC_DATA][STREET_ADDRESS] Edit Remove" at bounding box center [912, 413] width 1099 height 32
